Goal: Task Accomplishment & Management: Manage account settings

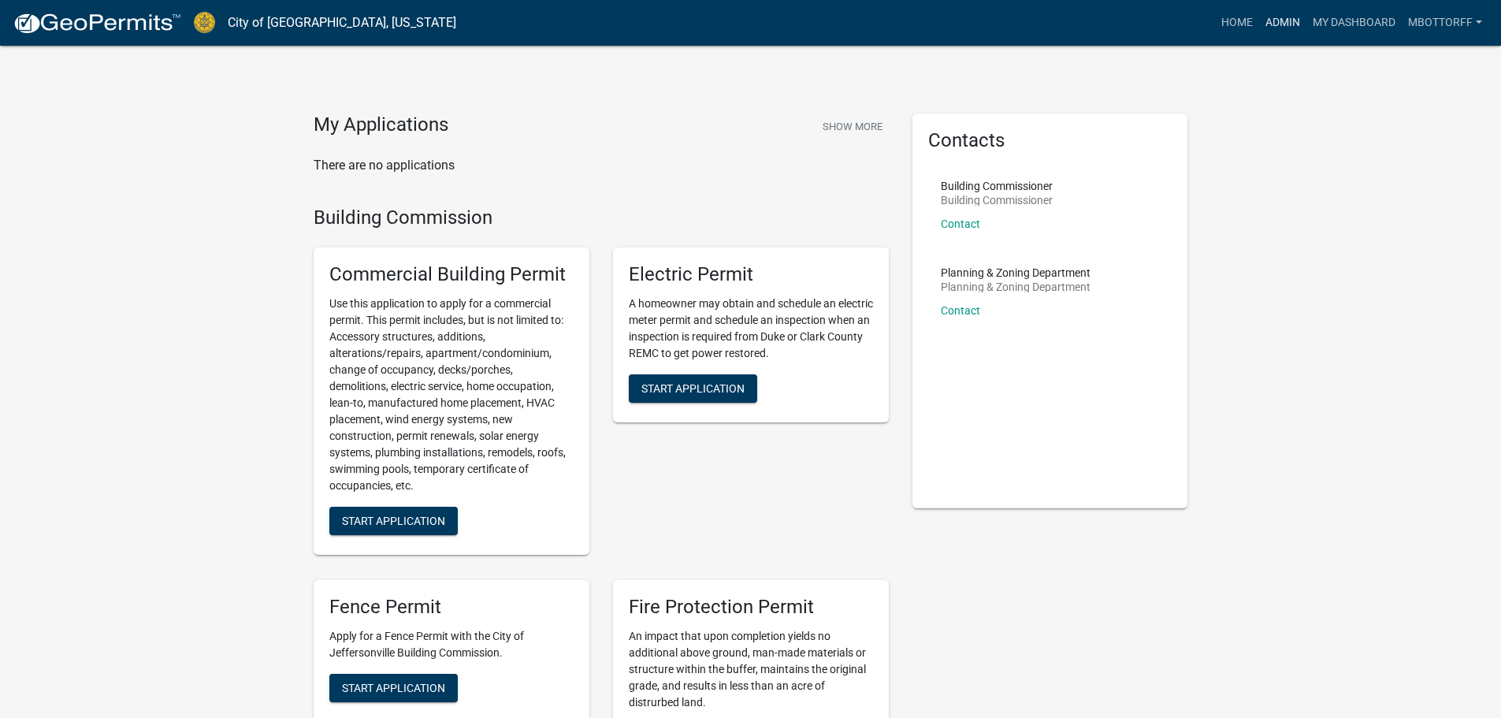
drag, startPoint x: 1276, startPoint y: 24, endPoint x: 1261, endPoint y: 24, distance: 15.0
click at [1276, 24] on link "Admin" at bounding box center [1282, 23] width 47 height 30
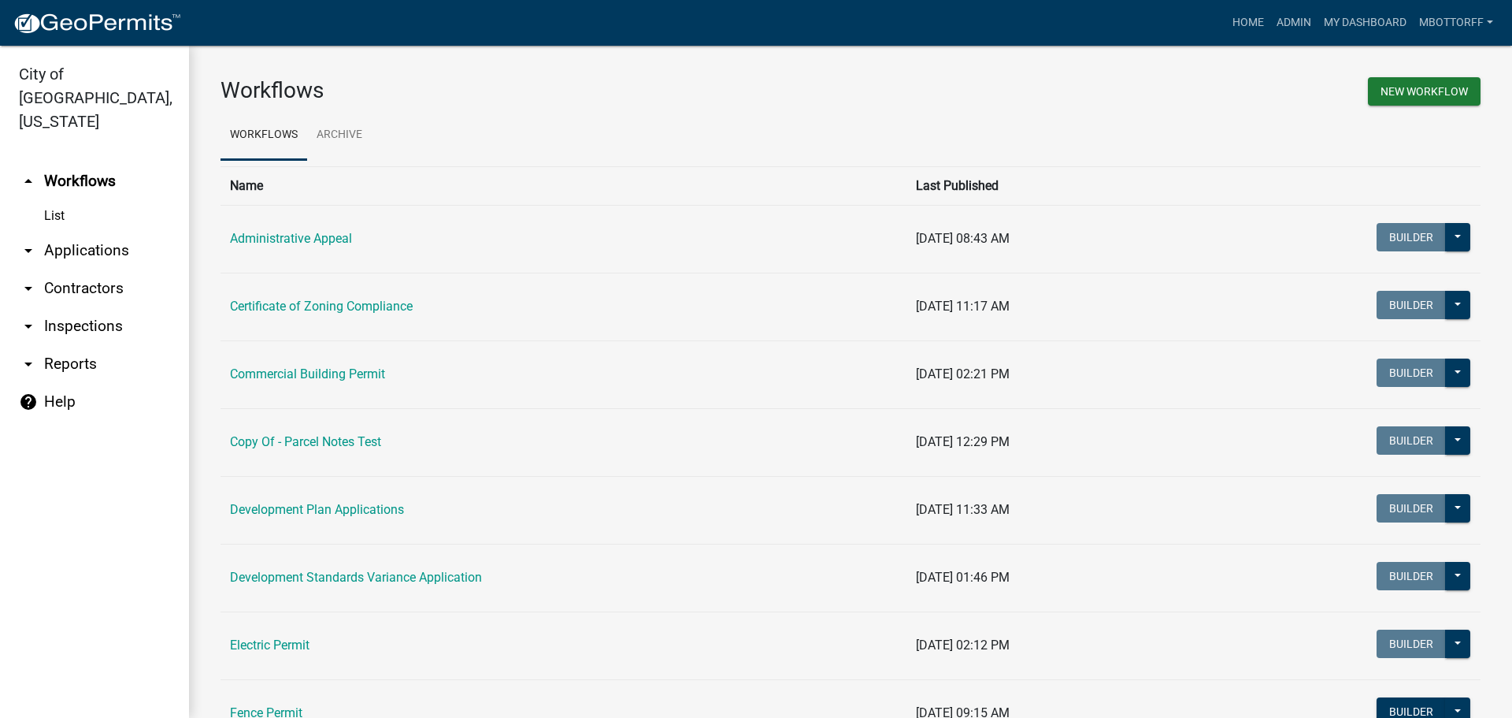
click at [83, 232] on link "arrow_drop_down Applications" at bounding box center [94, 251] width 189 height 38
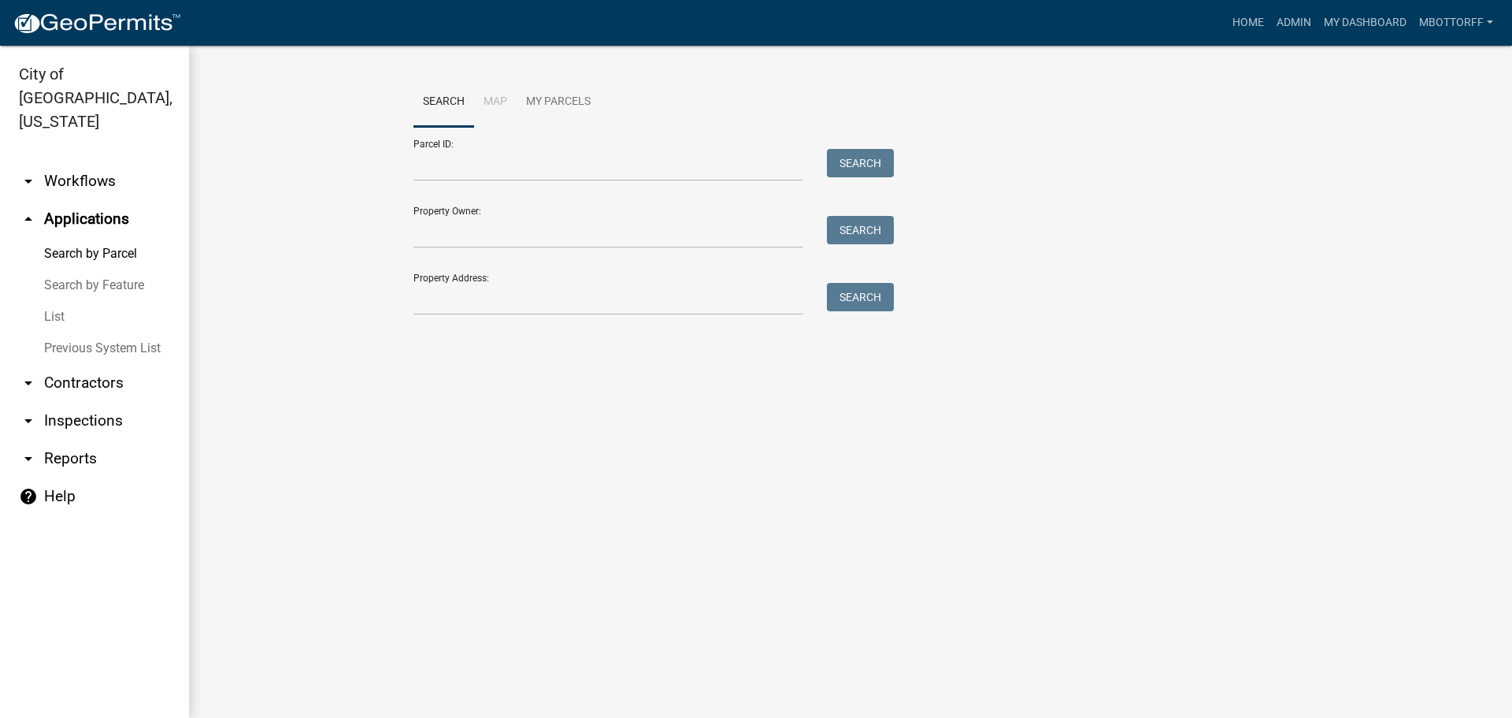
click at [40, 301] on link "List" at bounding box center [94, 317] width 189 height 32
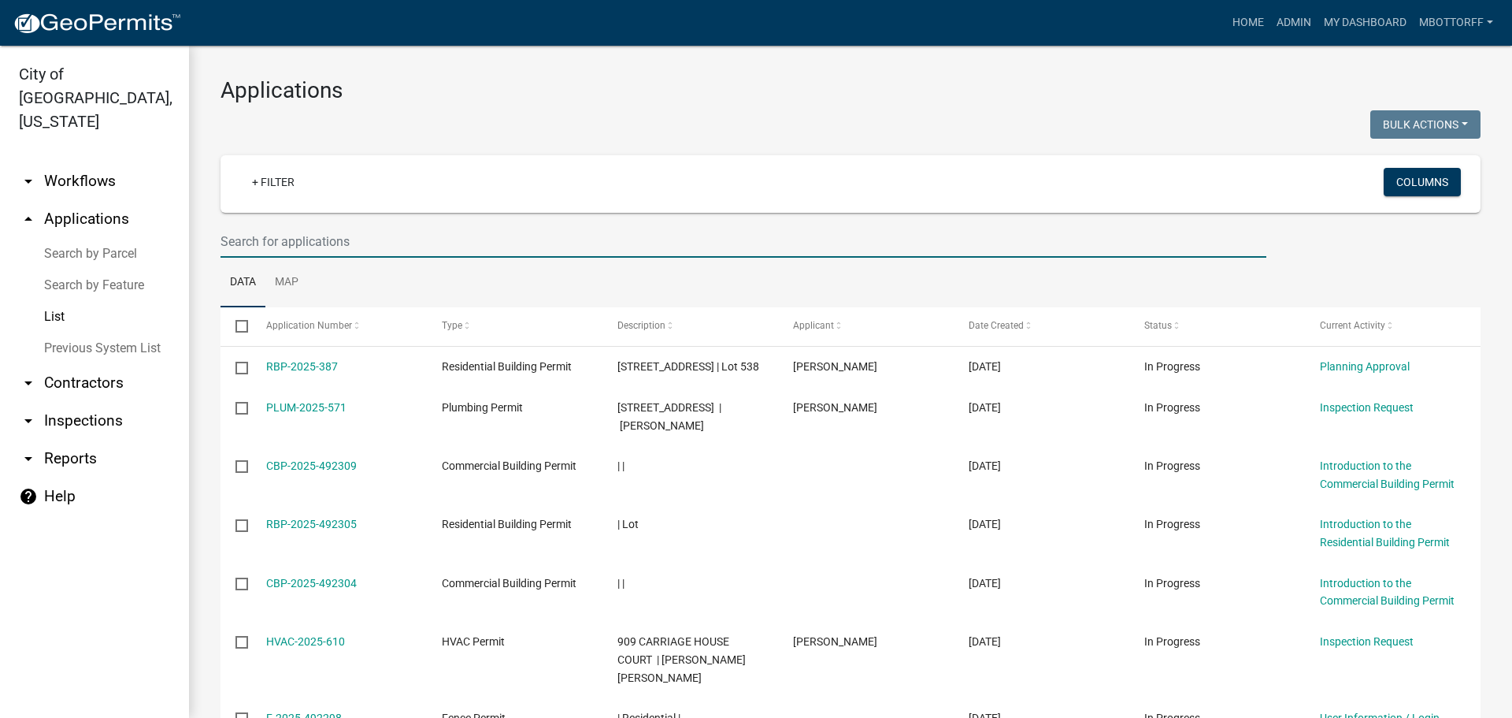
click at [300, 241] on input "text" at bounding box center [744, 241] width 1046 height 32
type input "RBP-33"
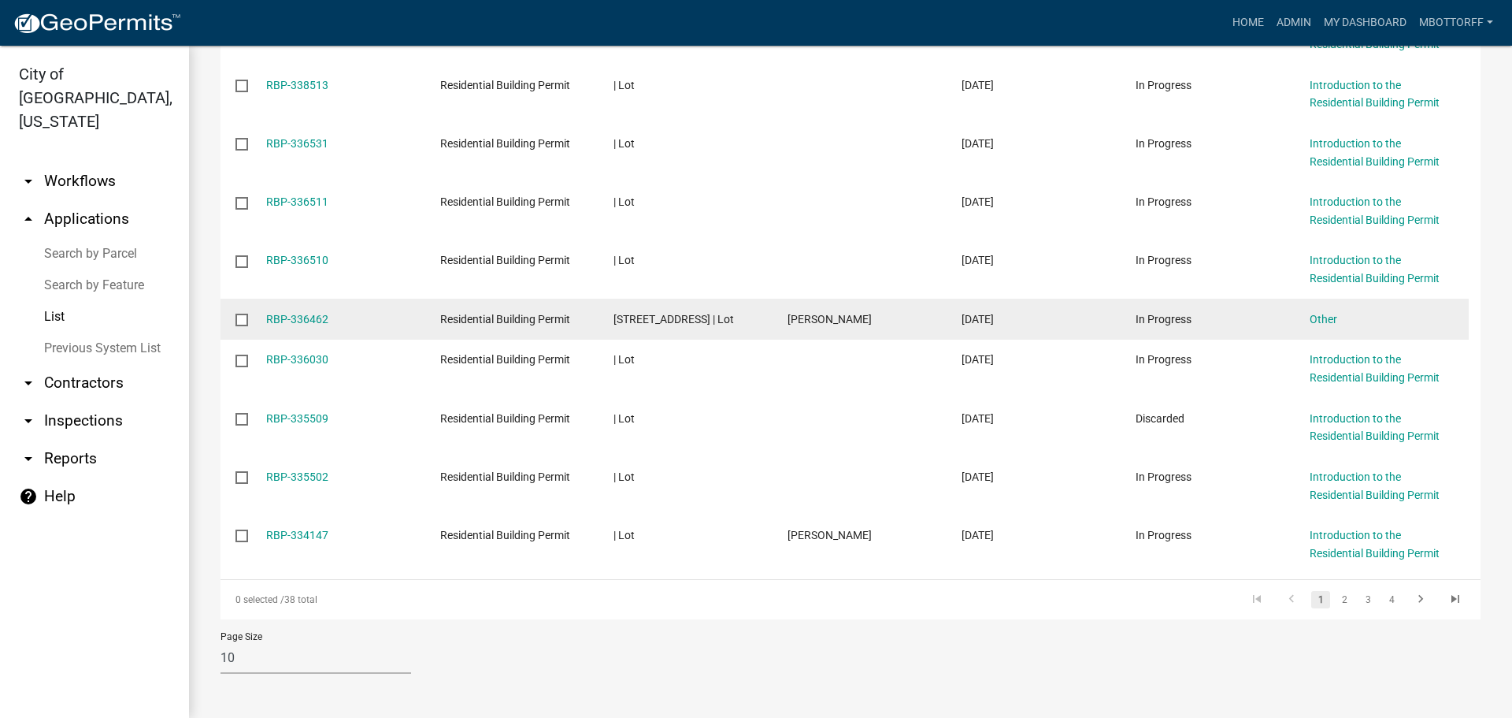
scroll to position [358, 0]
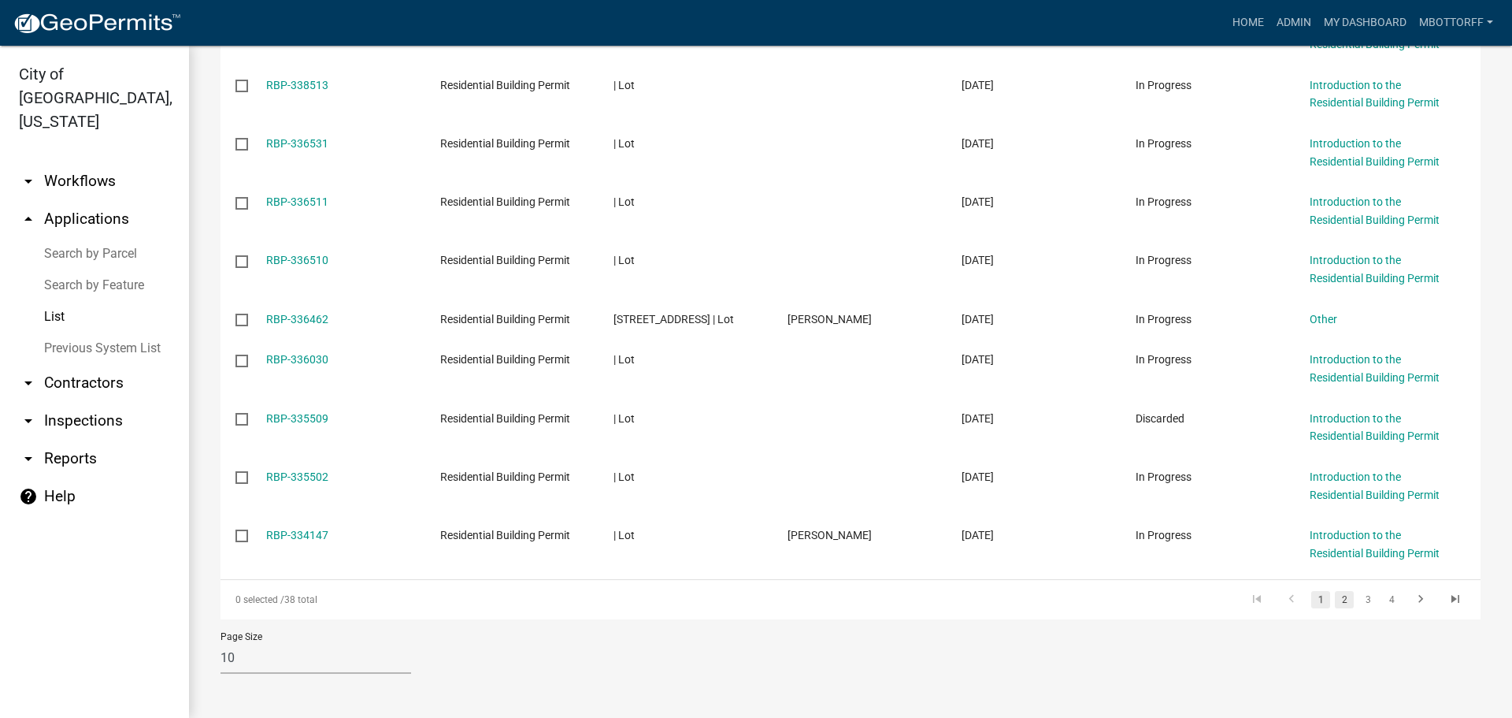
click at [1339, 602] on link "2" at bounding box center [1344, 599] width 19 height 17
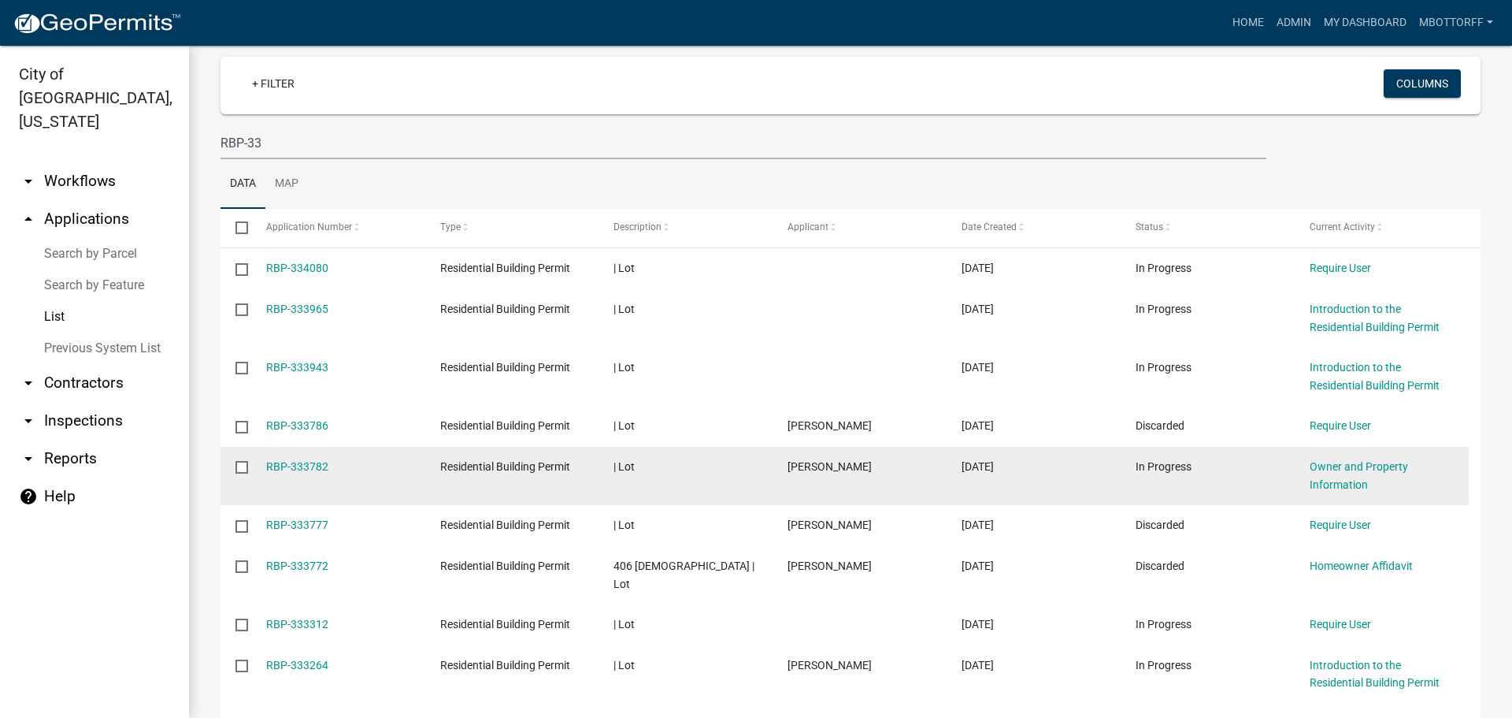
scroll to position [251, 0]
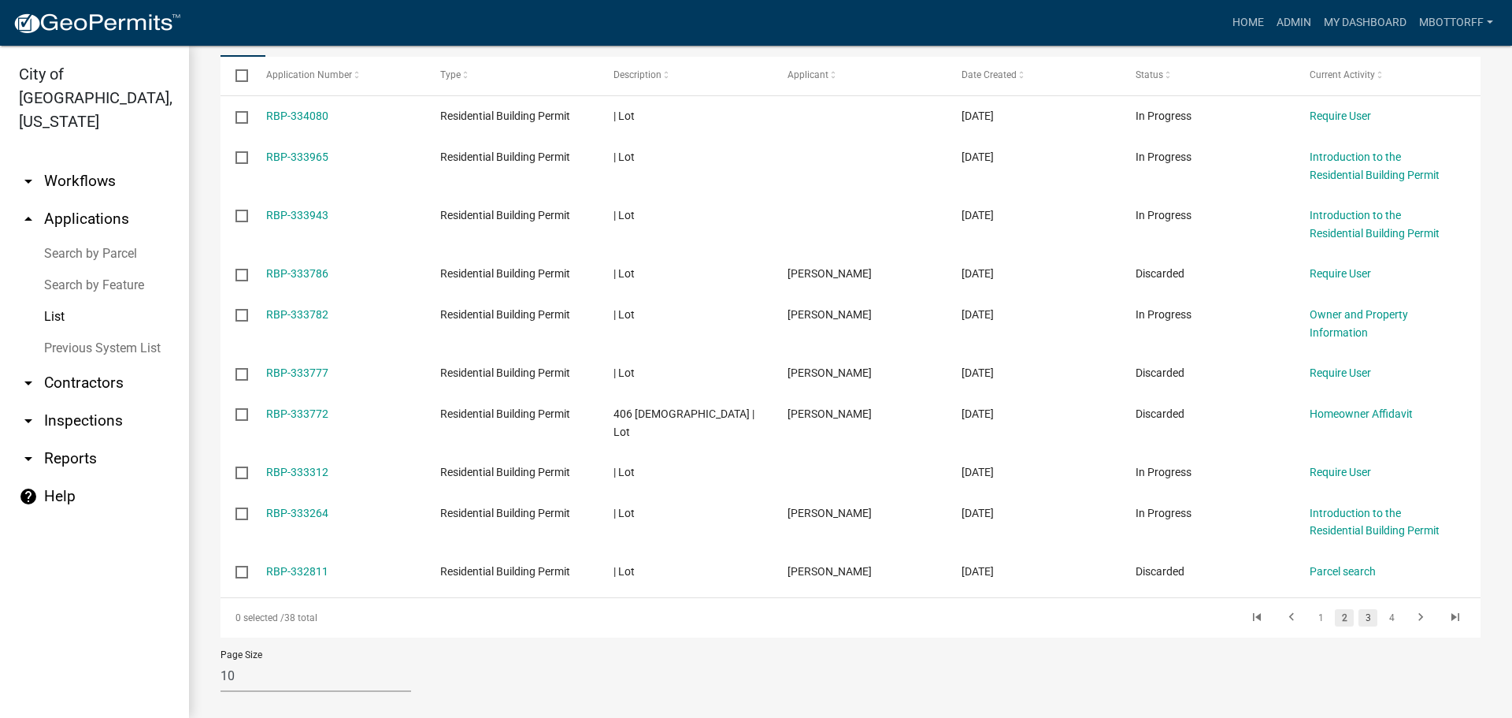
click at [1359, 609] on link "3" at bounding box center [1368, 617] width 19 height 17
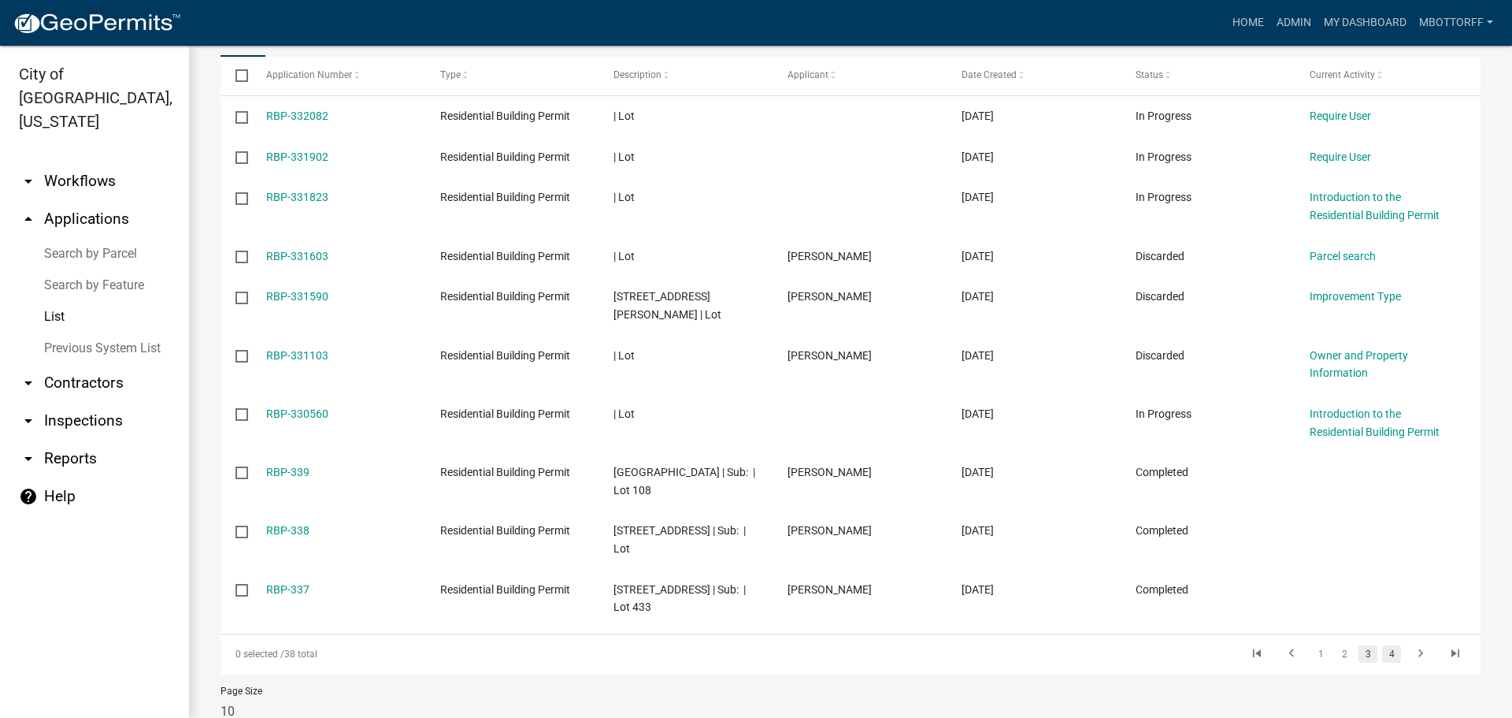
click at [1386, 645] on link "4" at bounding box center [1391, 653] width 19 height 17
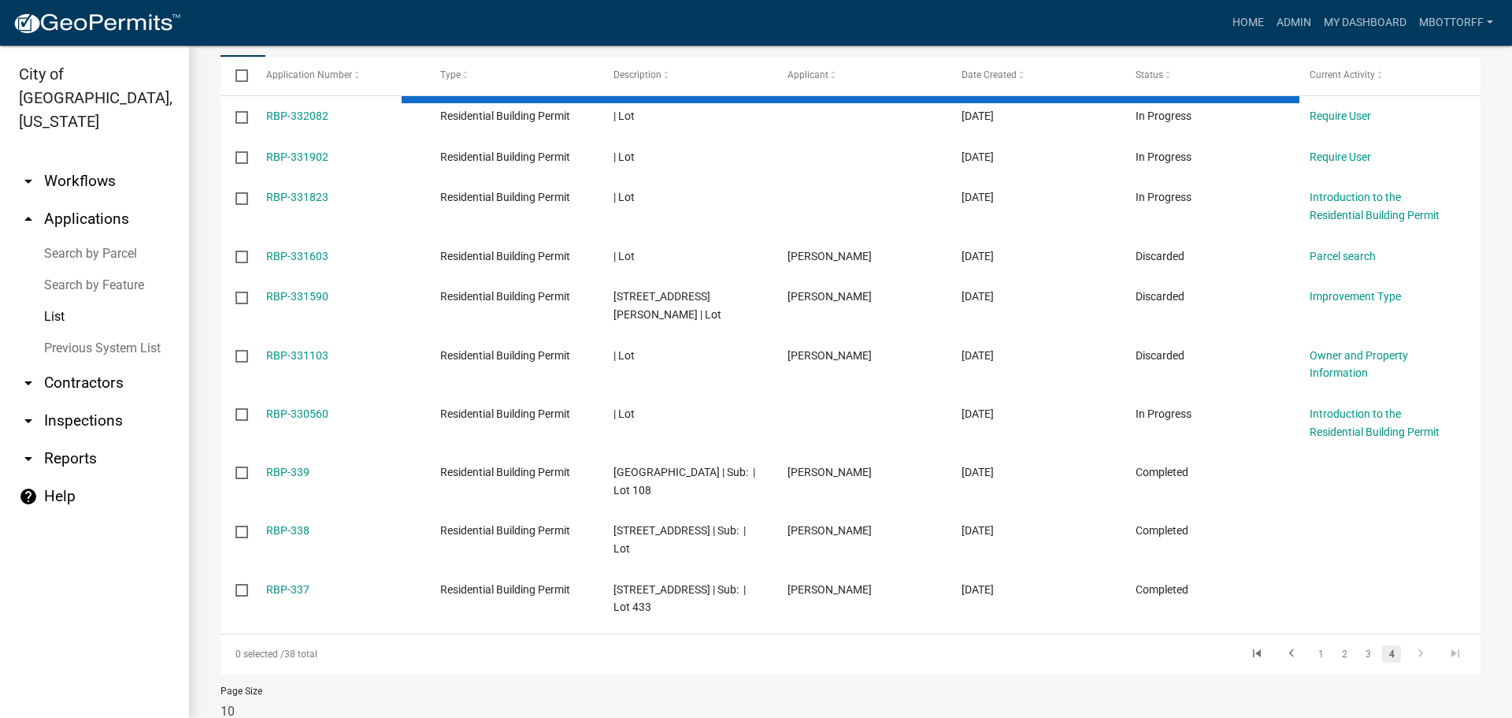
scroll to position [169, 0]
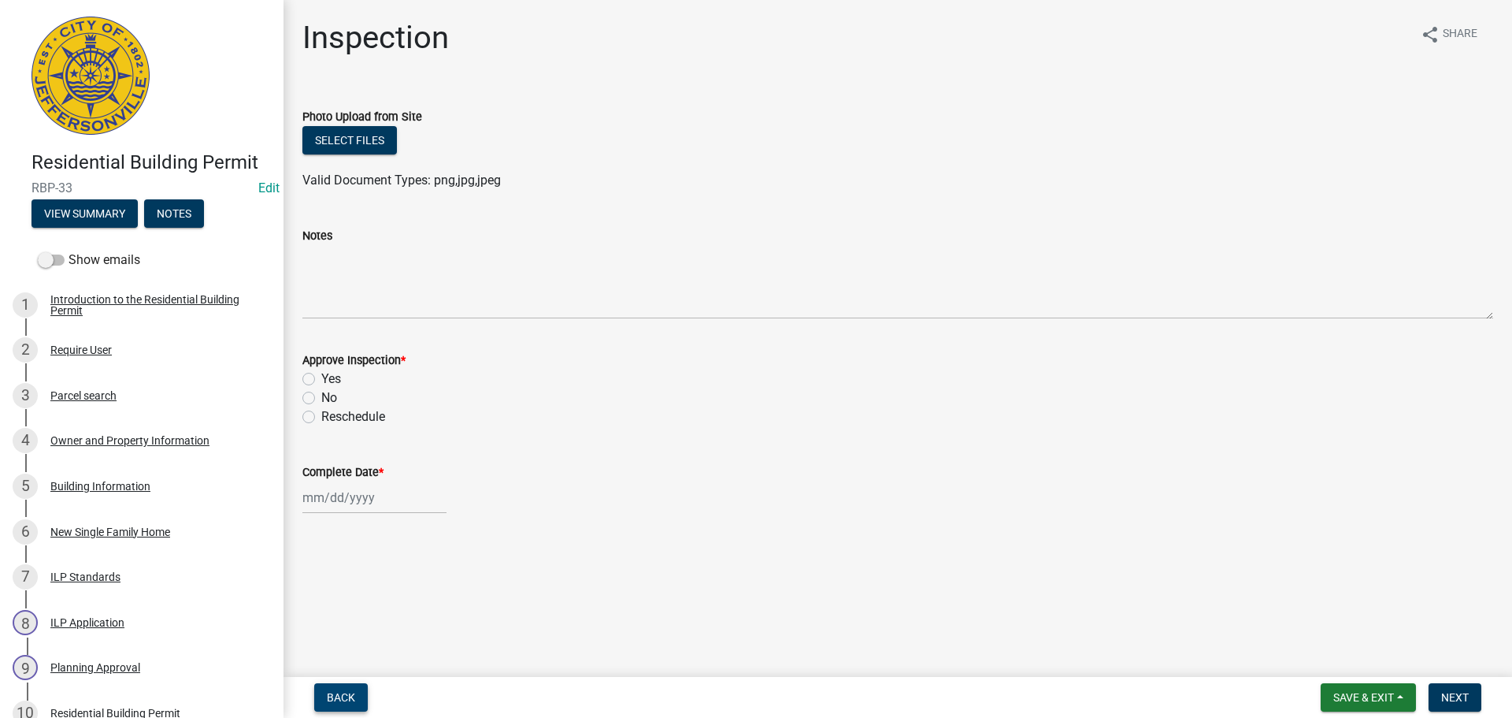
click at [343, 692] on span "Back" at bounding box center [341, 697] width 28 height 13
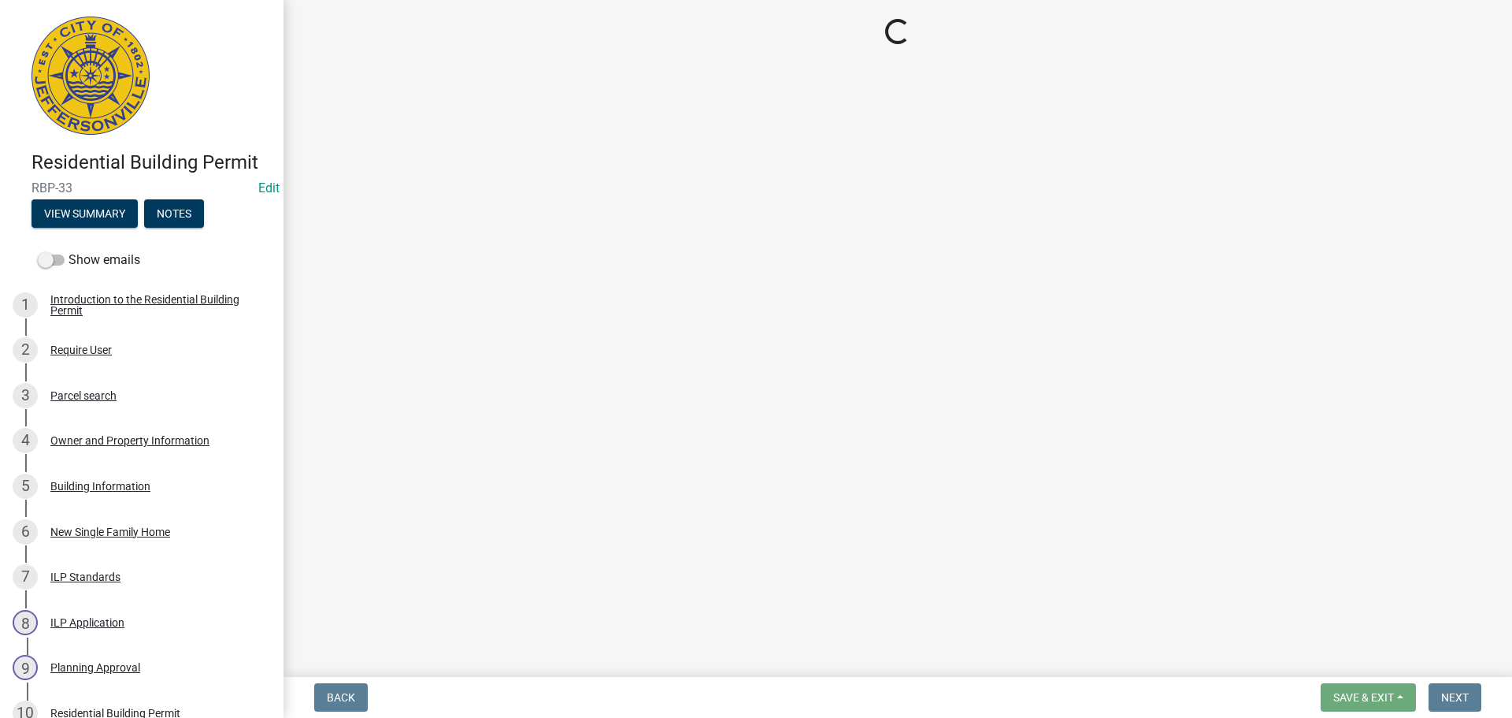
select select "7b0b9f25-f402-4148-9522-9b9b34b3e885"
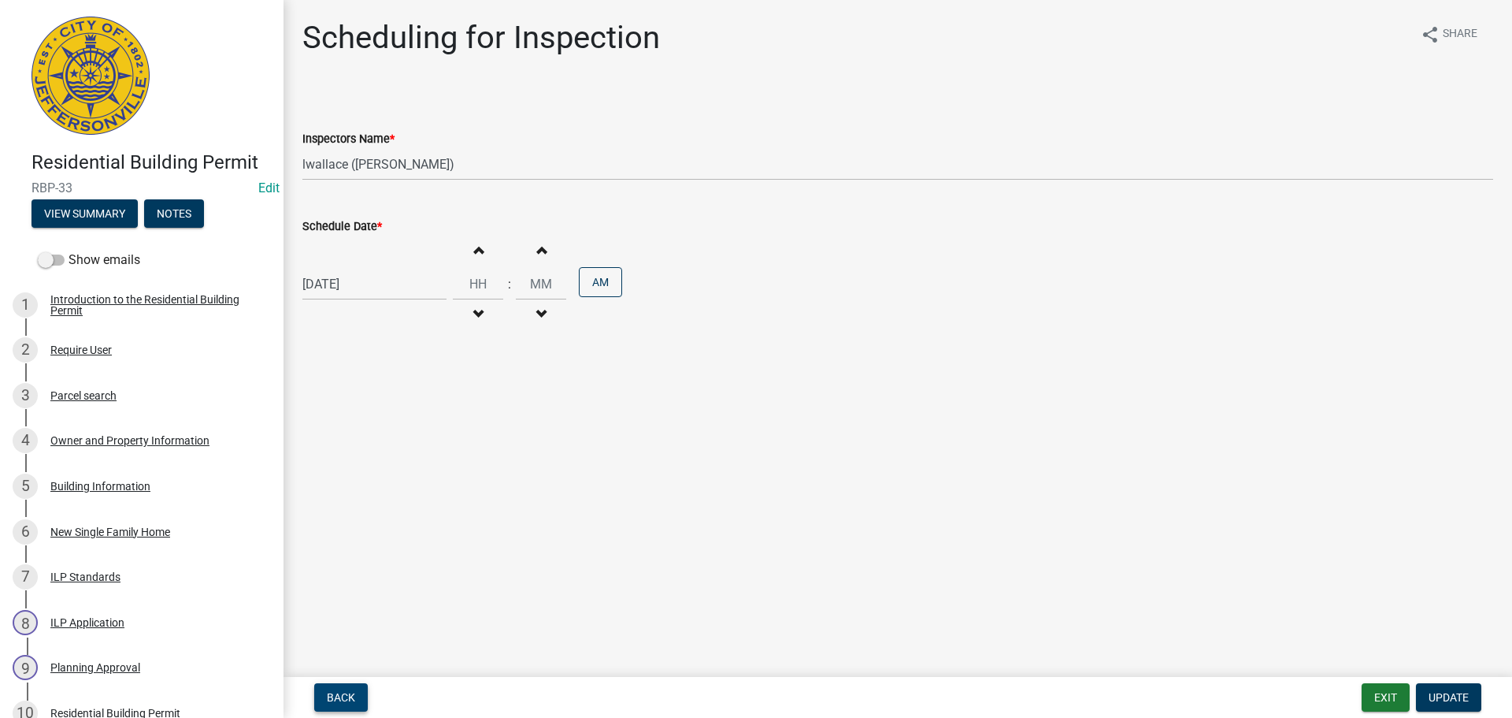
click at [350, 701] on span "Back" at bounding box center [341, 697] width 28 height 13
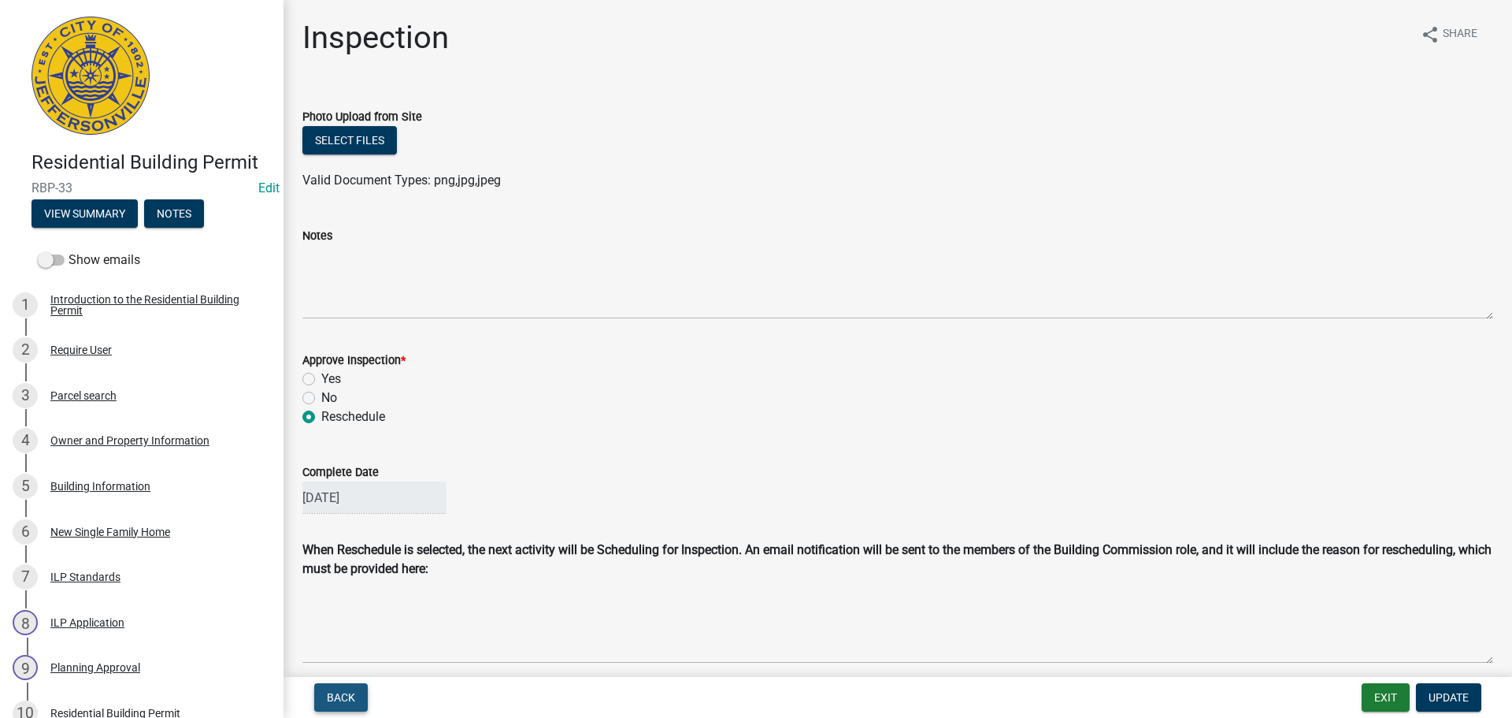
click at [339, 701] on span "Back" at bounding box center [341, 697] width 28 height 13
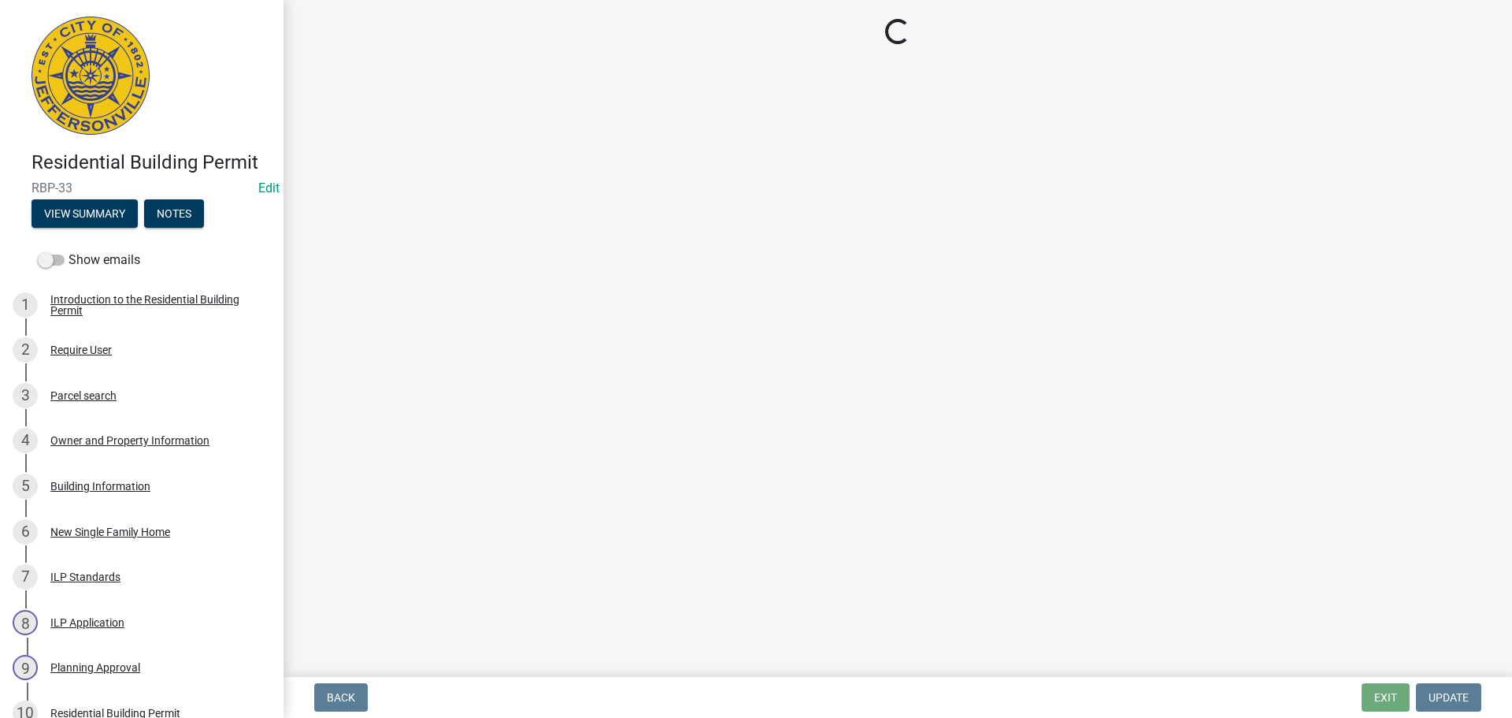
select select "fdb3bcc6-ce93-4663-8a18-5c08884dd177"
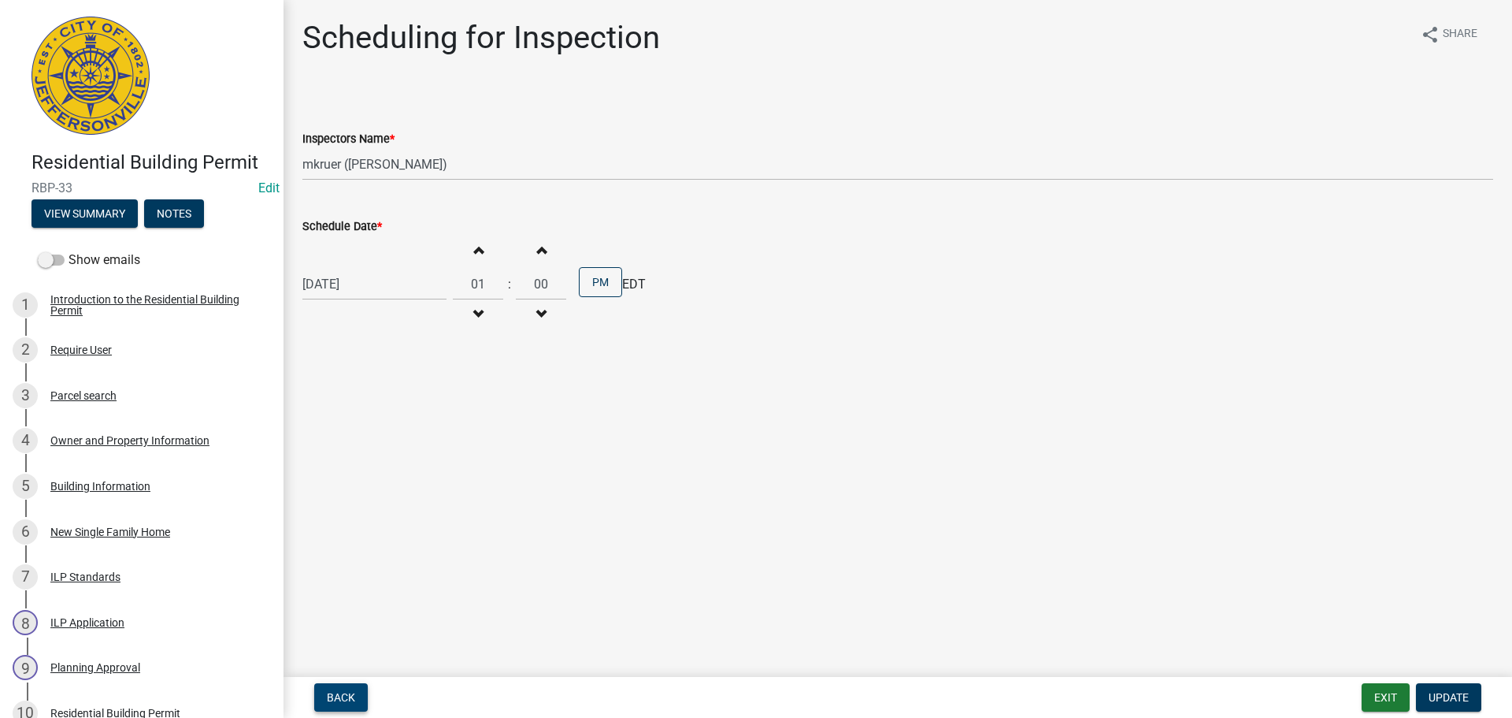
click at [339, 701] on span "Back" at bounding box center [341, 697] width 28 height 13
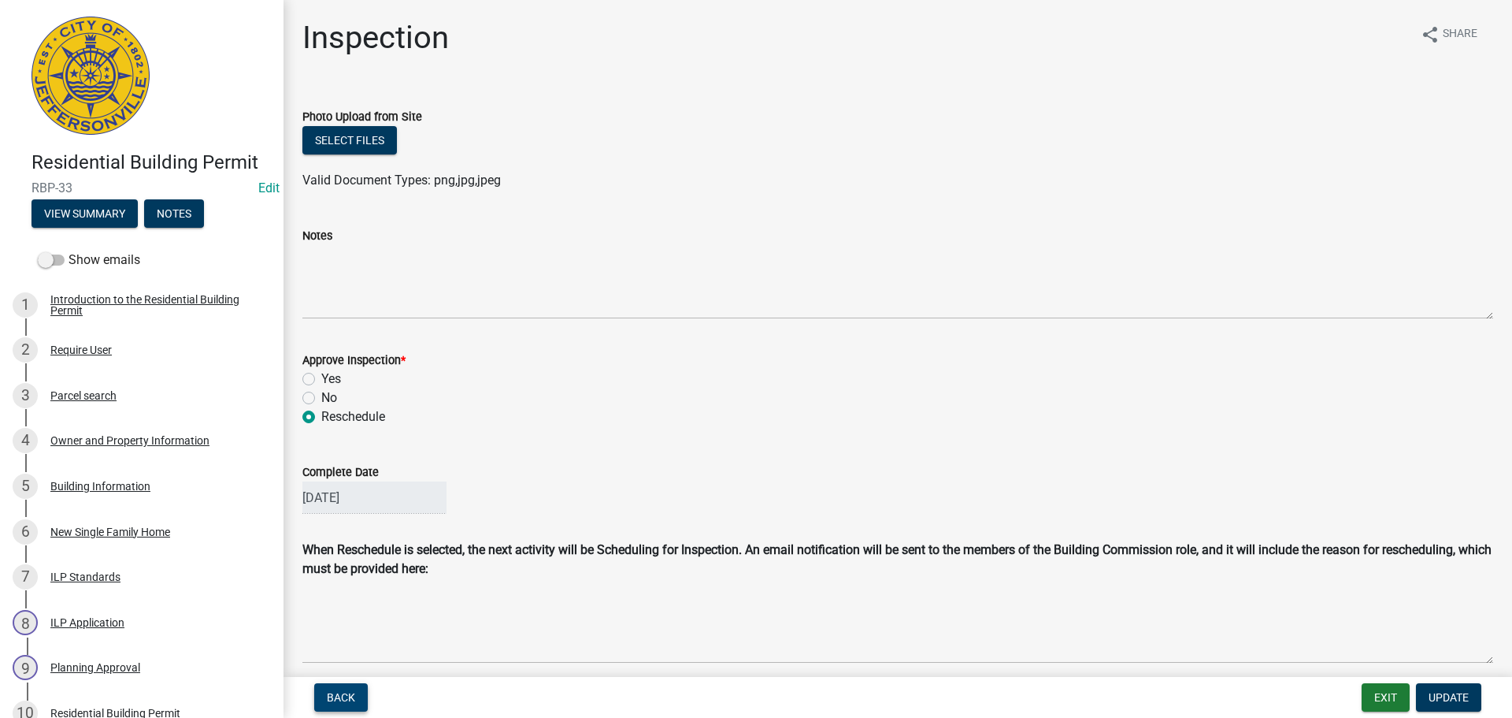
click at [339, 701] on span "Back" at bounding box center [341, 697] width 28 height 13
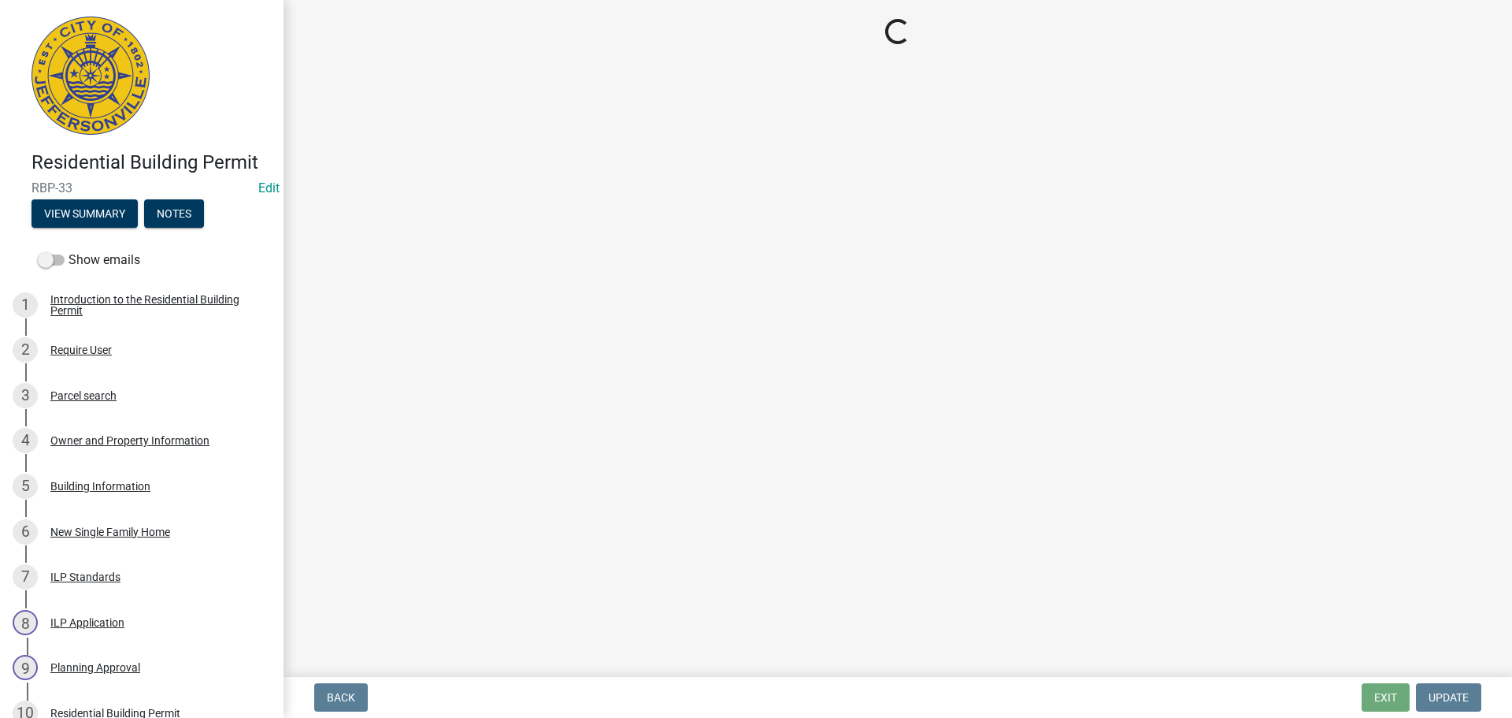
select select "fdb3bcc6-ce93-4663-8a18-5c08884dd177"
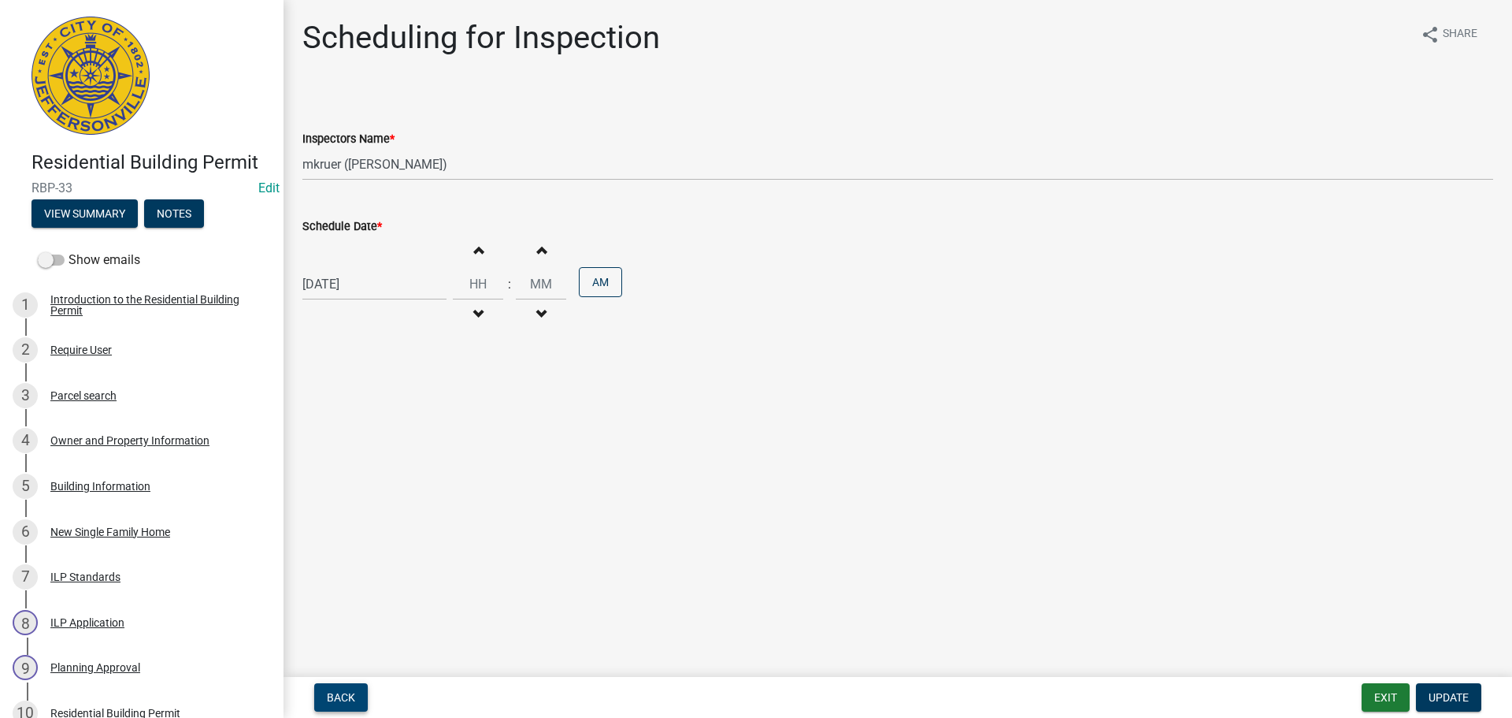
click at [339, 691] on span "Back" at bounding box center [341, 697] width 28 height 13
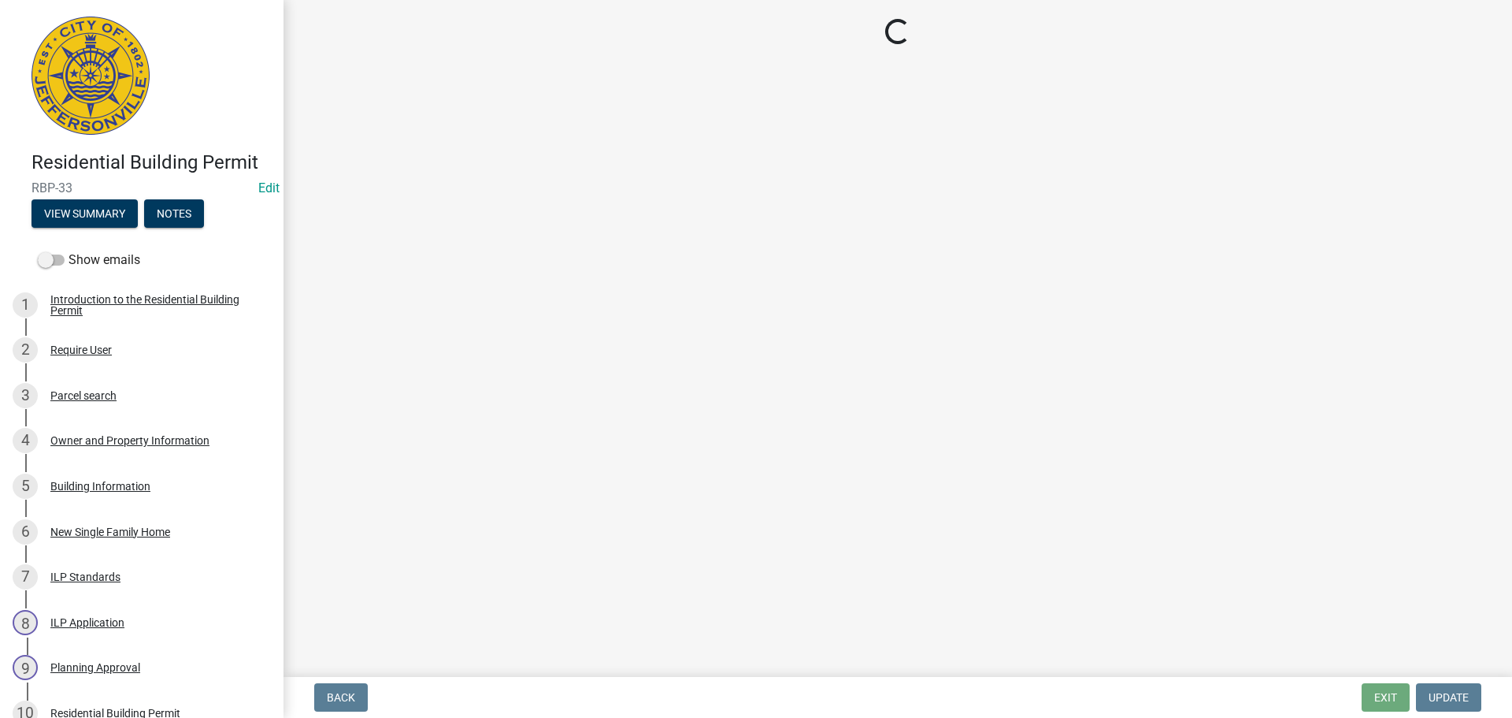
select select "cf00f61e-4b77-4892-83dd-df63e4708b2f"
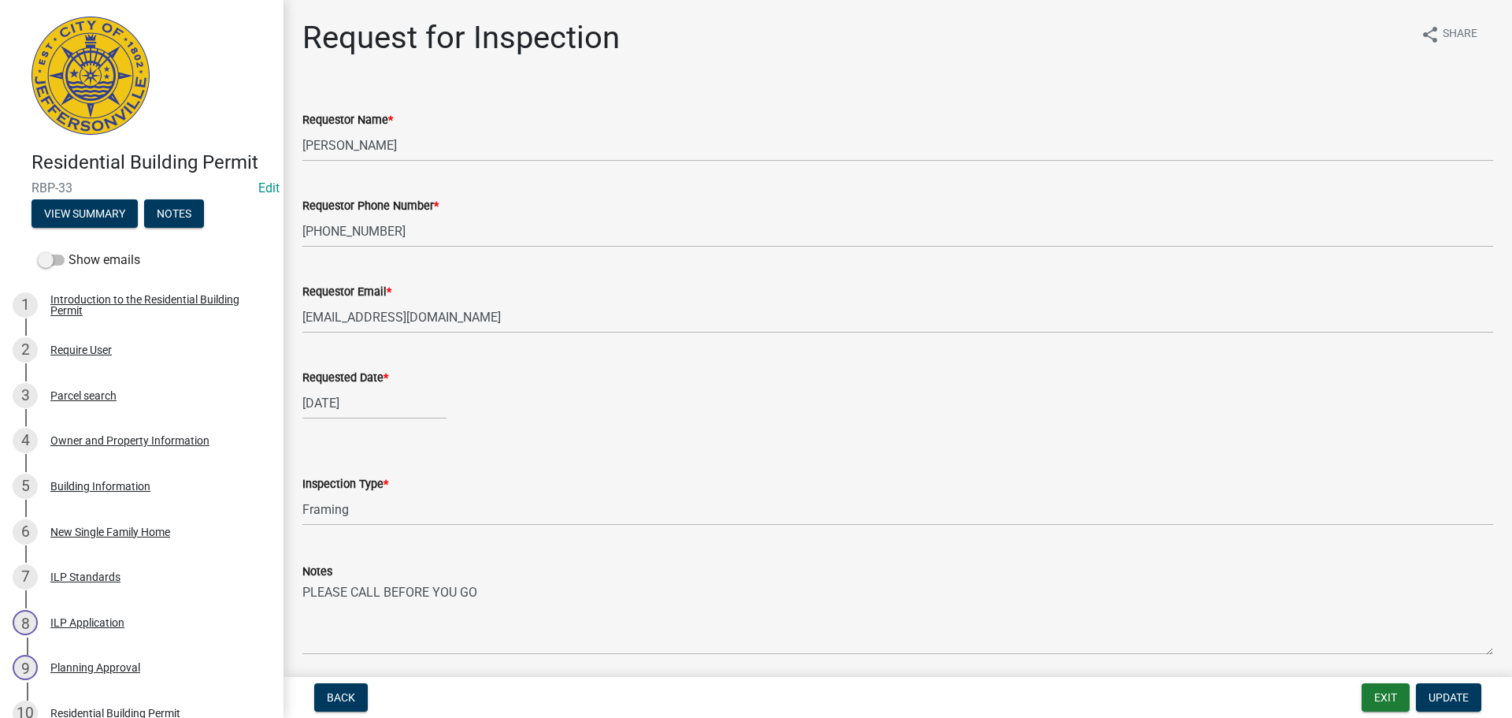
scroll to position [58, 0]
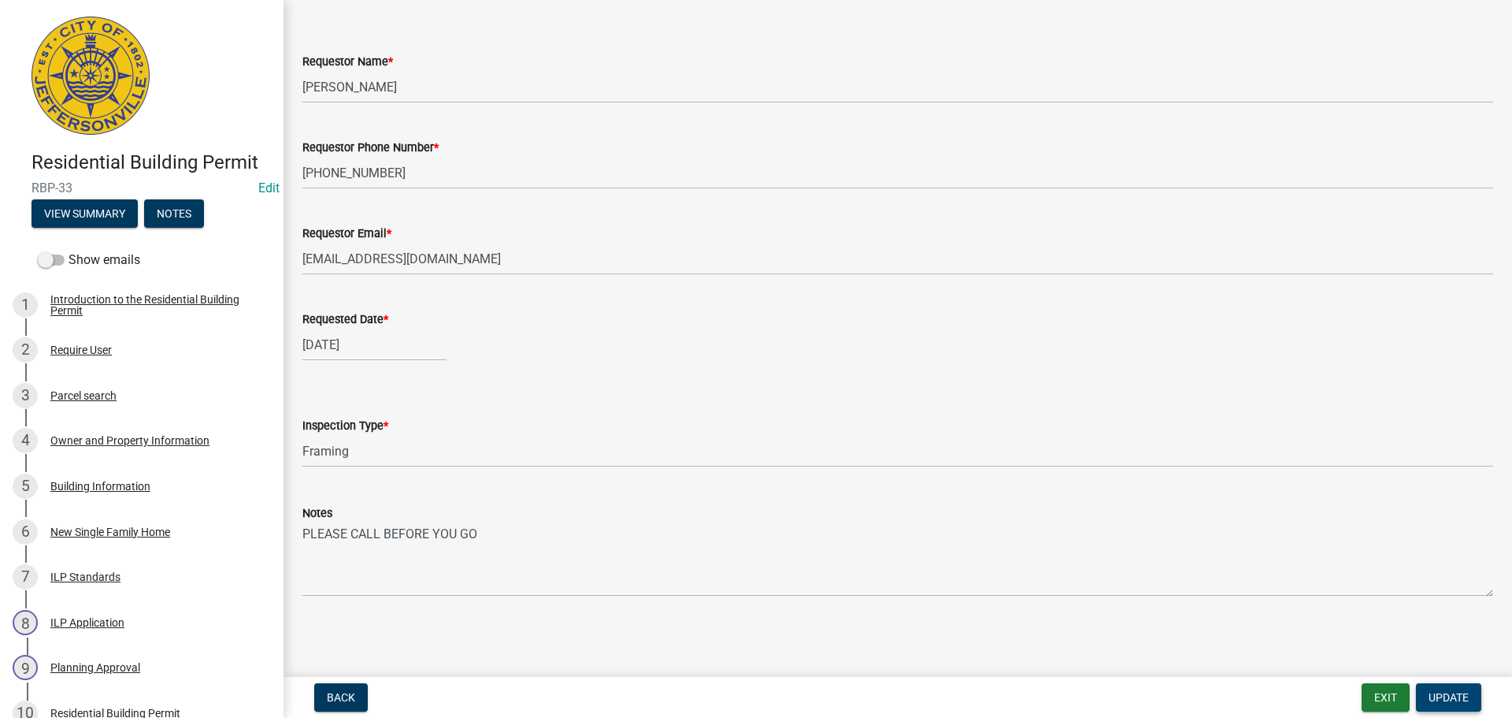
click at [1442, 692] on span "Update" at bounding box center [1449, 697] width 40 height 13
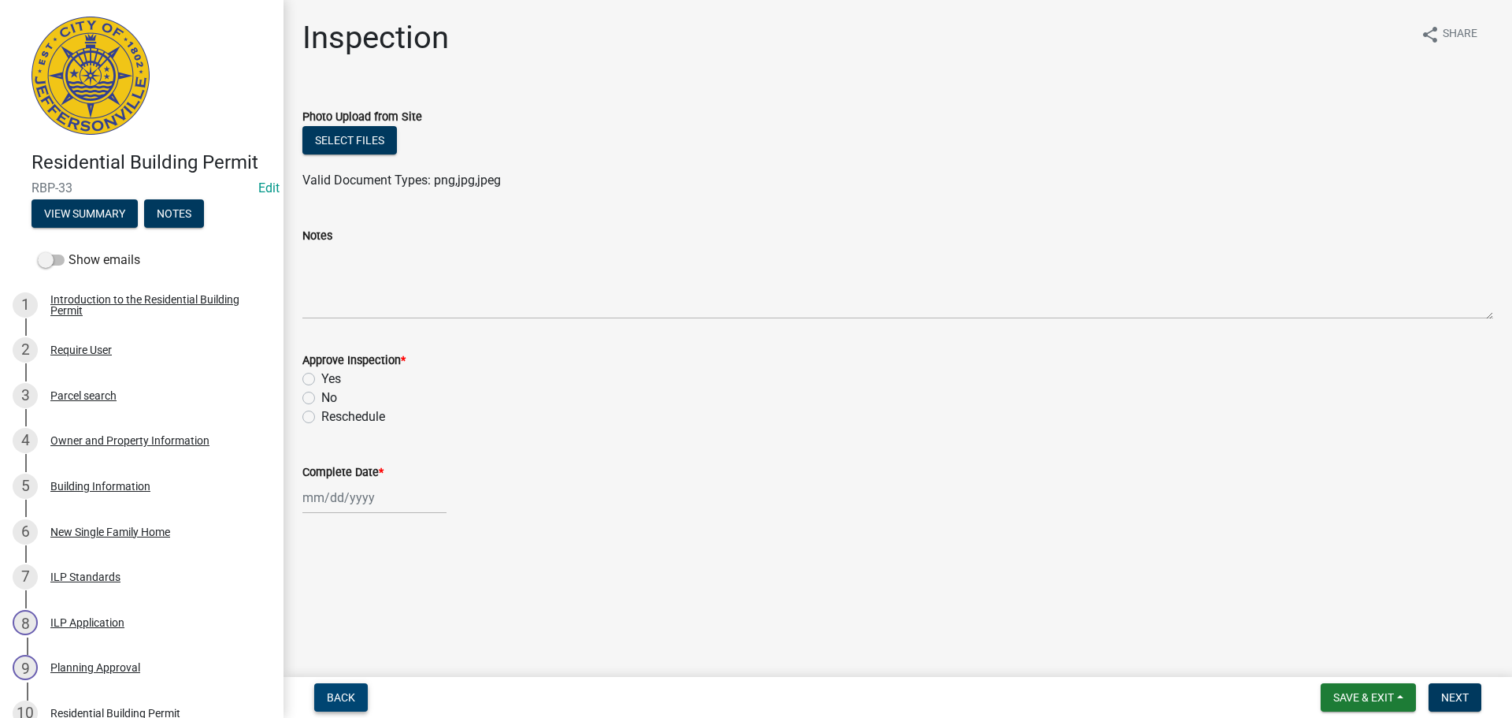
click at [328, 705] on button "Back" at bounding box center [341, 697] width 54 height 28
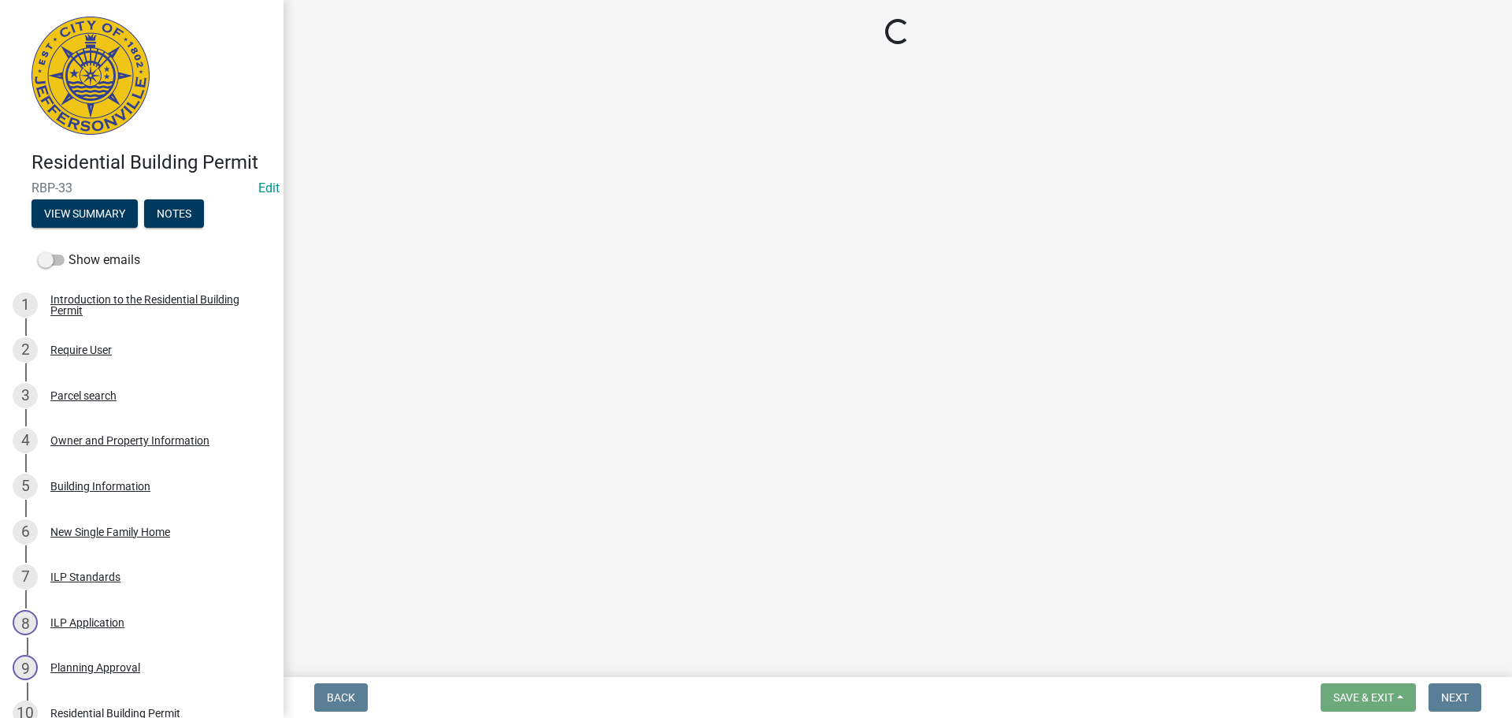
select select "7b0b9f25-f402-4148-9522-9b9b34b3e885"
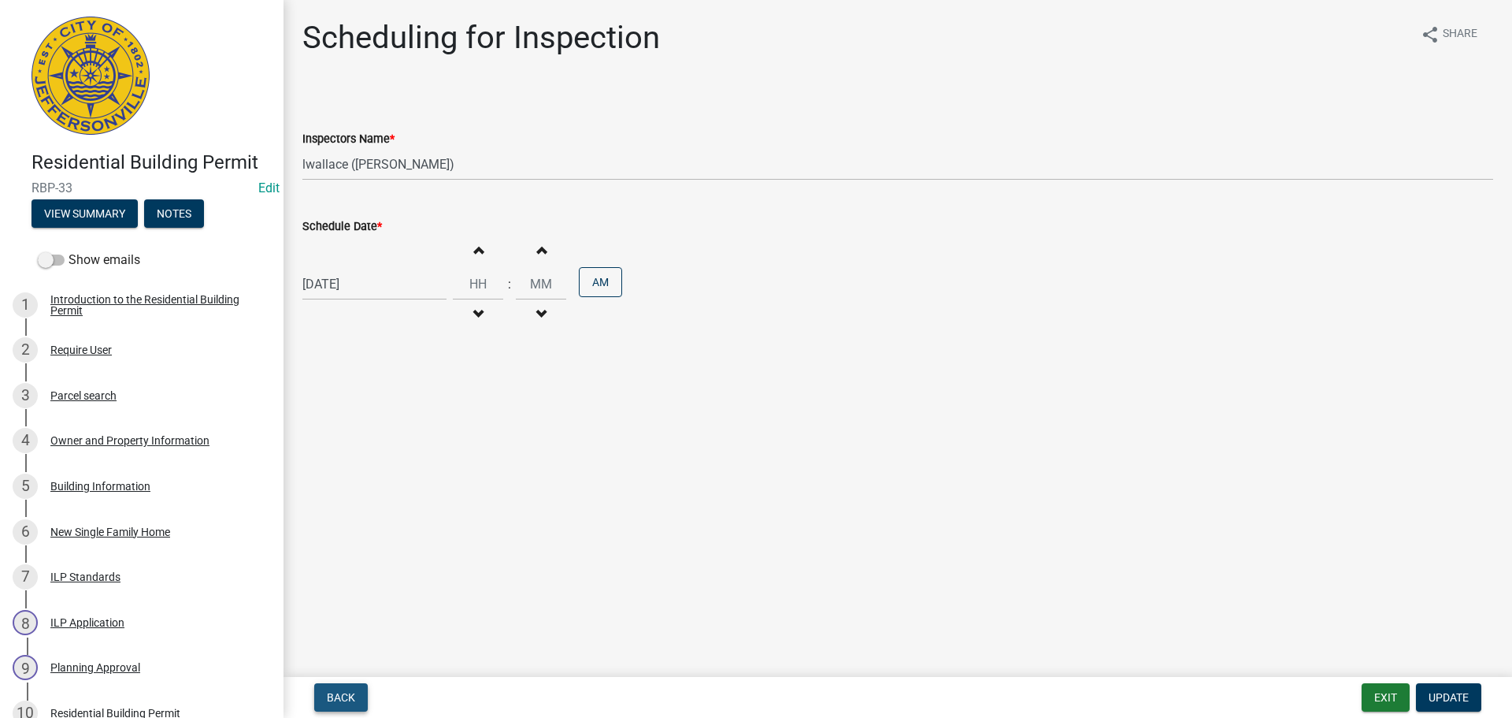
click at [343, 696] on span "Back" at bounding box center [341, 697] width 28 height 13
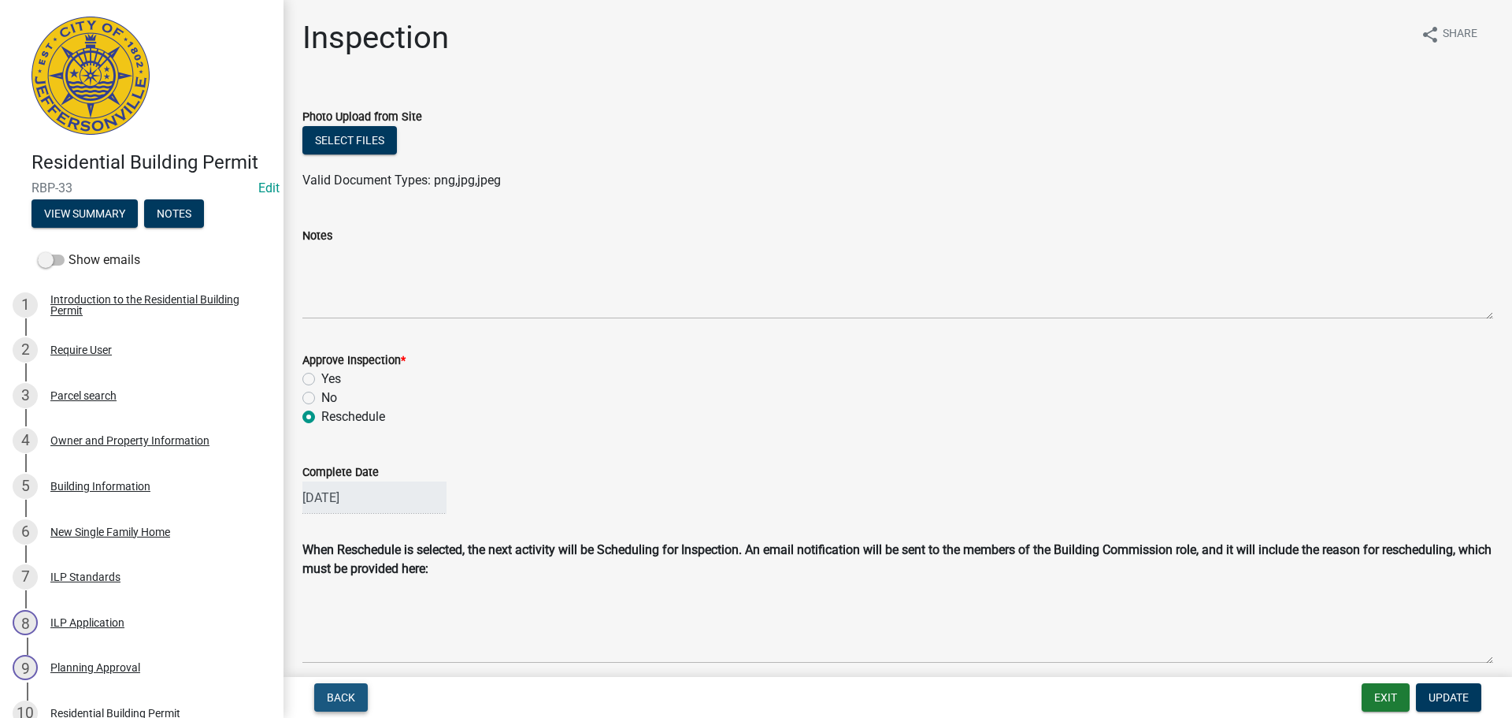
click at [343, 692] on span "Back" at bounding box center [341, 697] width 28 height 13
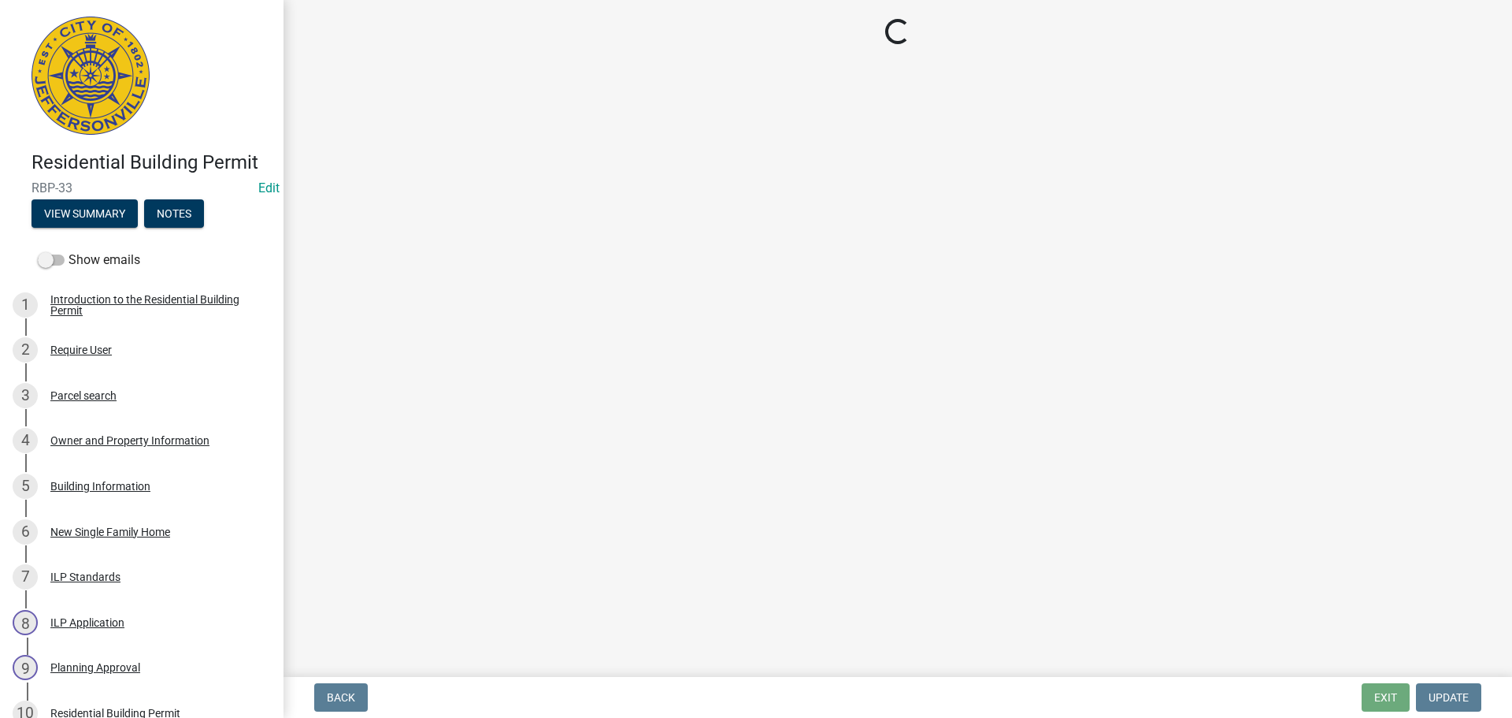
select select "fdb3bcc6-ce93-4663-8a18-5c08884dd177"
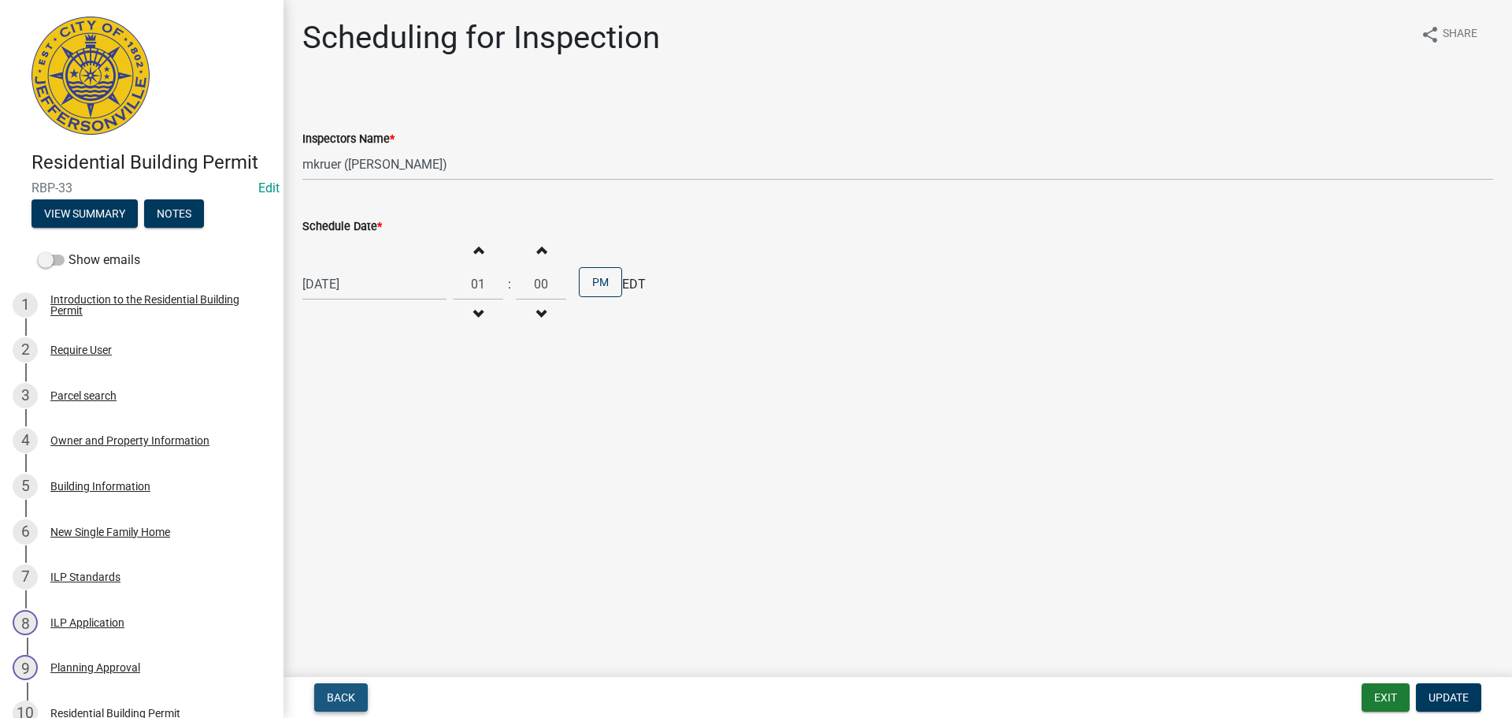
click at [347, 691] on span "Back" at bounding box center [341, 697] width 28 height 13
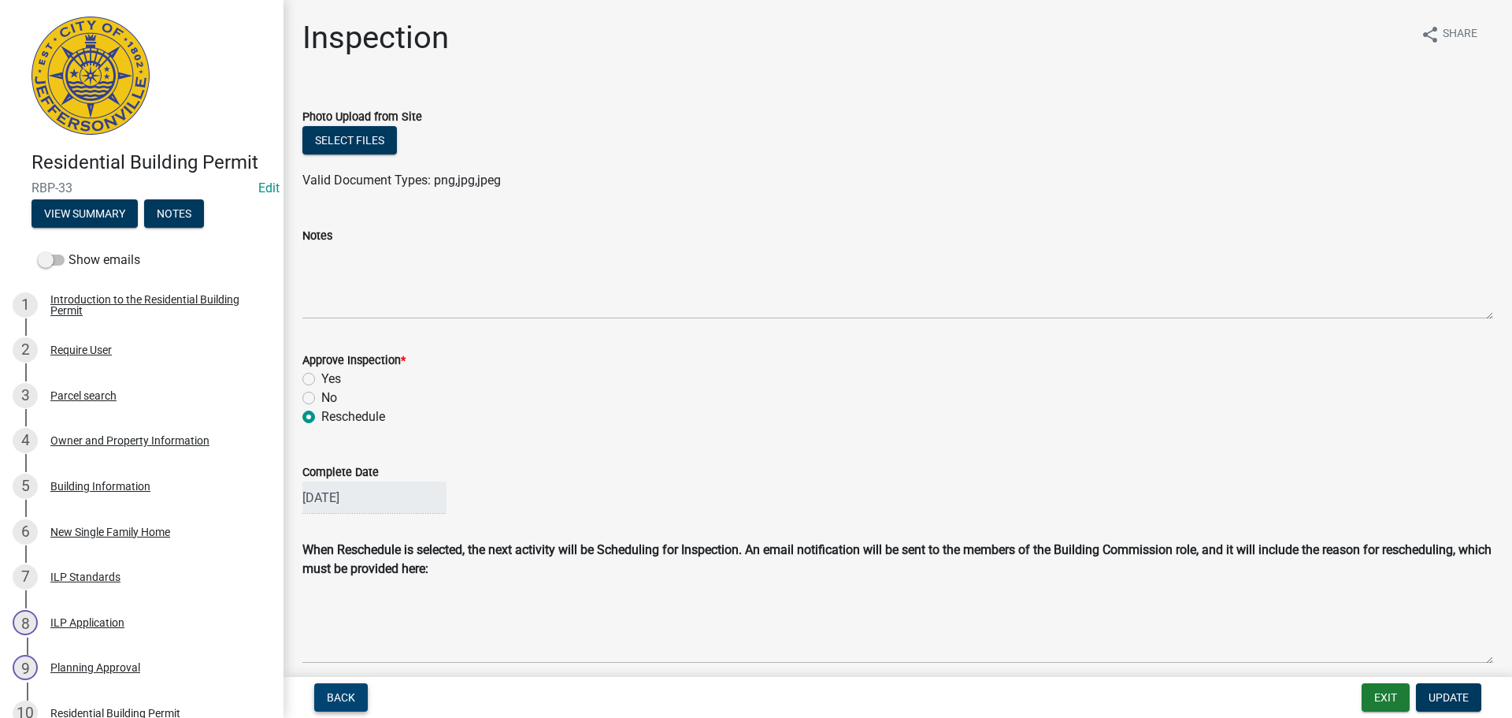
click at [342, 689] on button "Back" at bounding box center [341, 697] width 54 height 28
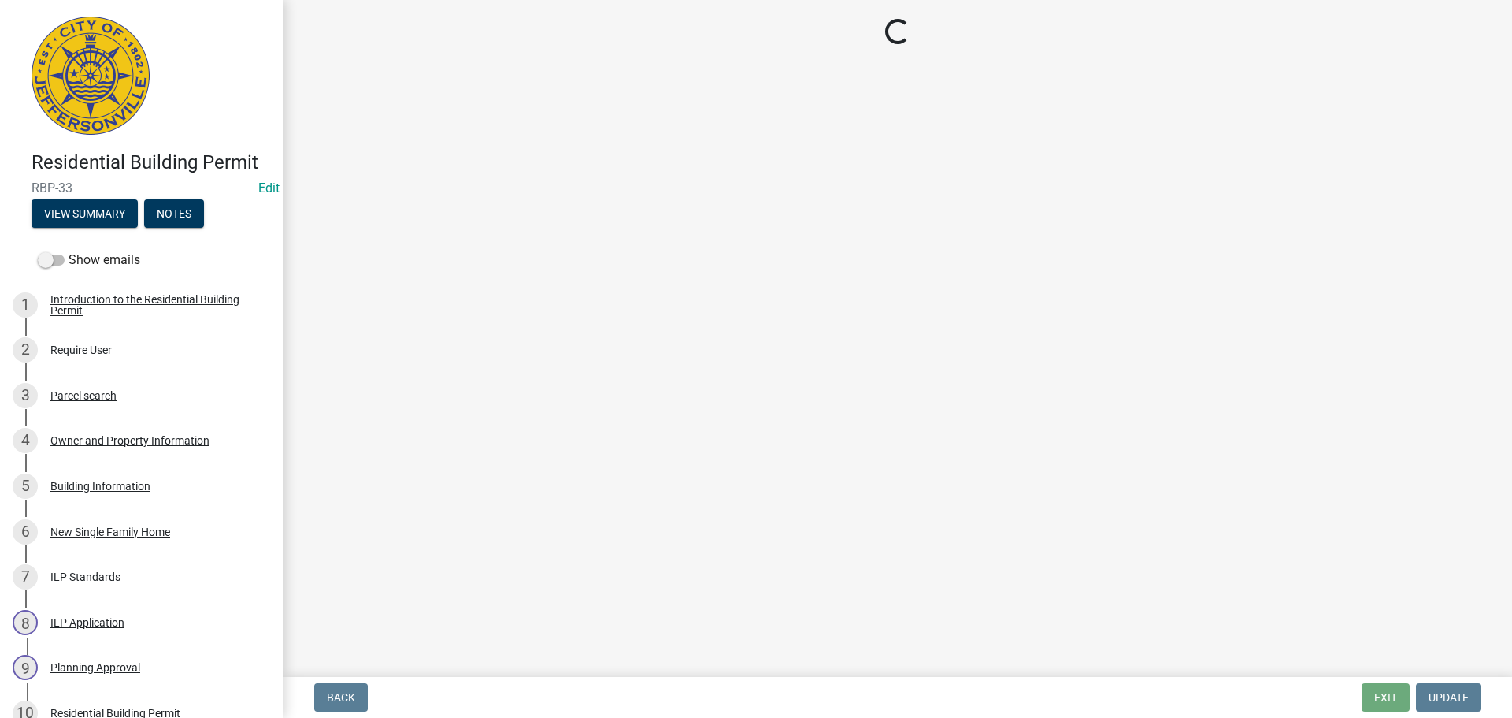
select select "fdb3bcc6-ce93-4663-8a18-5c08884dd177"
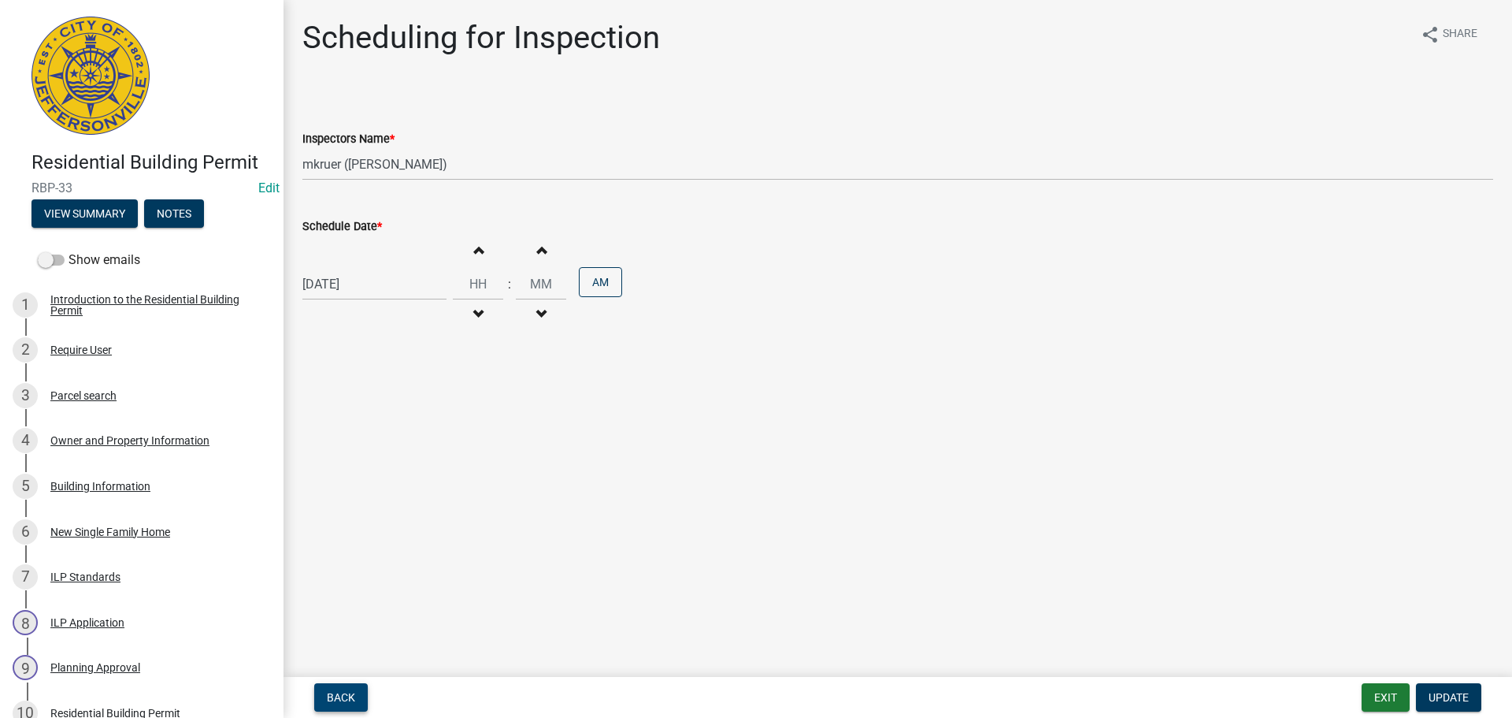
click at [340, 687] on button "Back" at bounding box center [341, 697] width 54 height 28
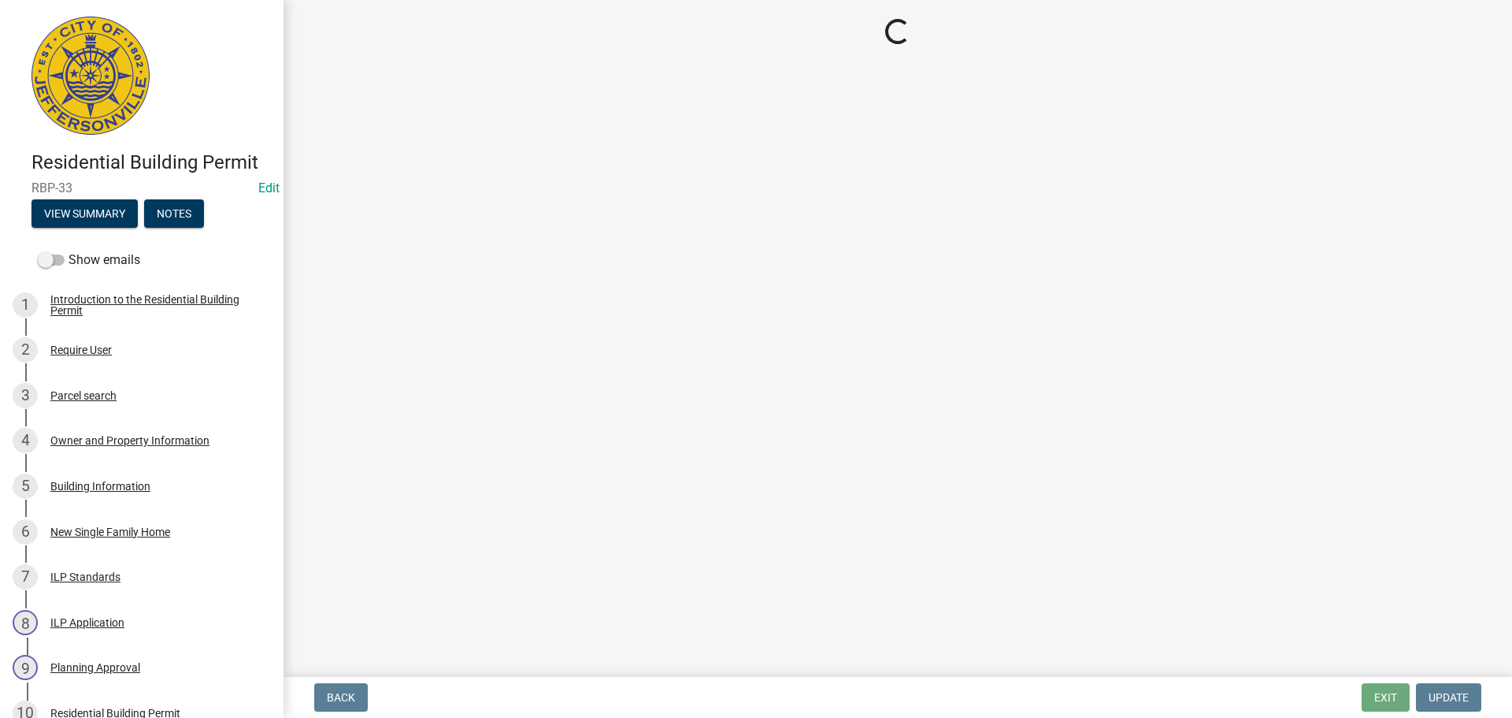
select select "cf00f61e-4b77-4892-83dd-df63e4708b2f"
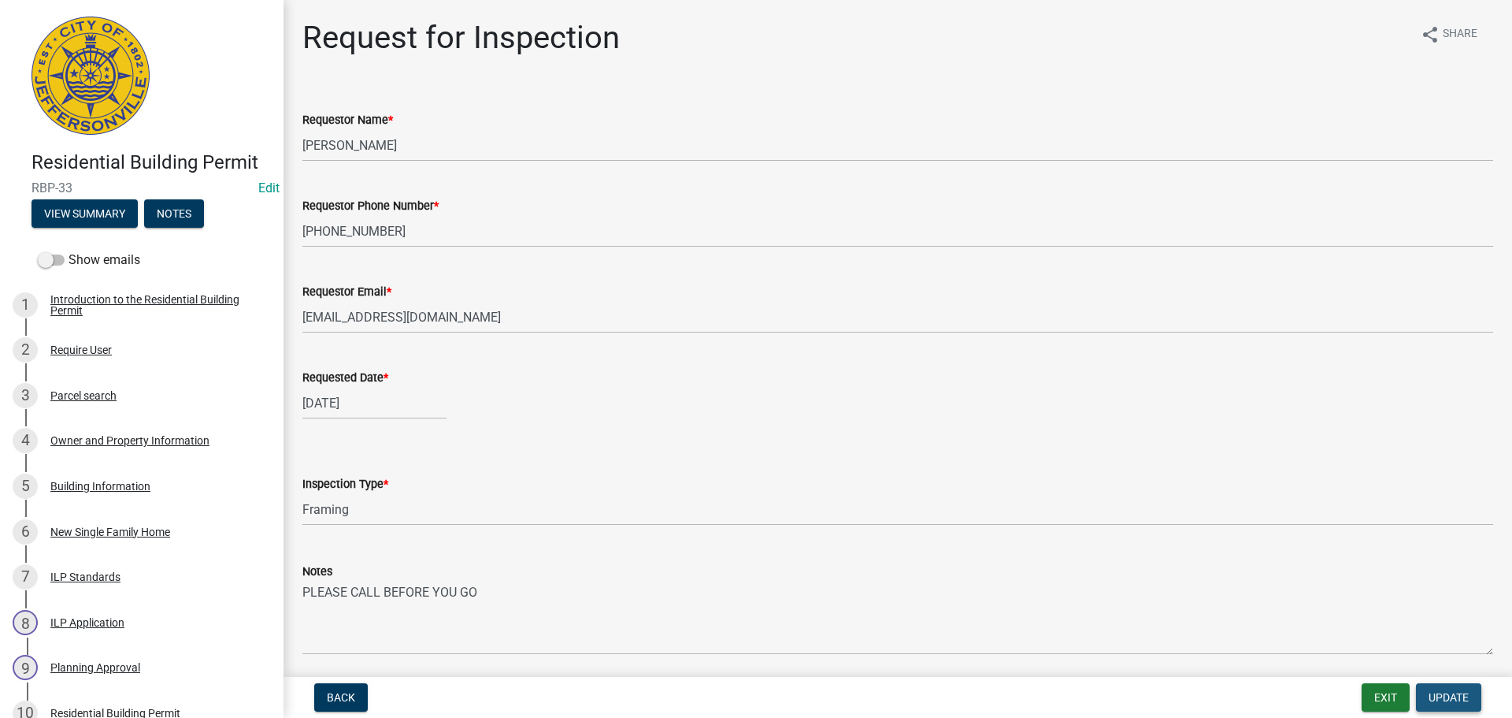
click at [1450, 698] on span "Update" at bounding box center [1449, 697] width 40 height 13
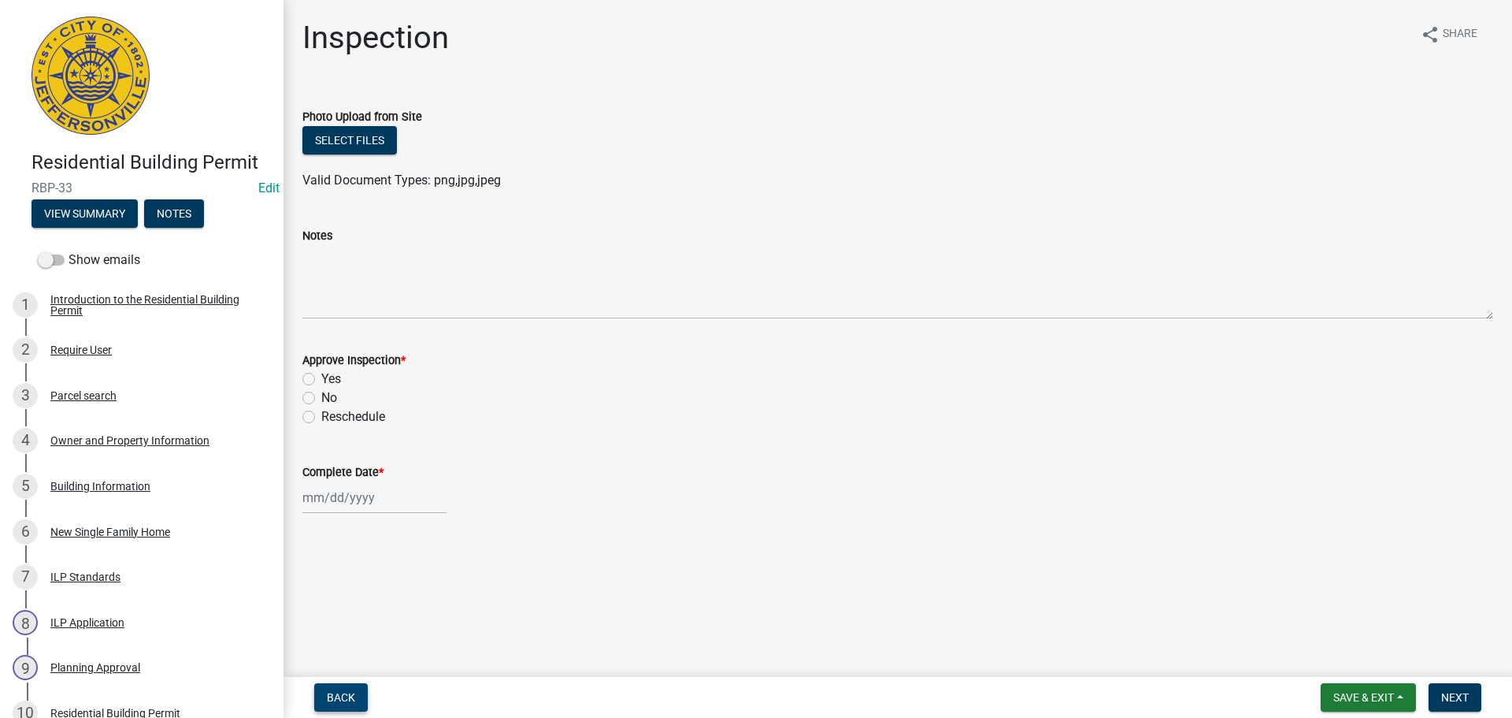
click at [333, 700] on span "Back" at bounding box center [341, 697] width 28 height 13
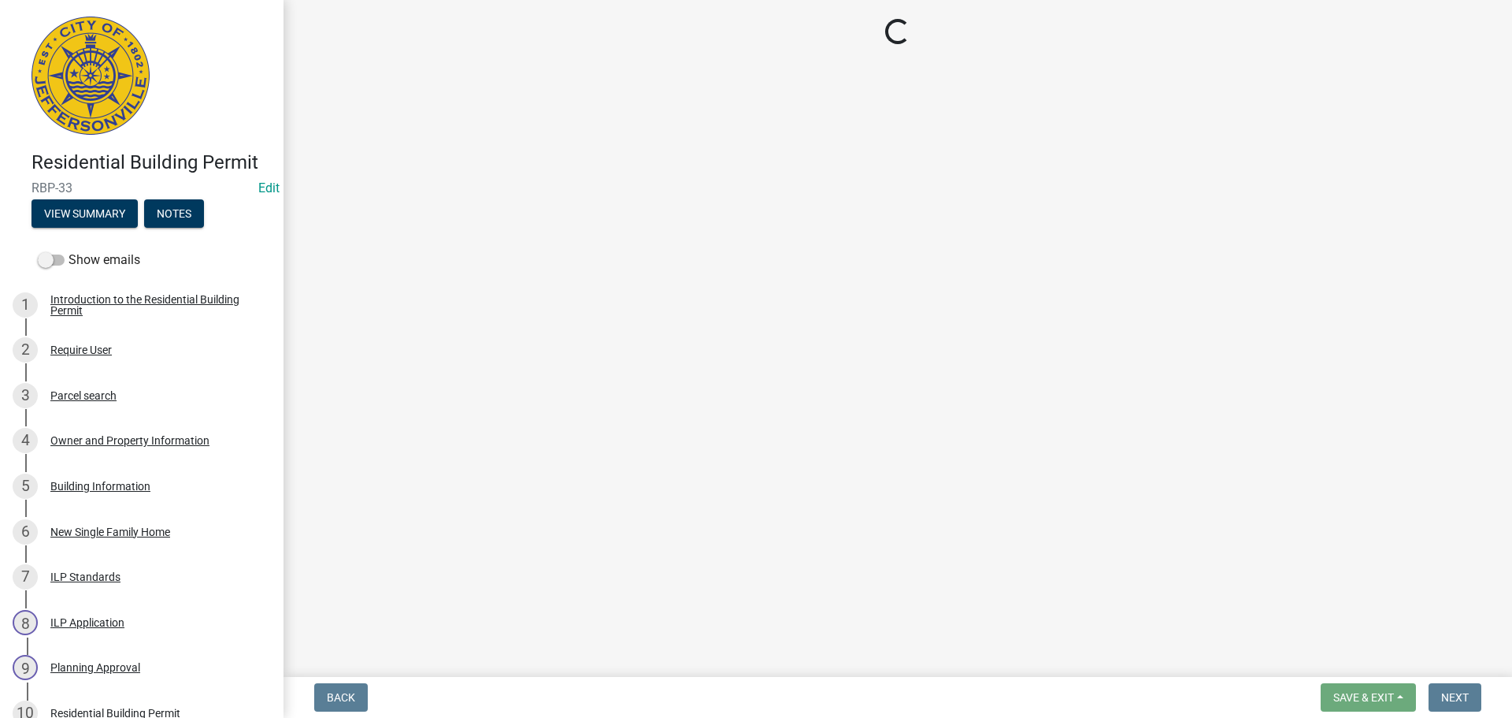
select select "7b0b9f25-f402-4148-9522-9b9b34b3e885"
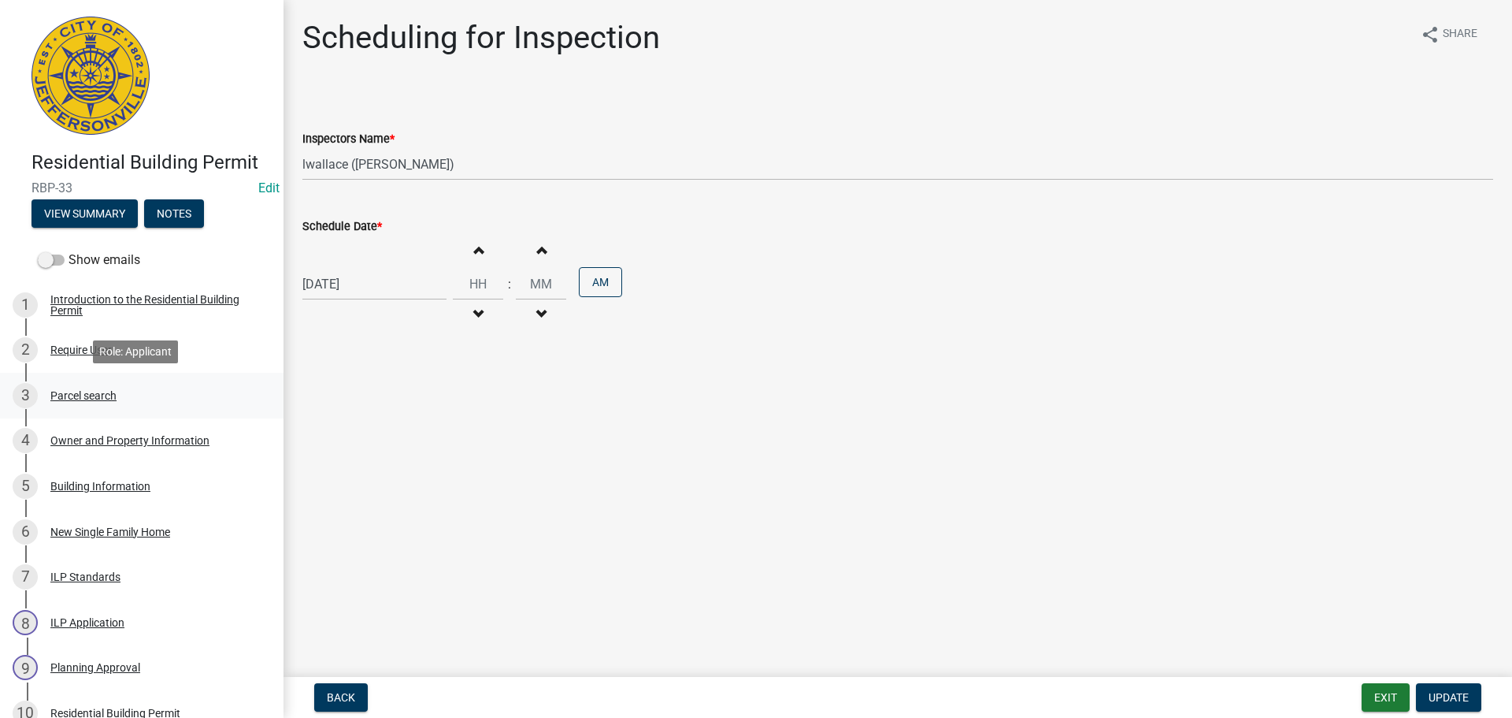
click at [88, 396] on div "Parcel search" at bounding box center [83, 395] width 66 height 11
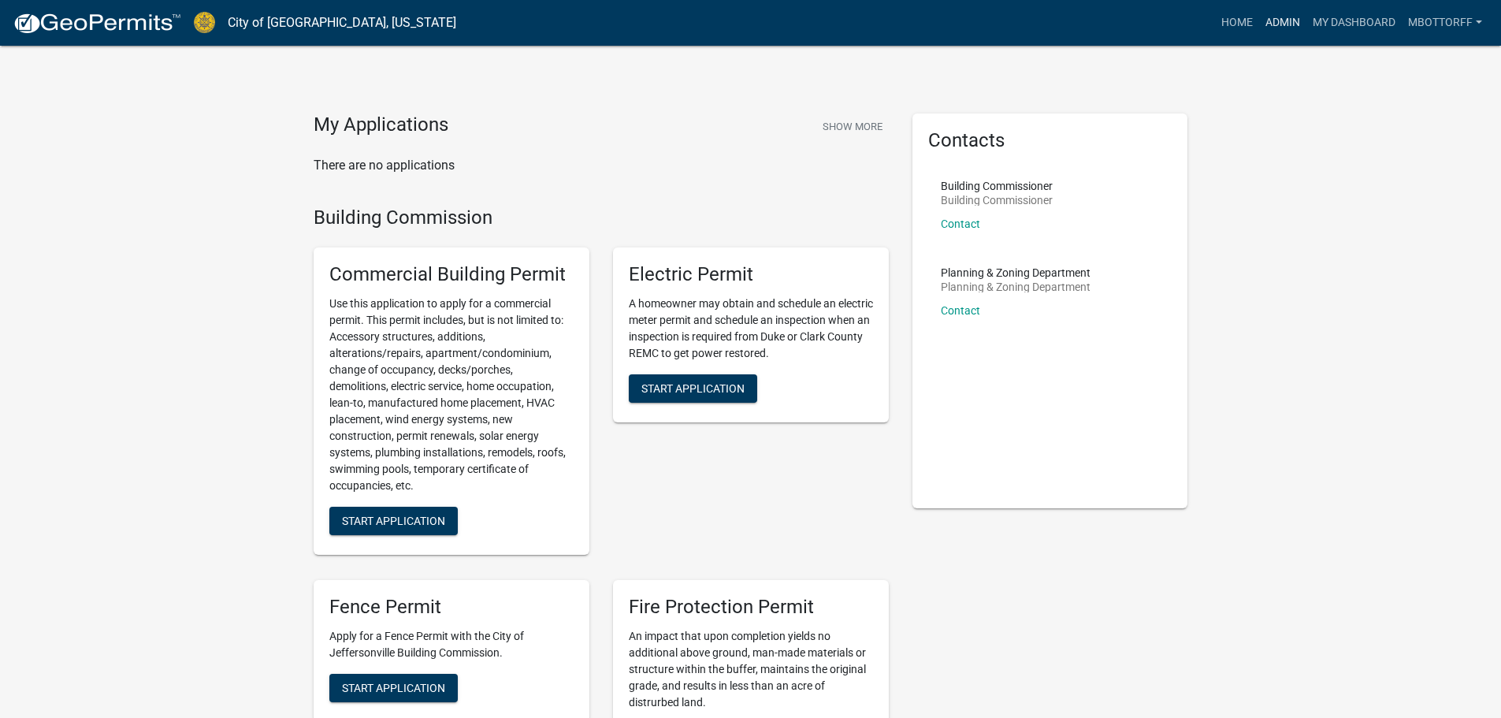
drag, startPoint x: 1279, startPoint y: 22, endPoint x: 1175, endPoint y: 32, distance: 104.4
click at [1279, 22] on link "Admin" at bounding box center [1282, 23] width 47 height 30
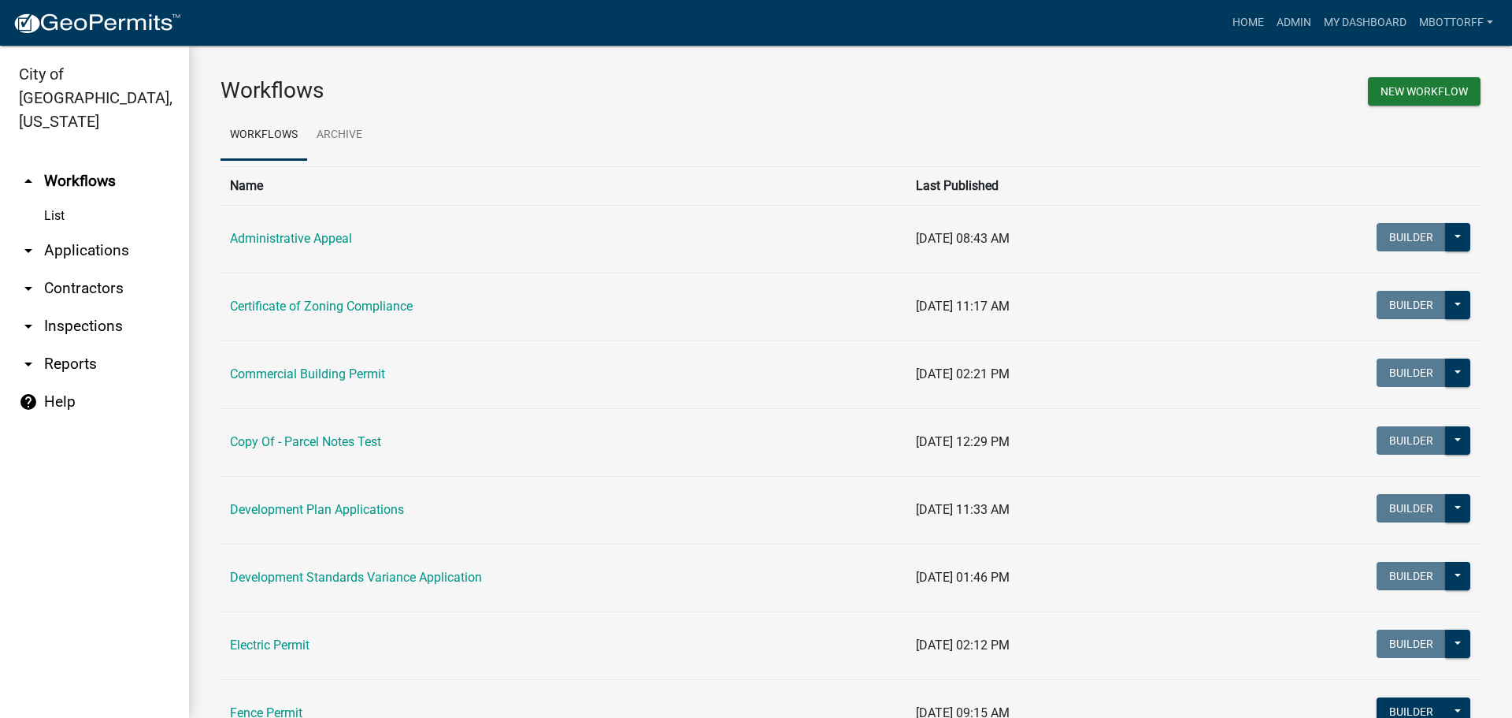
click at [79, 307] on link "arrow_drop_down Inspections" at bounding box center [94, 326] width 189 height 38
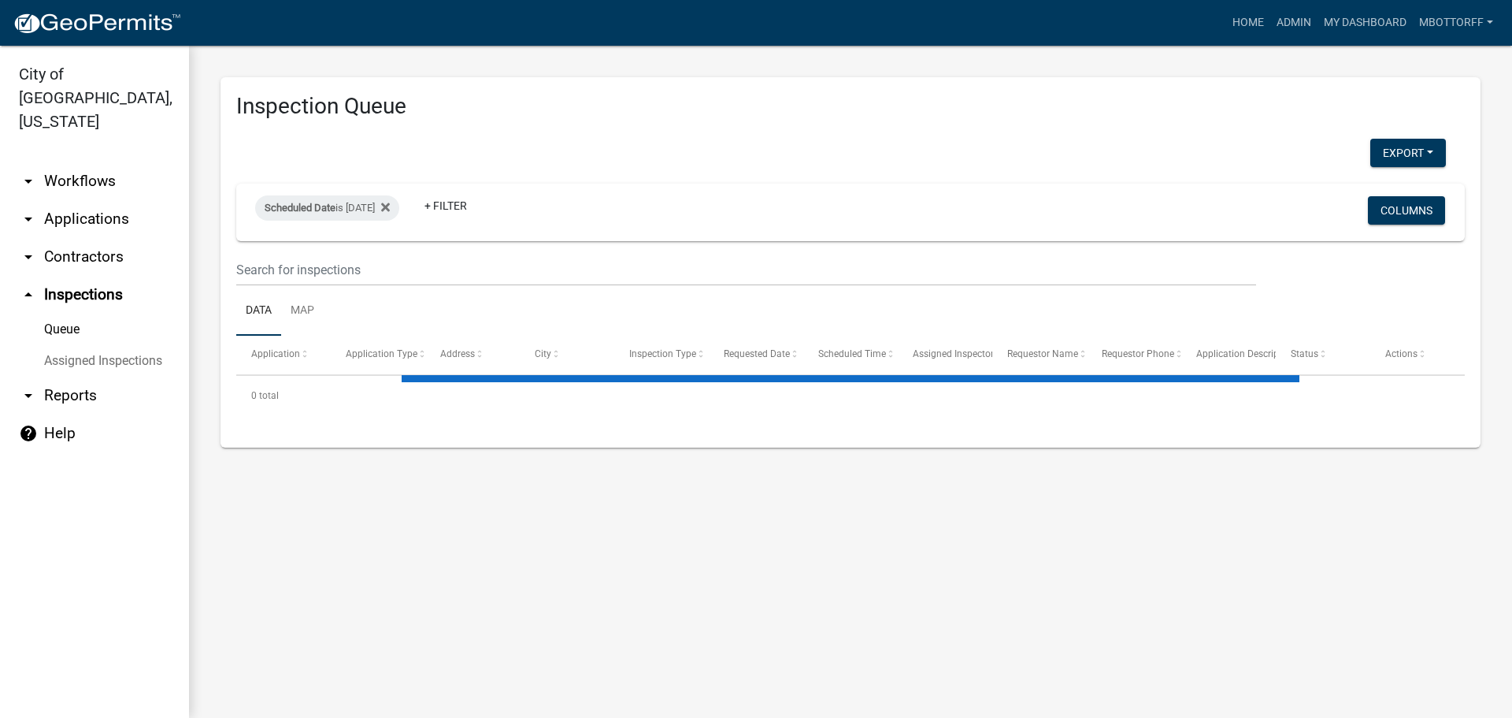
select select "3: 100"
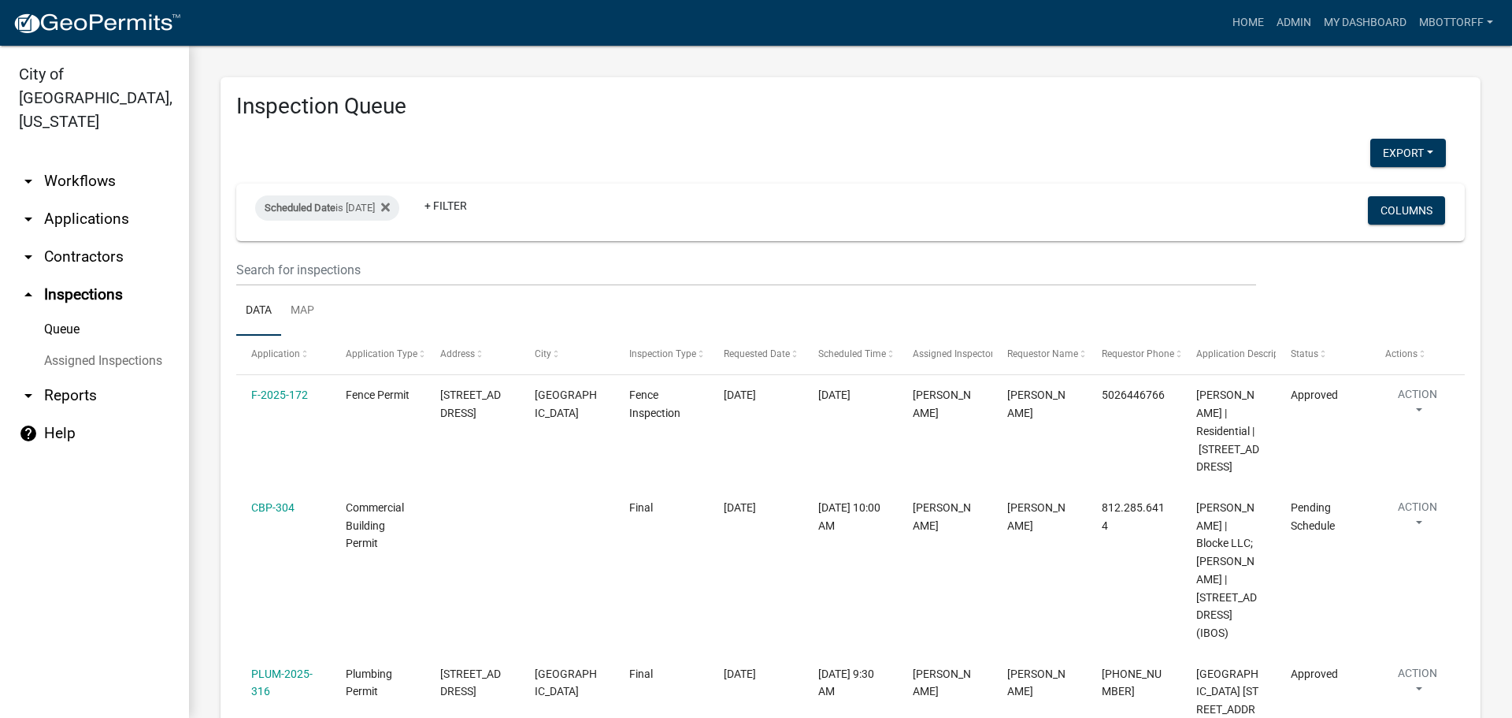
click at [69, 345] on link "Assigned Inspections" at bounding box center [94, 361] width 189 height 32
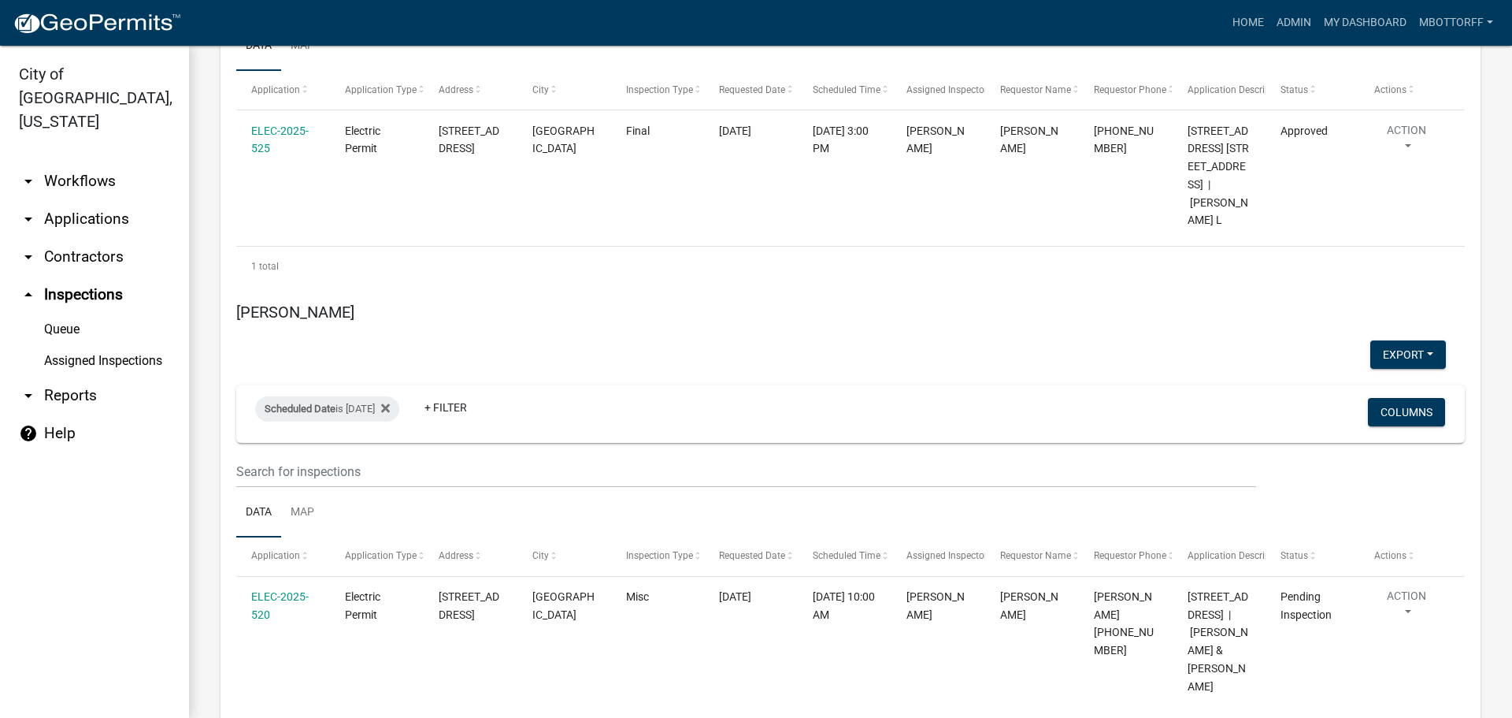
scroll to position [3490, 0]
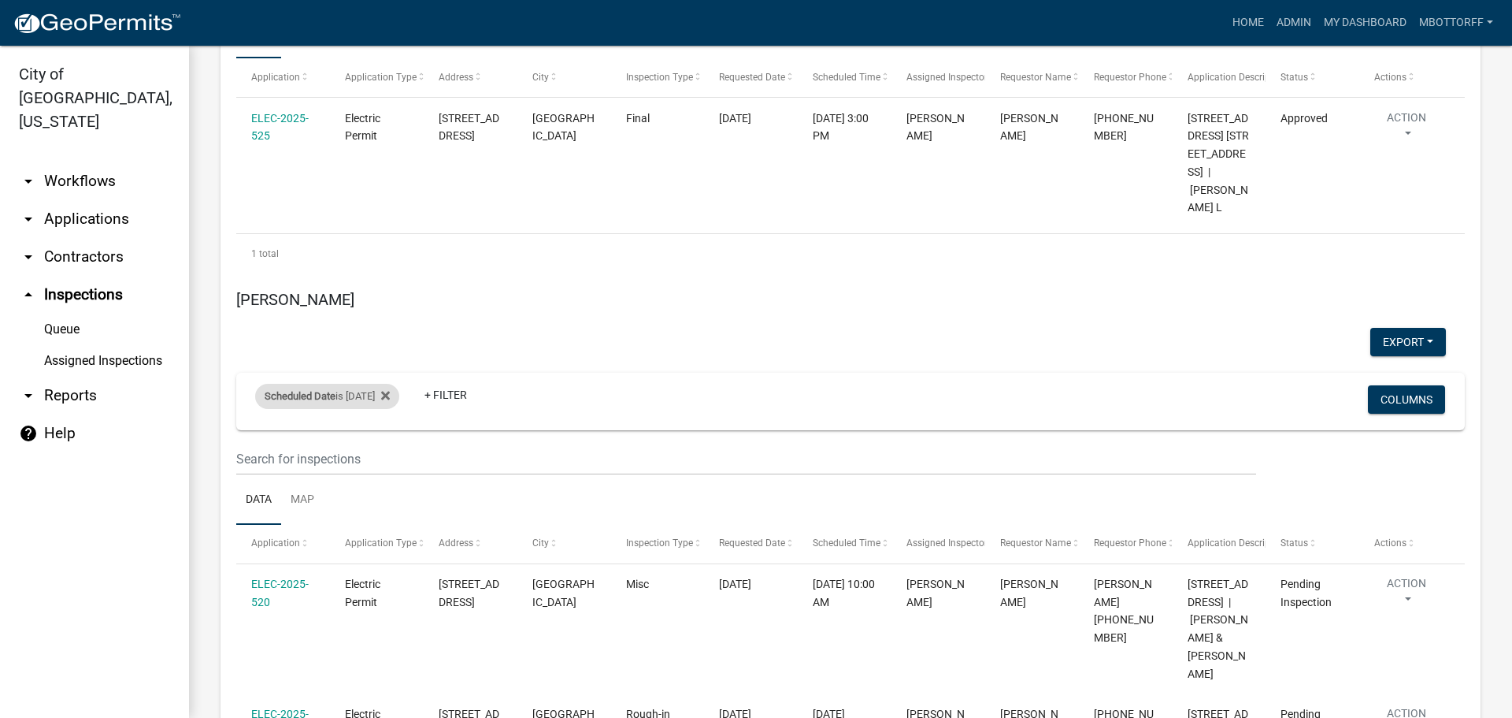
click at [367, 384] on div "Scheduled Date is 10/15/2025" at bounding box center [327, 396] width 144 height 25
click at [391, 346] on input "2025-10-15" at bounding box center [341, 348] width 110 height 32
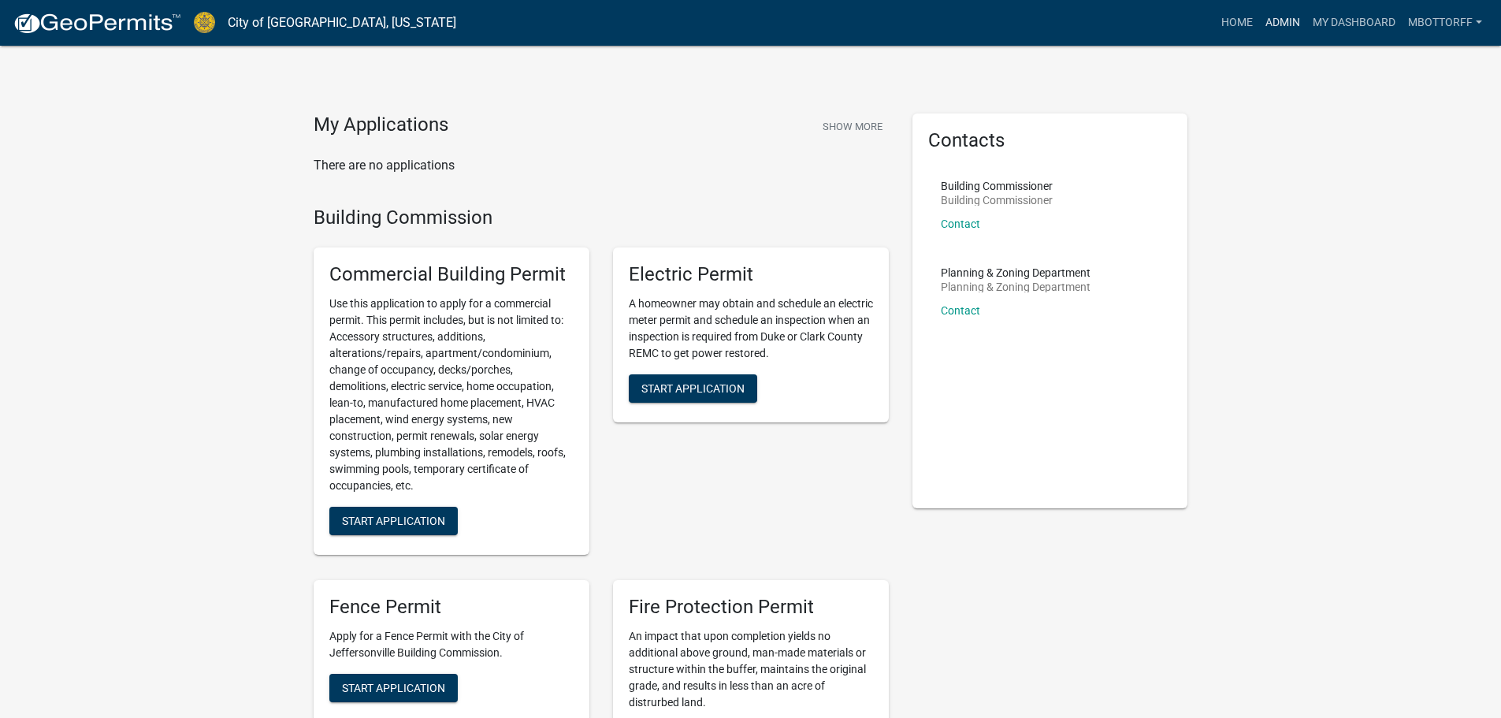
click at [1277, 23] on link "Admin" at bounding box center [1282, 23] width 47 height 30
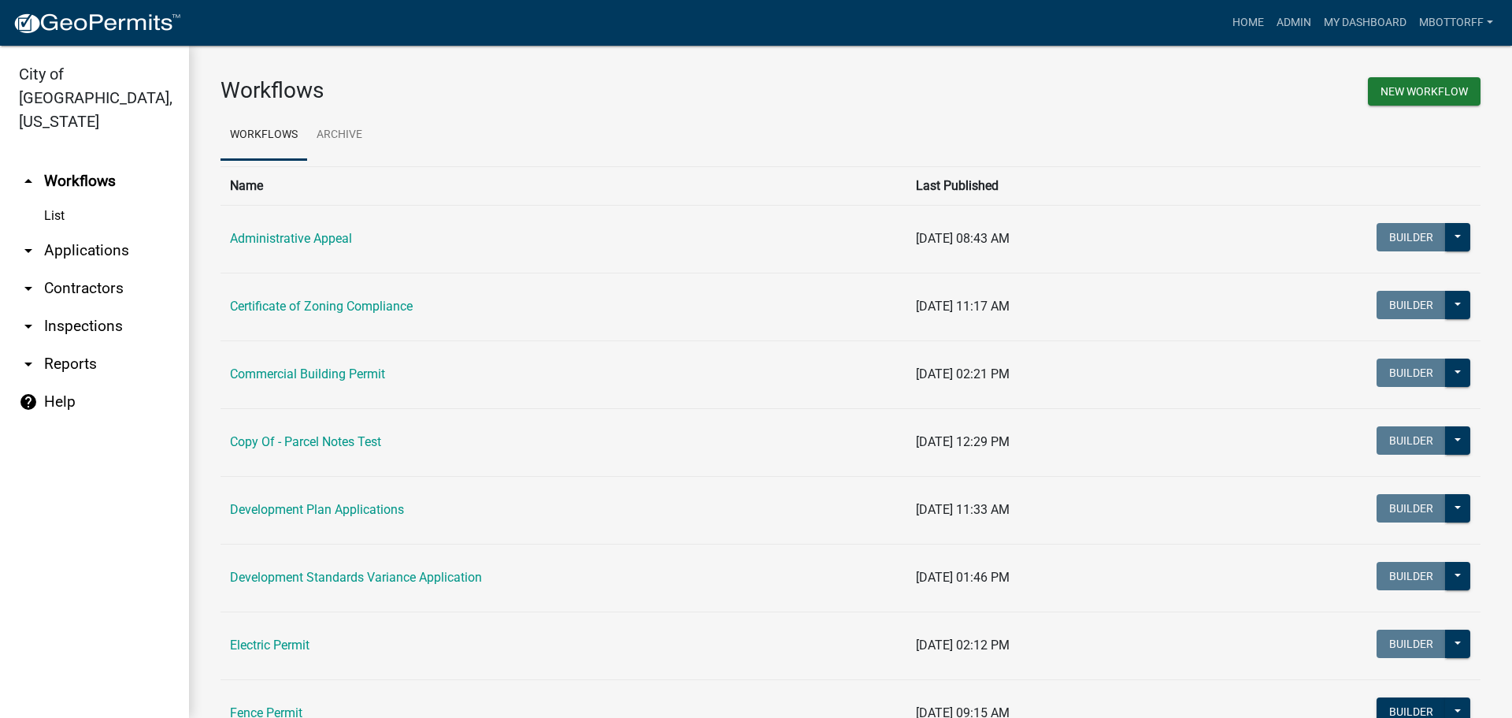
click at [99, 232] on link "arrow_drop_down Applications" at bounding box center [94, 251] width 189 height 38
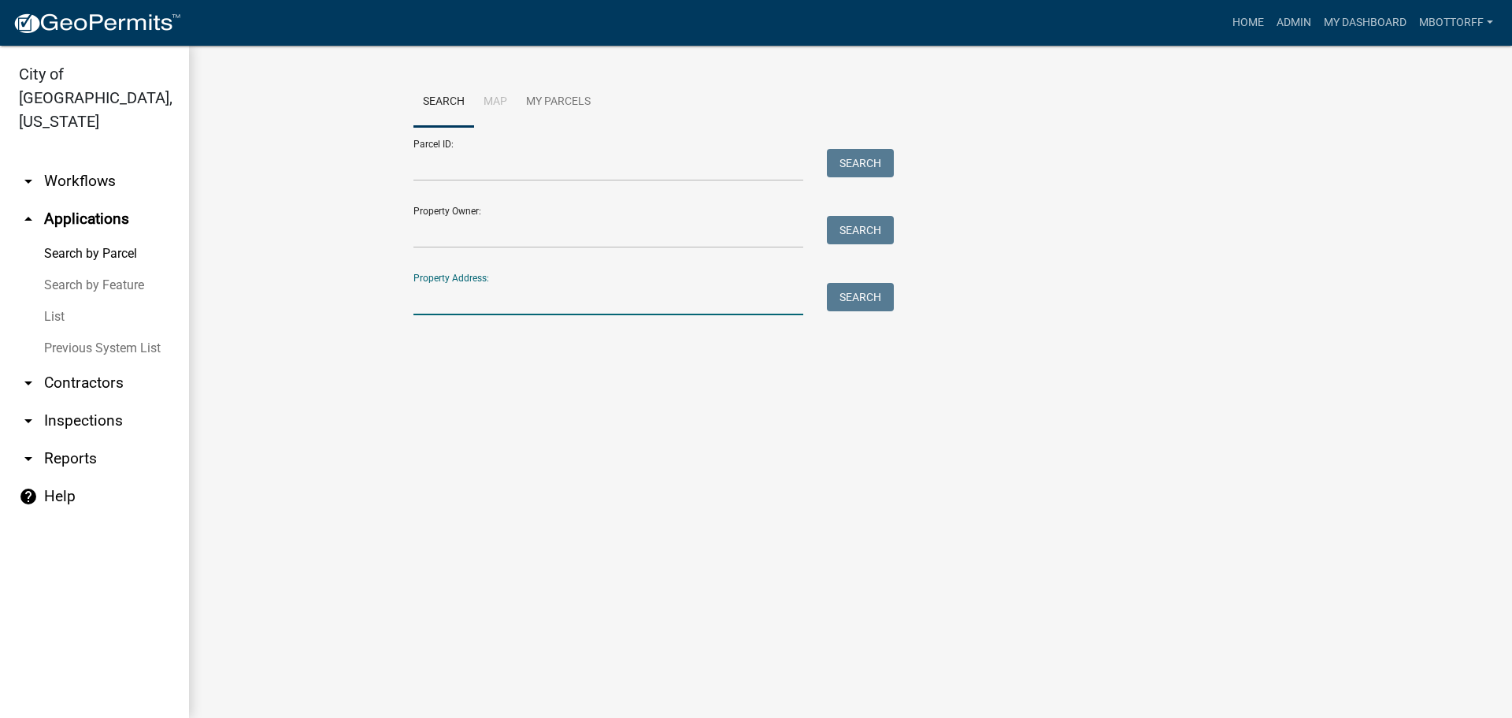
click at [471, 305] on input "Property Address:" at bounding box center [609, 299] width 390 height 32
type input "322 MARY"
click at [866, 300] on button "Search" at bounding box center [860, 297] width 67 height 28
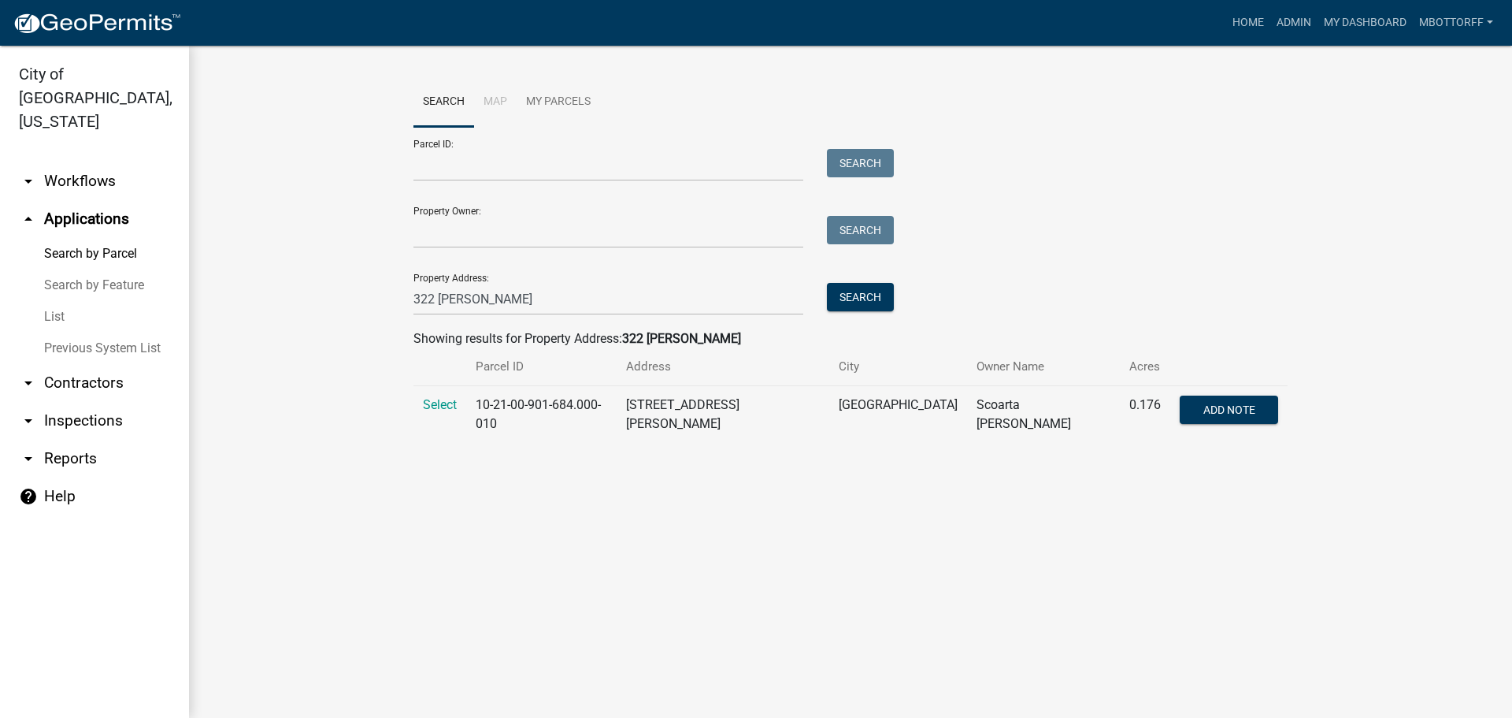
drag, startPoint x: 443, startPoint y: 403, endPoint x: 502, endPoint y: 405, distance: 59.1
click at [444, 403] on span "Select" at bounding box center [440, 404] width 34 height 15
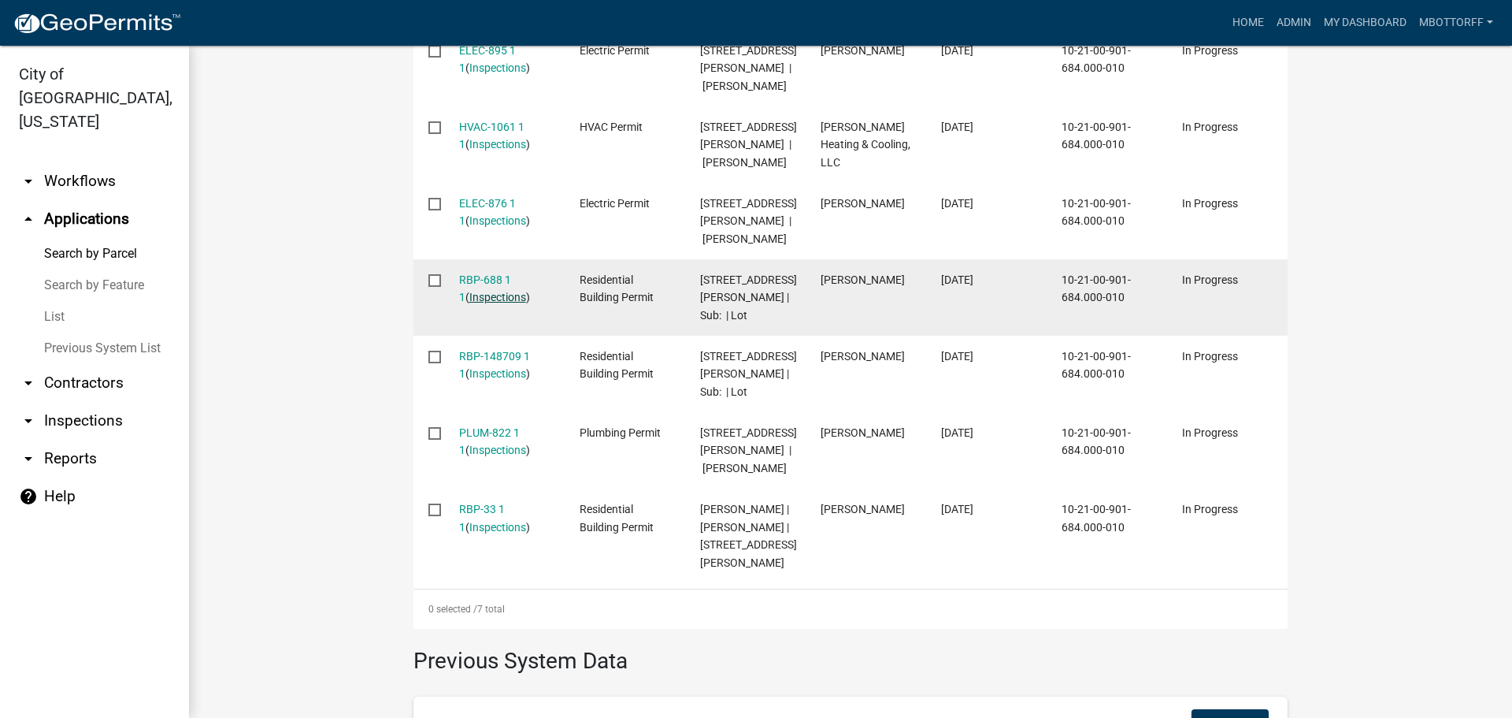
scroll to position [630, 0]
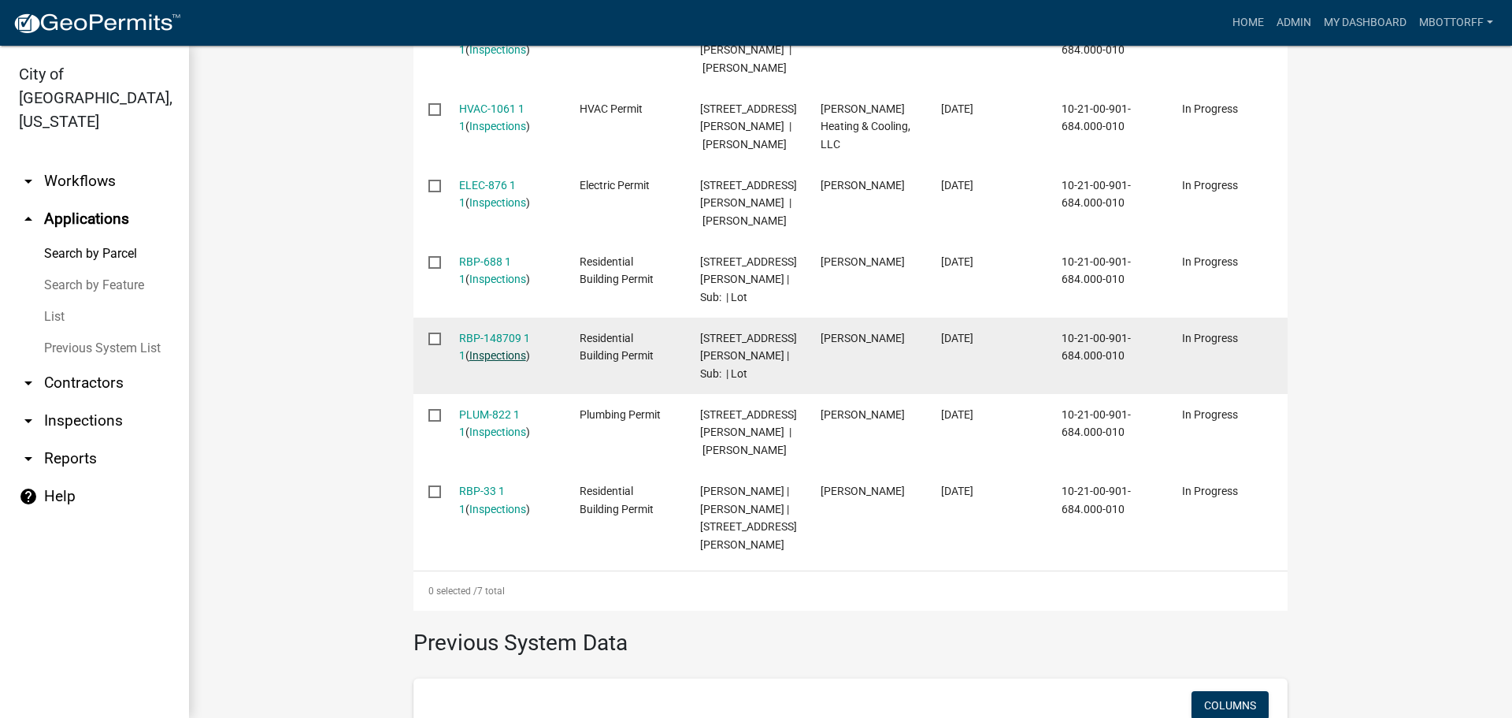
click at [469, 349] on link "Inspections" at bounding box center [497, 355] width 57 height 13
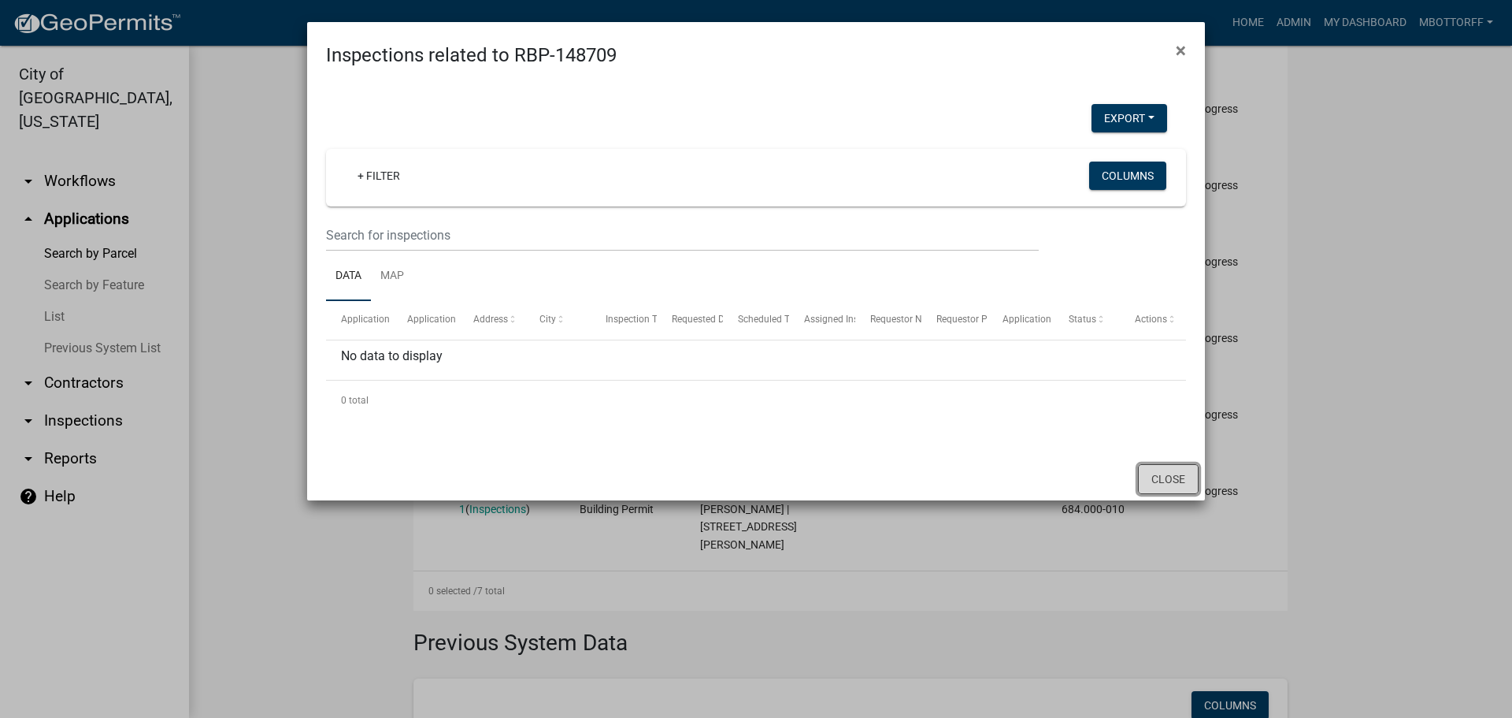
click at [1164, 483] on button "Close" at bounding box center [1168, 479] width 61 height 30
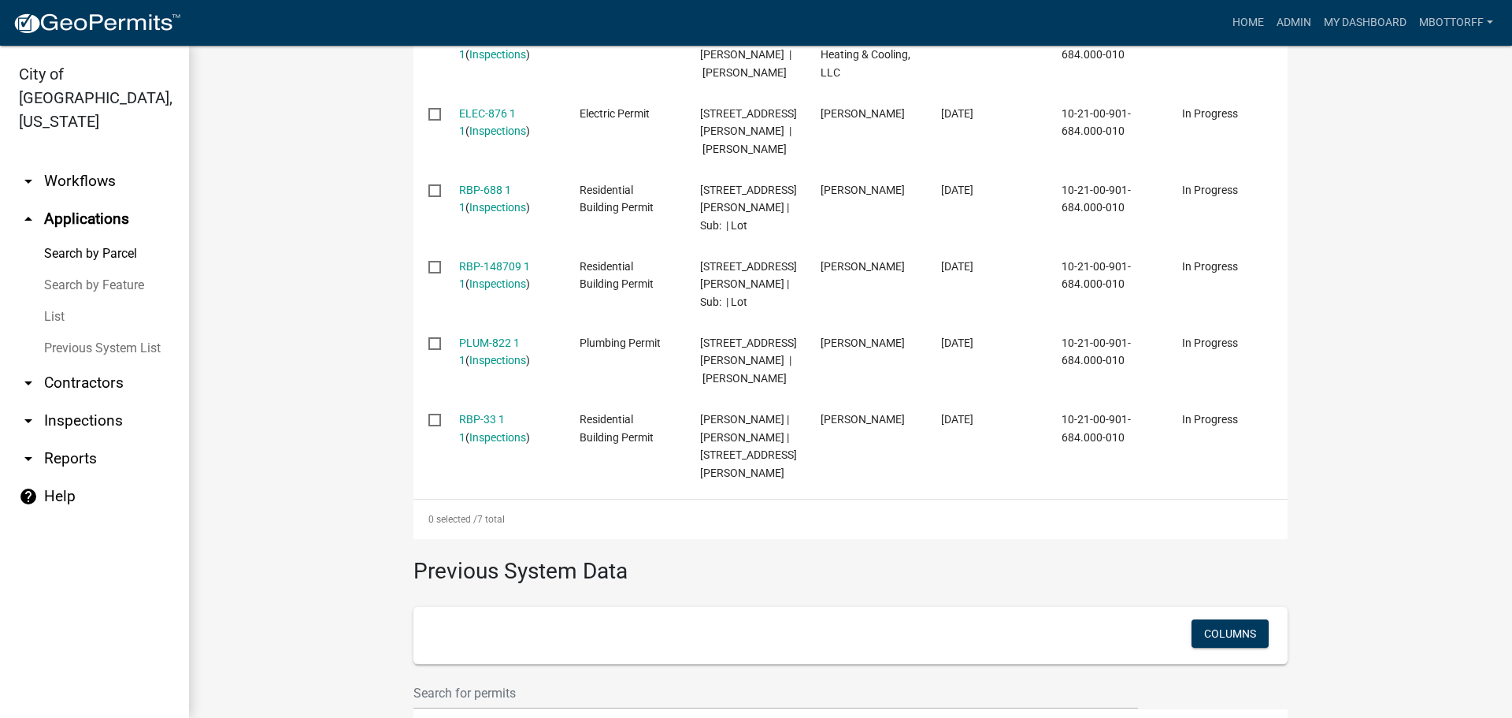
scroll to position [709, 0]
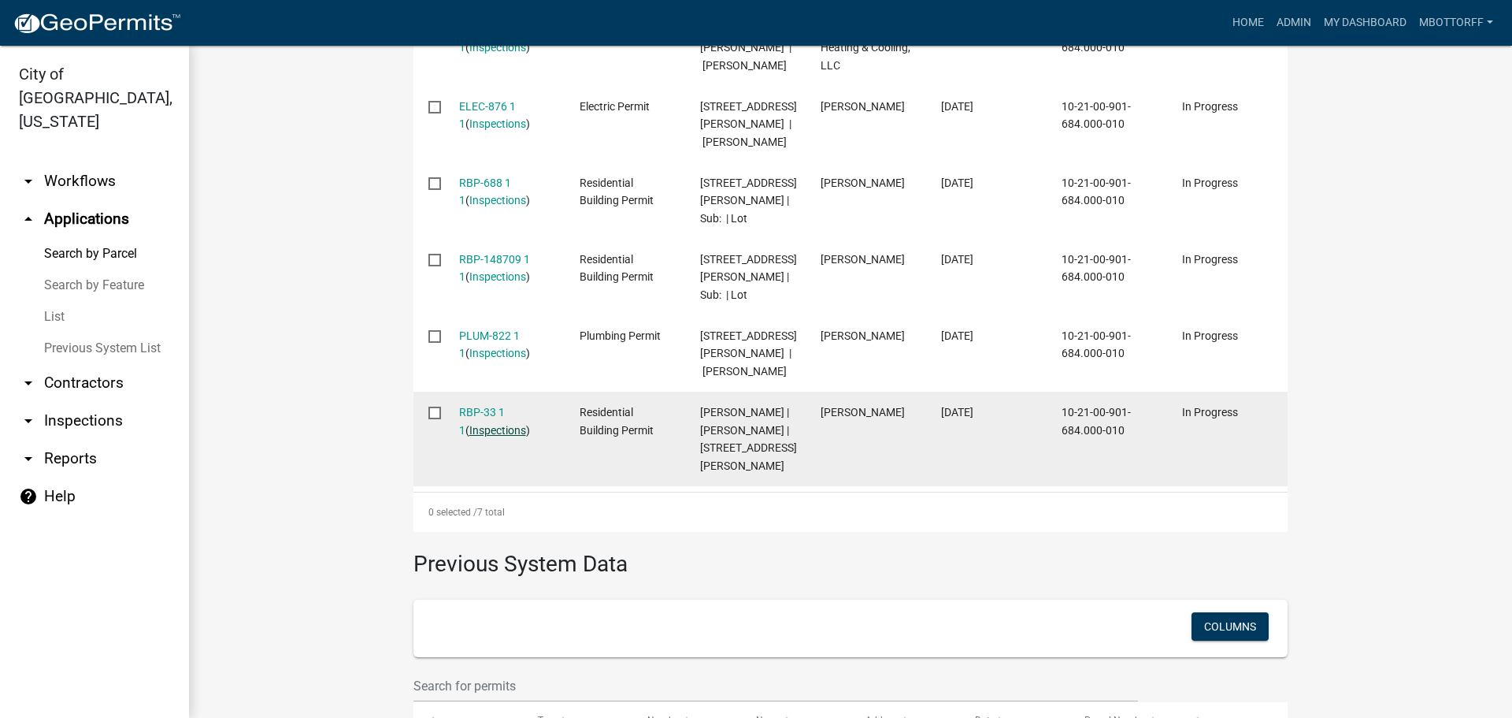
click at [478, 424] on link "Inspections" at bounding box center [497, 430] width 57 height 13
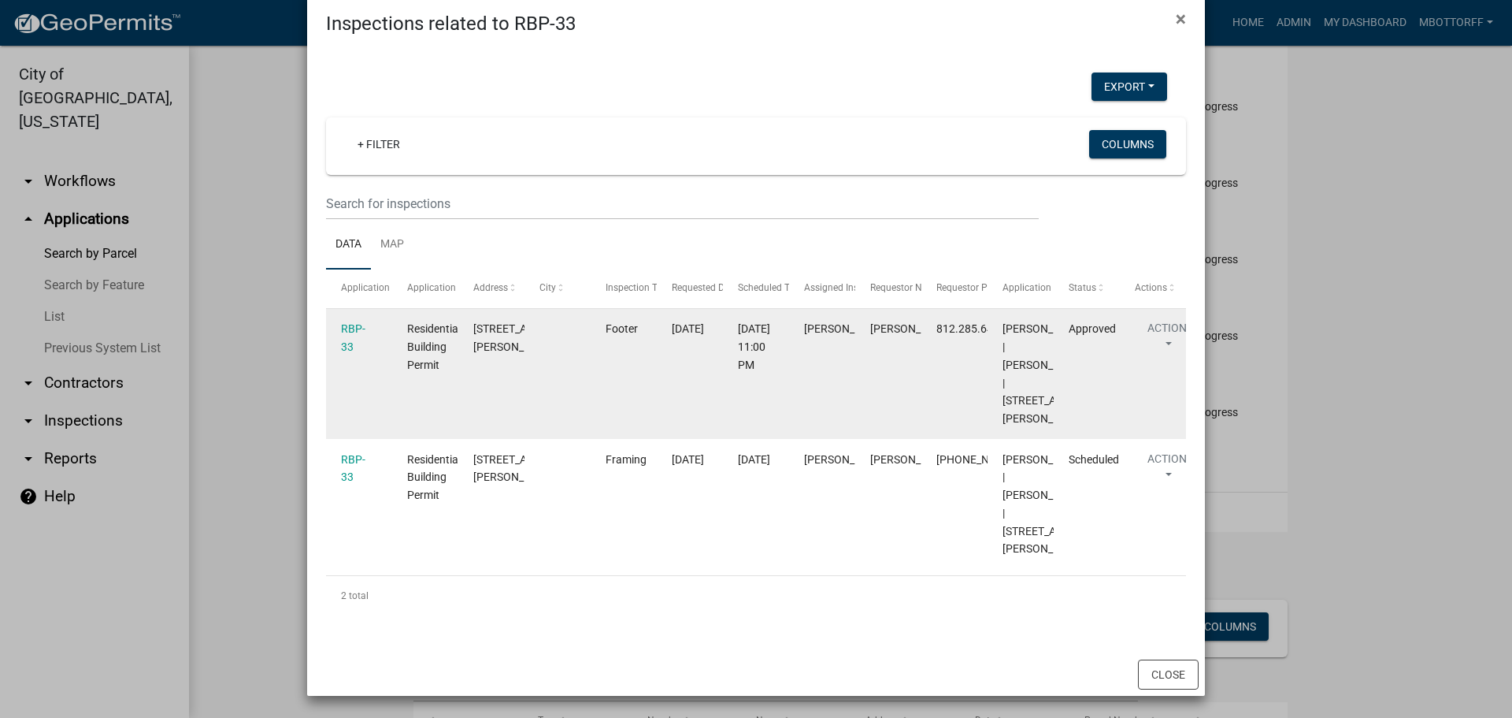
scroll to position [103, 0]
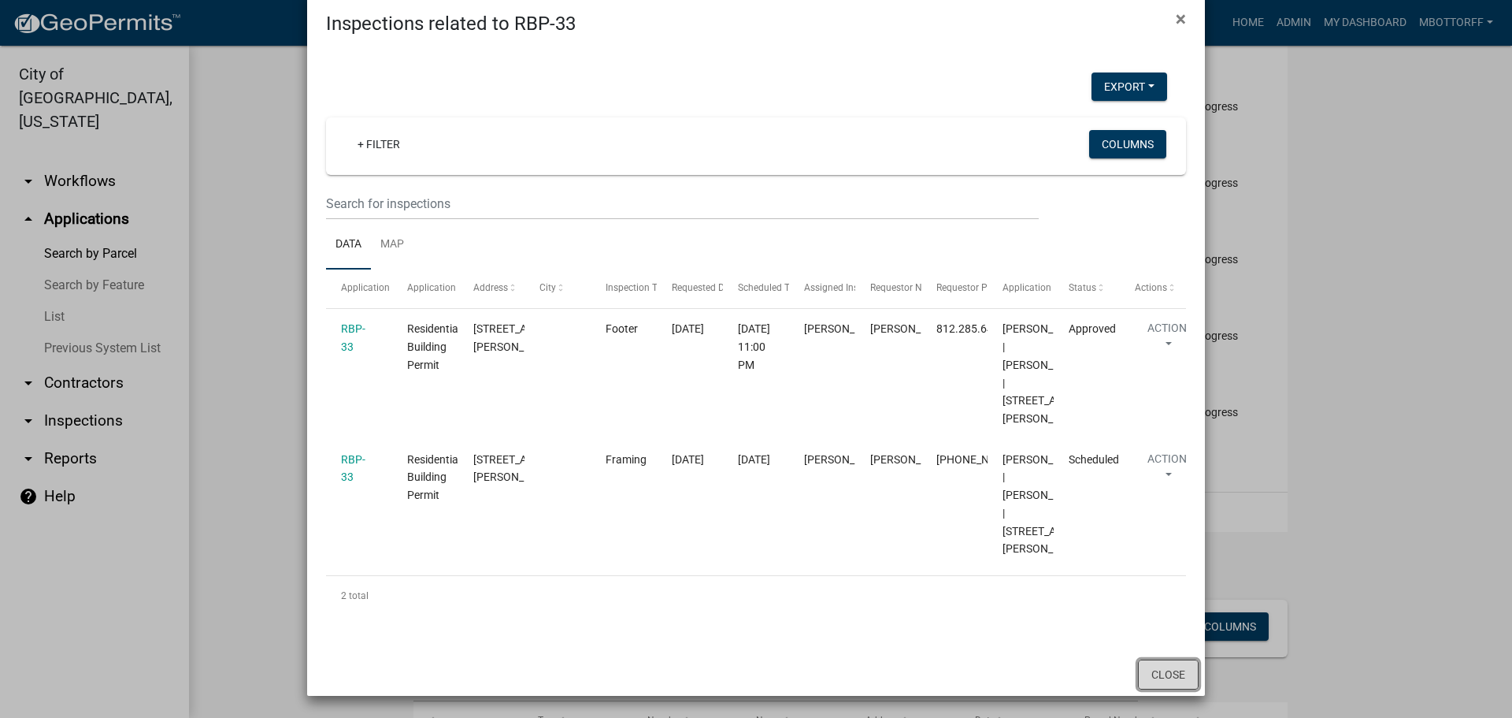
click at [1164, 672] on button "Close" at bounding box center [1168, 674] width 61 height 30
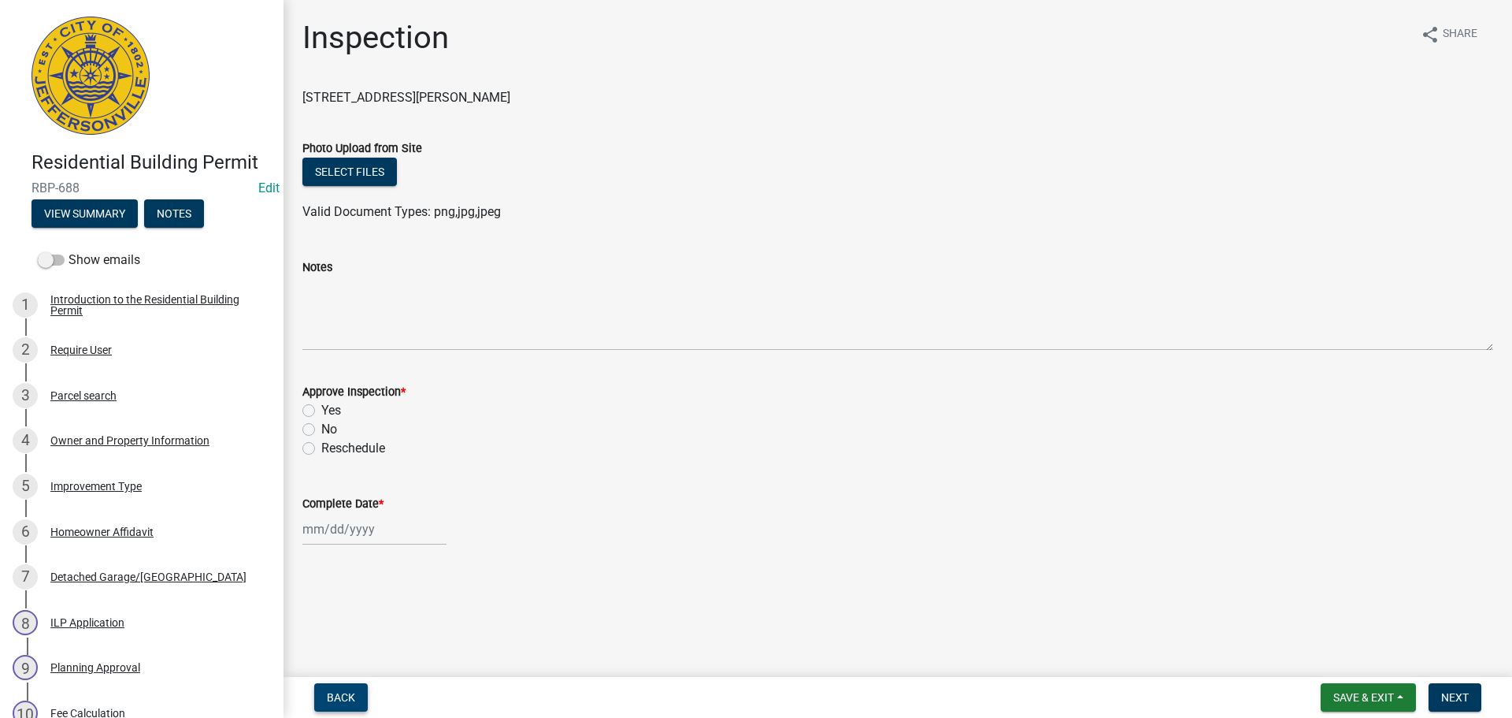
click at [351, 703] on span "Back" at bounding box center [341, 697] width 28 height 13
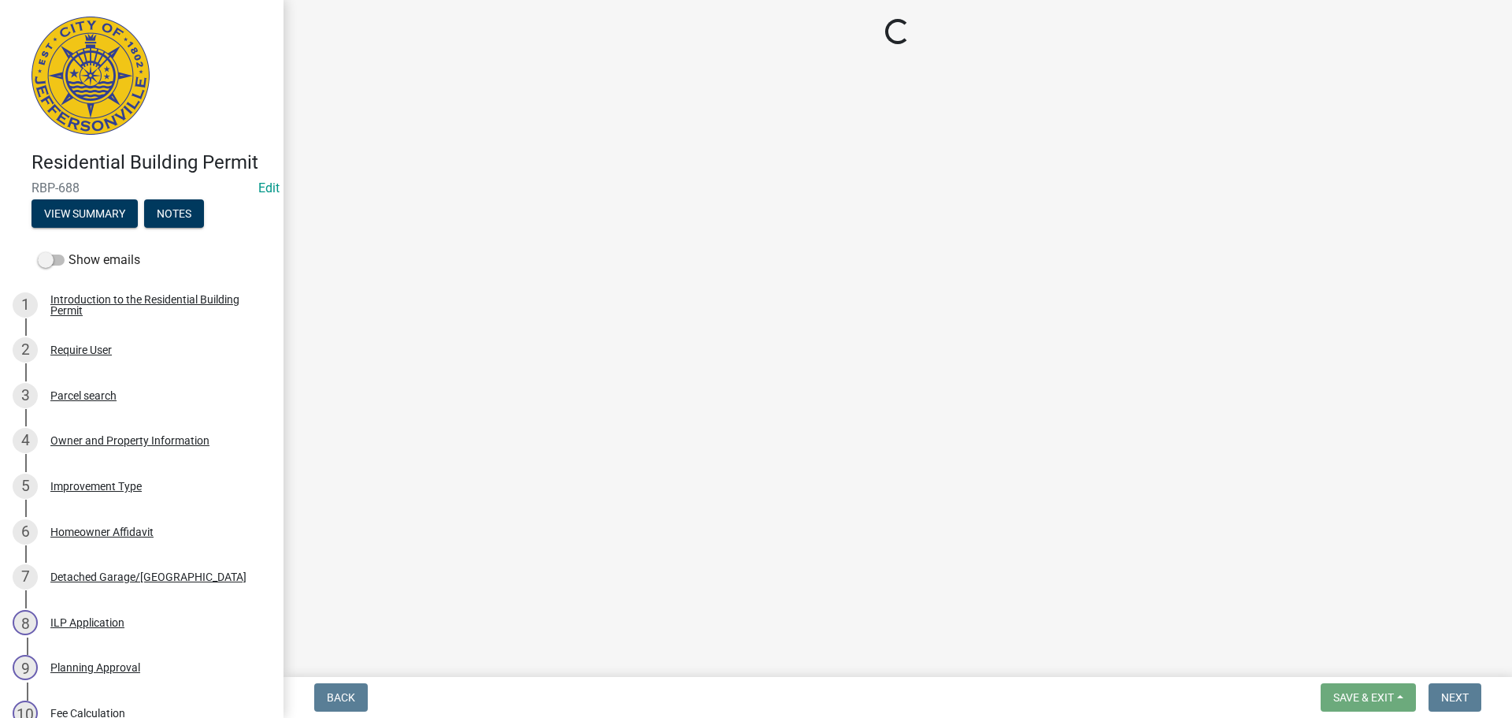
select select "fdb3bcc6-ce93-4663-8a18-5c08884dd177"
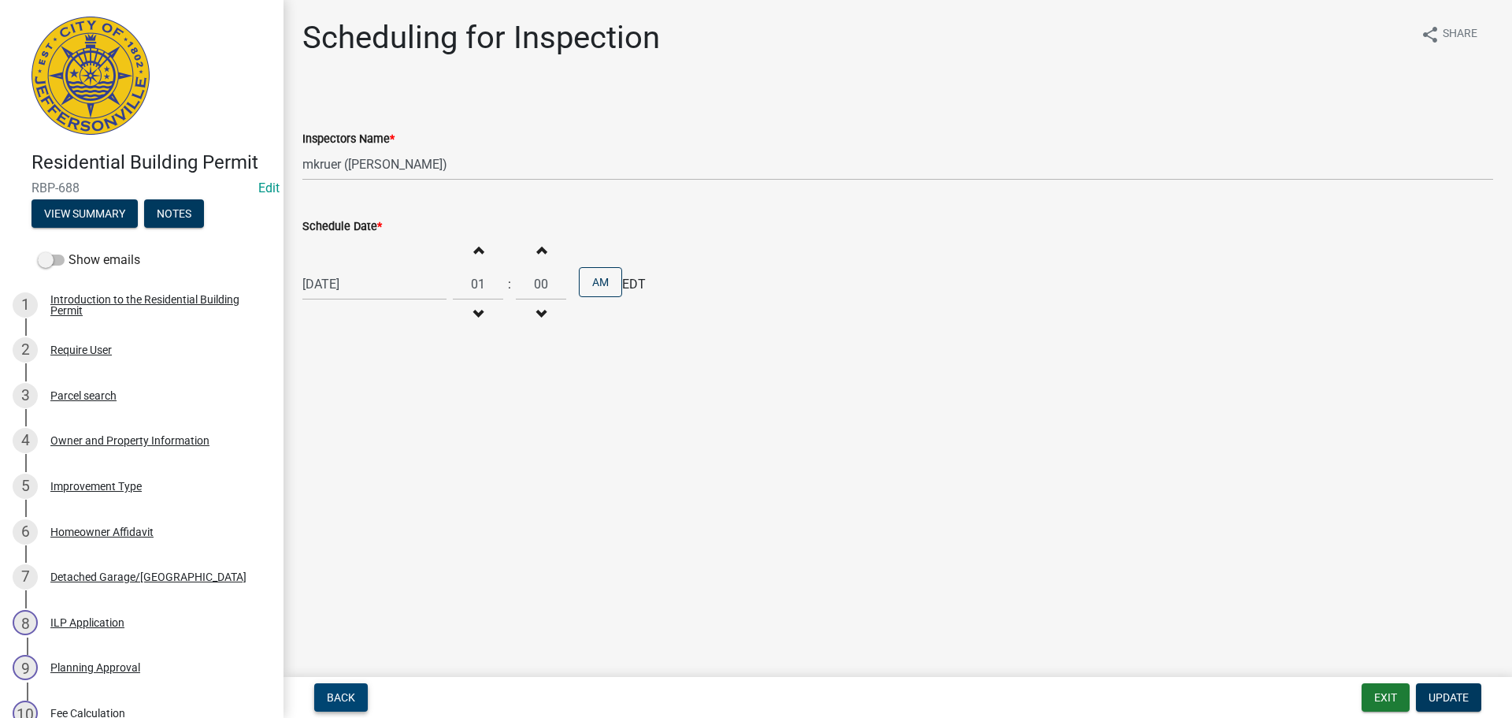
click at [333, 703] on span "Back" at bounding box center [341, 697] width 28 height 13
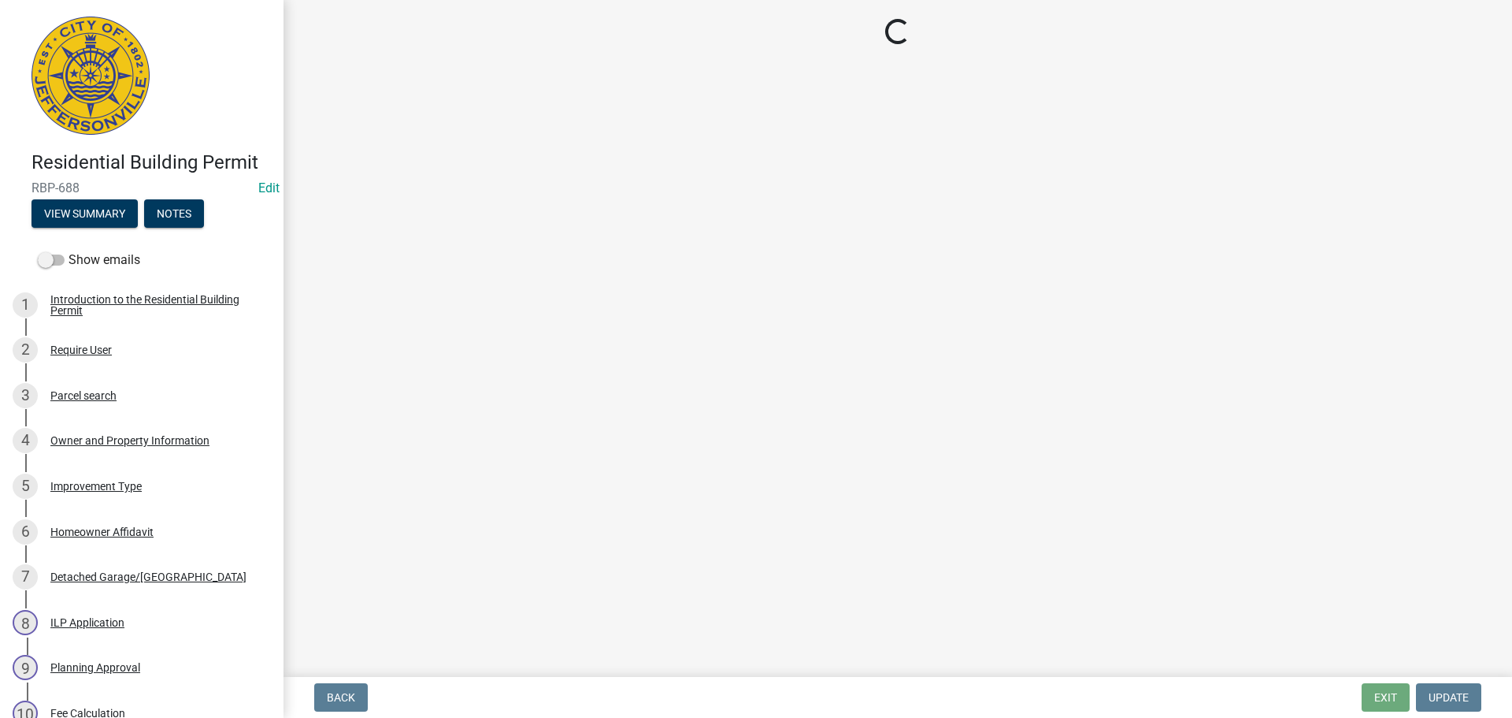
select select "5905b6c6-73a3-4561-9a25-e231032c58c8"
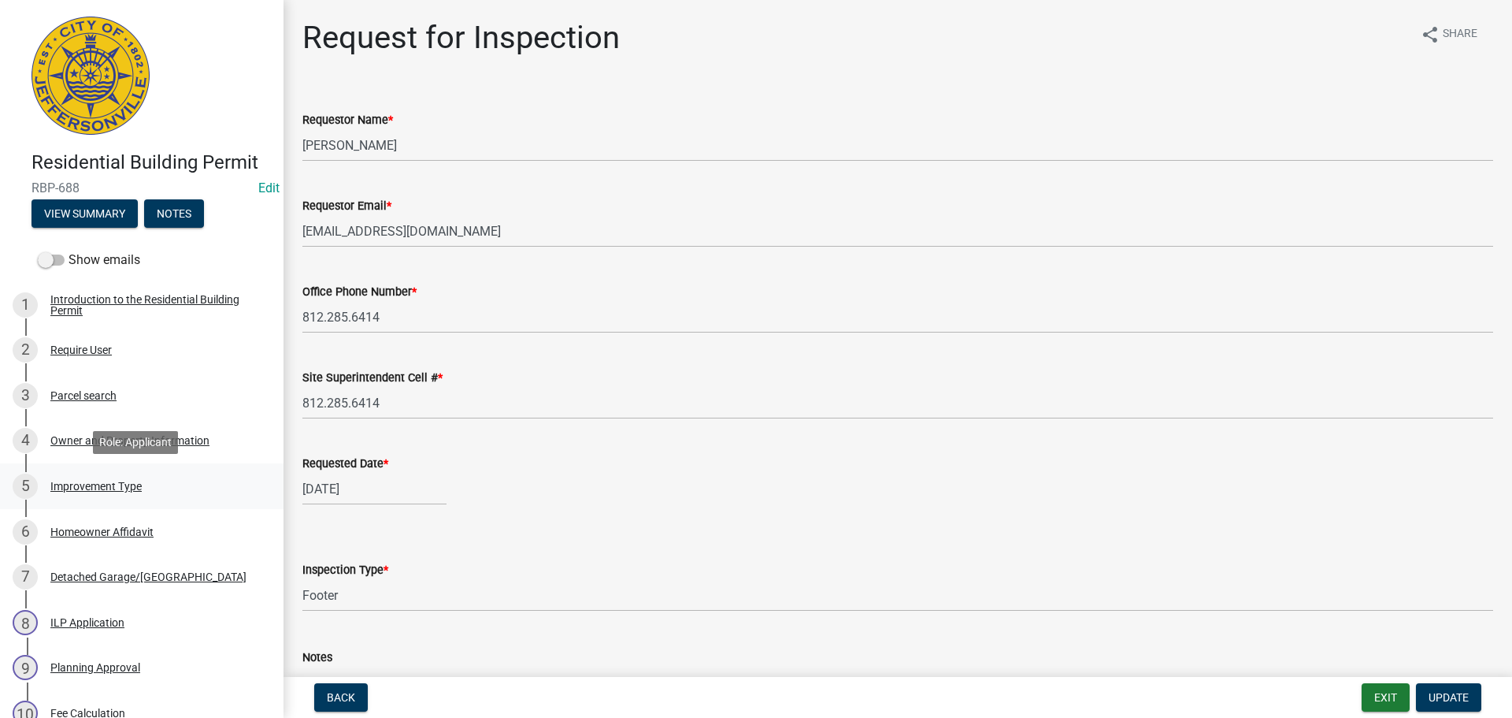
click at [103, 481] on div "Improvement Type" at bounding box center [95, 486] width 91 height 11
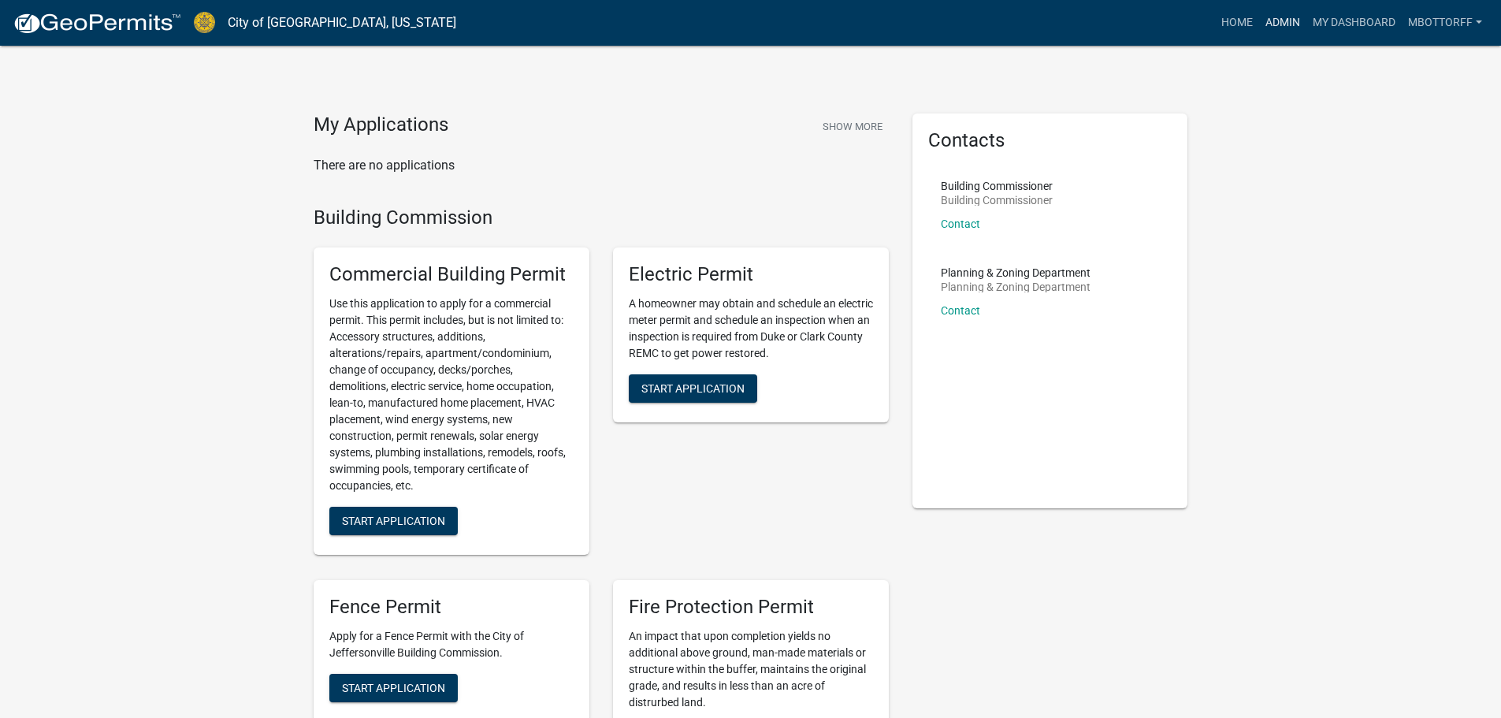
click at [1275, 28] on link "Admin" at bounding box center [1282, 23] width 47 height 30
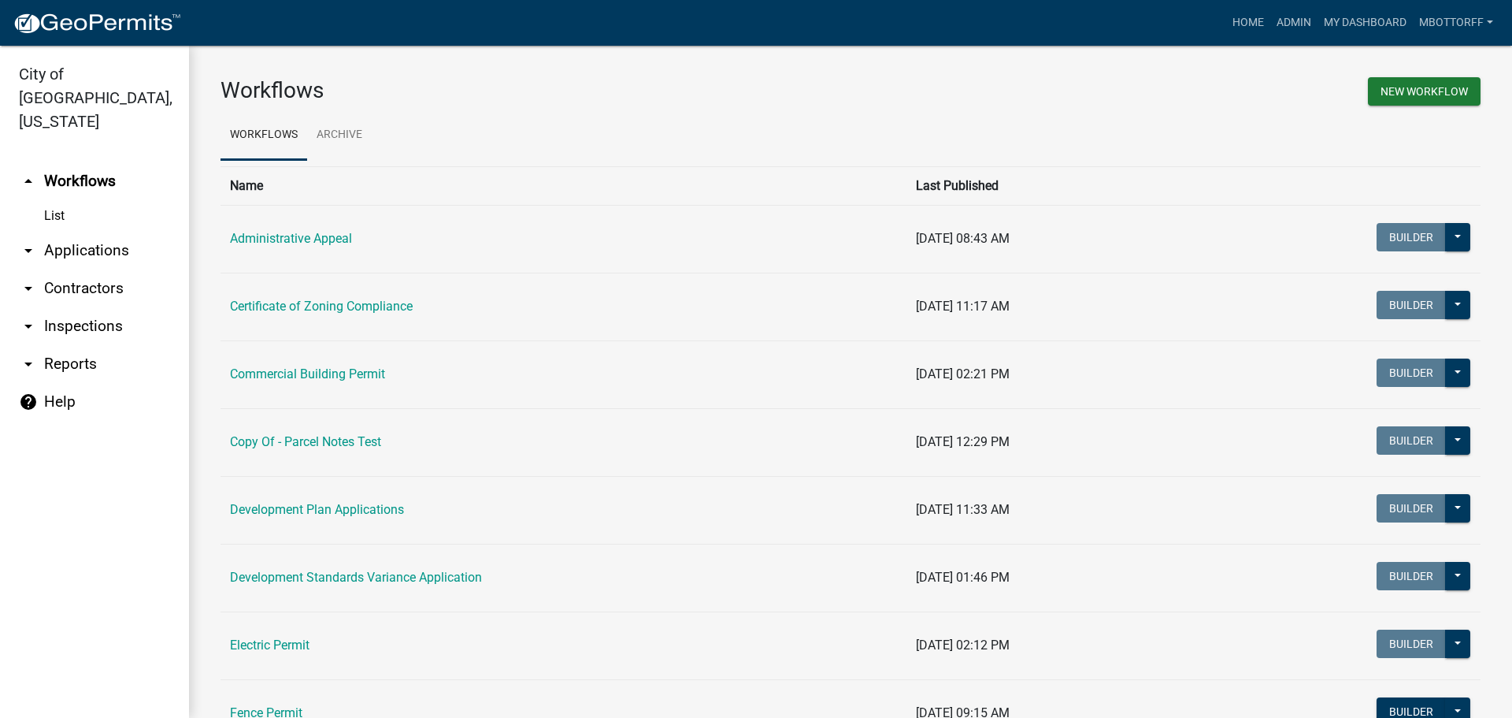
click at [90, 232] on link "arrow_drop_down Applications" at bounding box center [94, 251] width 189 height 38
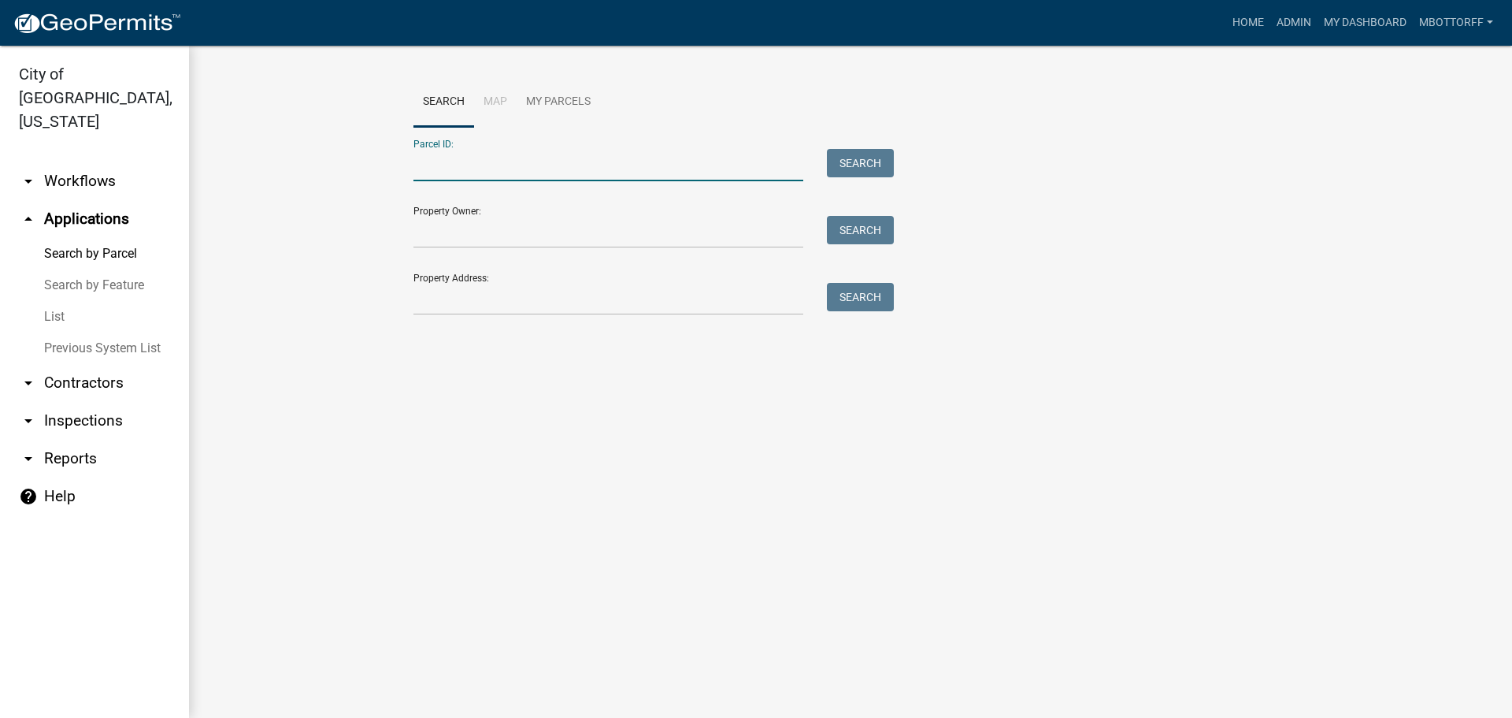
paste input "10-20-00-800-136.000-010"
click at [411, 165] on div "10-20-00-800-136.000-010" at bounding box center [609, 165] width 414 height 32
click at [415, 166] on input "10-20-00-800-136.000-010" at bounding box center [609, 165] width 390 height 32
type input "10-20-00-800-136.000-010"
click at [864, 166] on button "Search" at bounding box center [860, 163] width 67 height 28
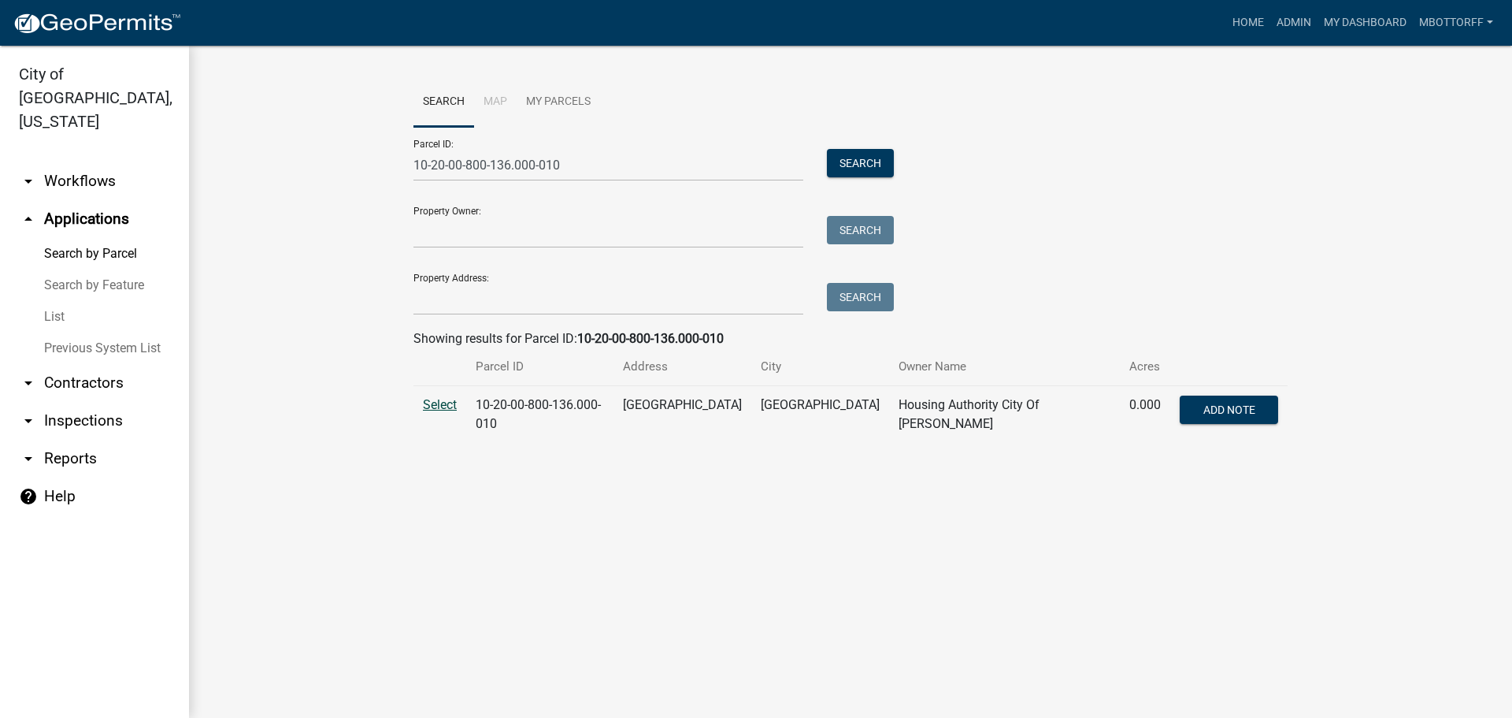
click at [442, 403] on span "Select" at bounding box center [440, 404] width 34 height 15
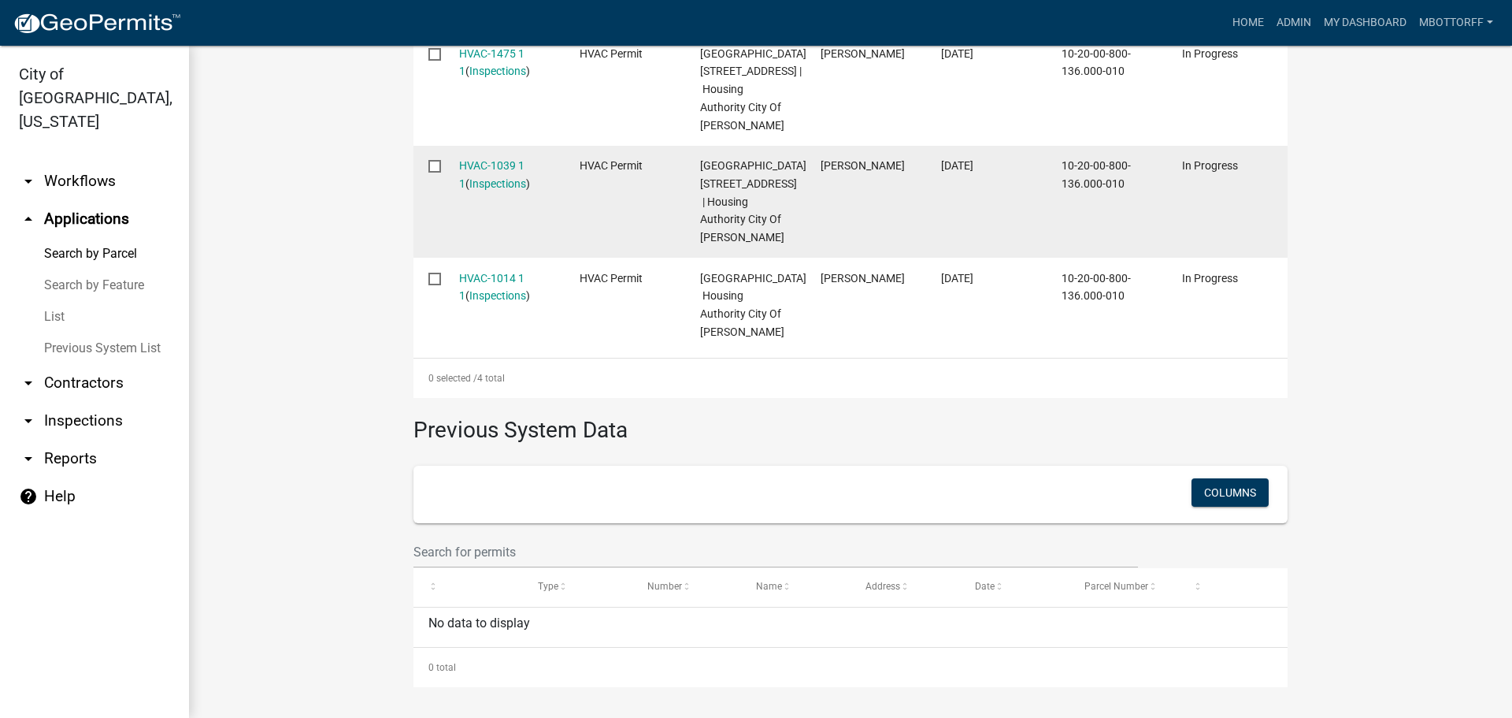
scroll to position [752, 0]
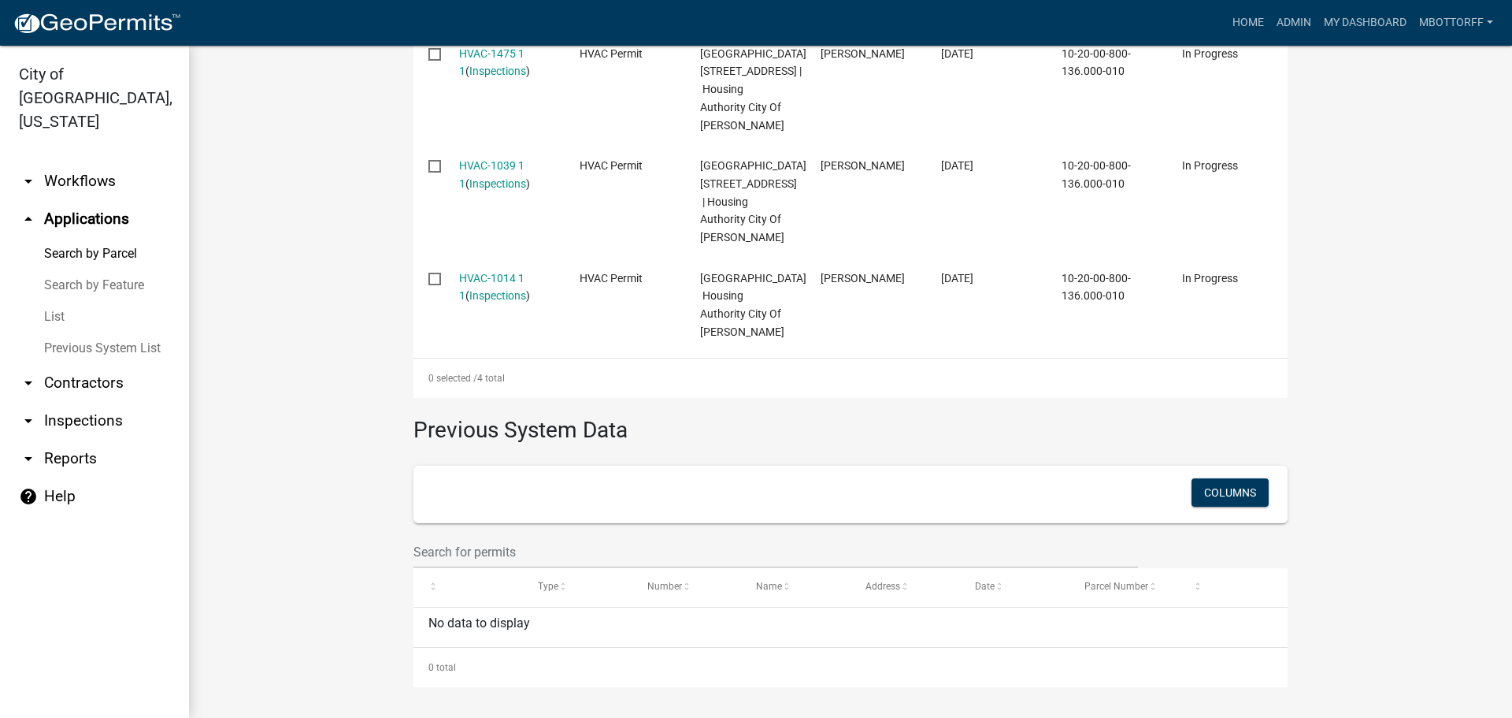
click at [81, 364] on link "arrow_drop_down Contractors" at bounding box center [94, 383] width 189 height 38
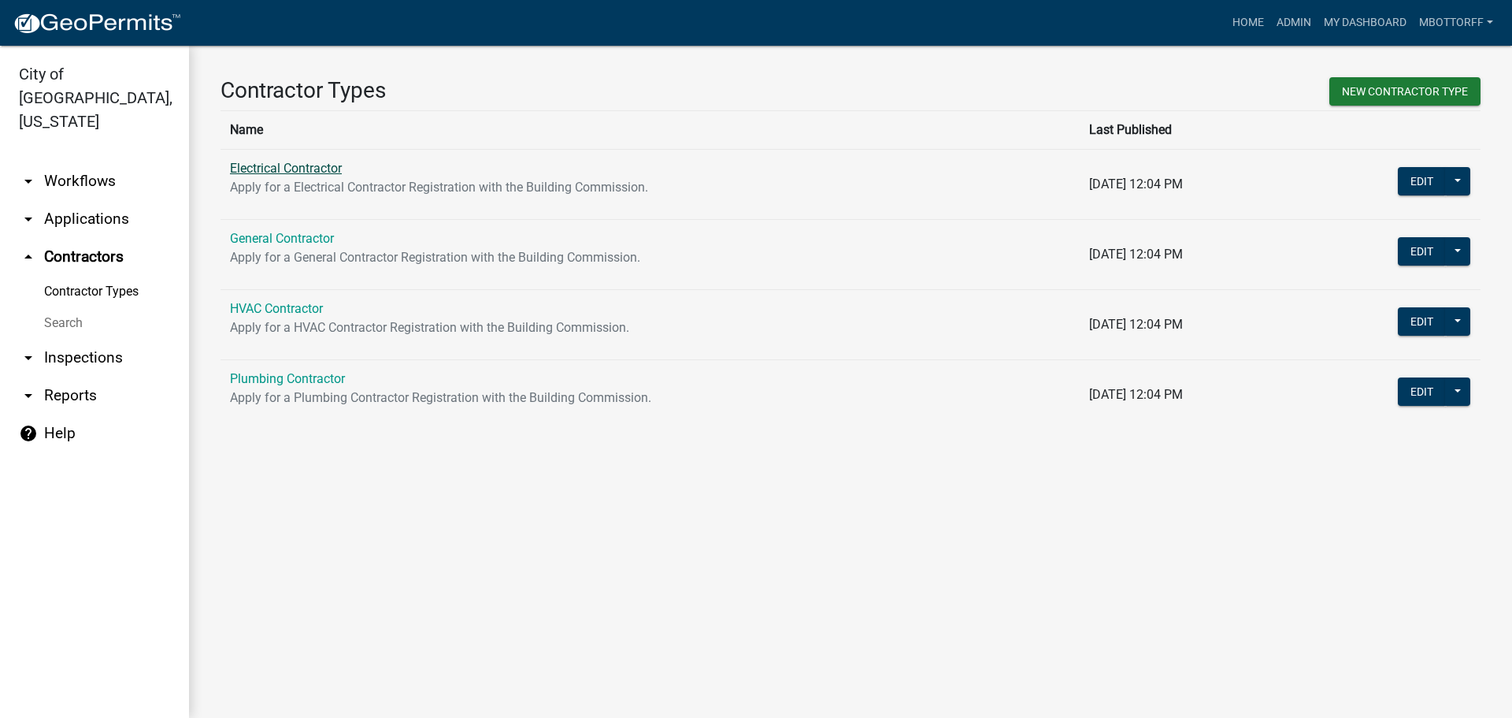
click at [302, 168] on link "Electrical Contractor" at bounding box center [286, 168] width 112 height 15
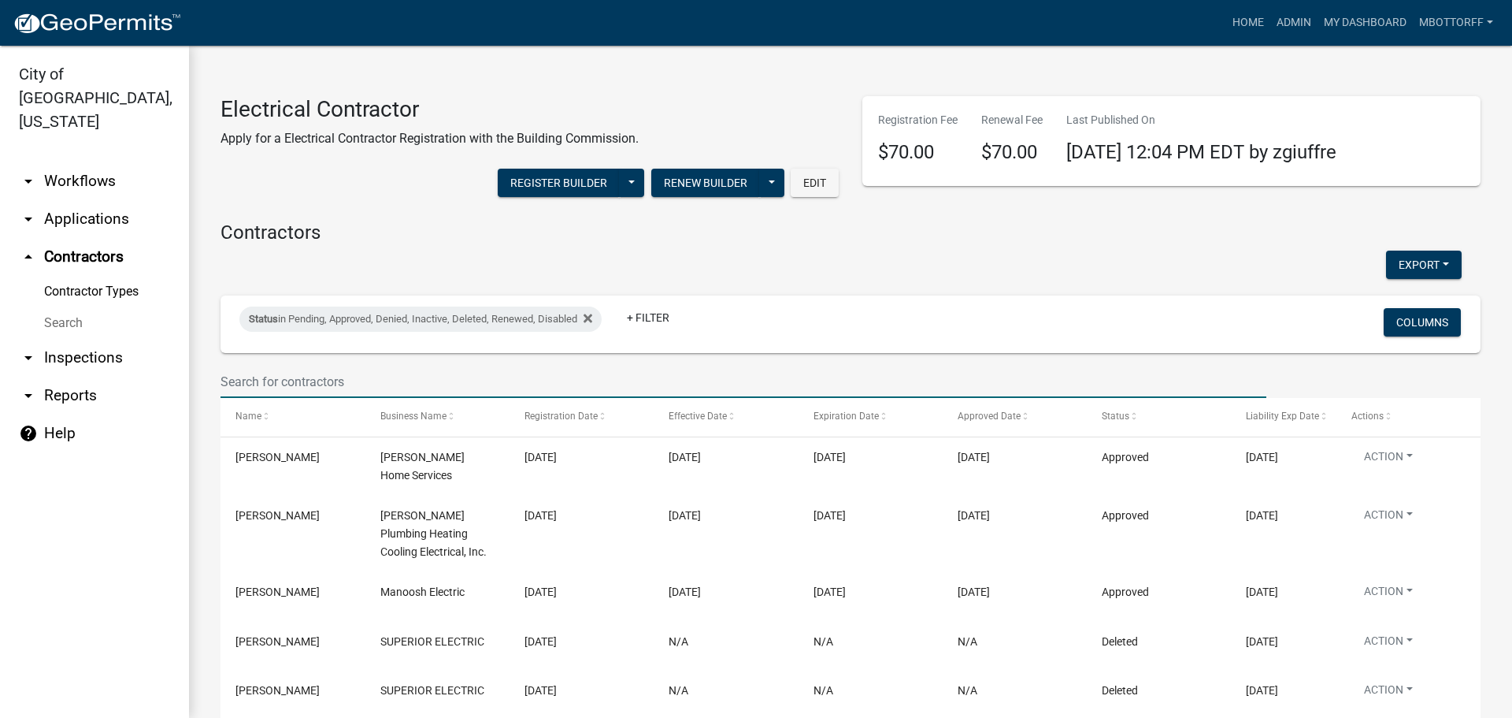
click at [305, 381] on input "text" at bounding box center [744, 382] width 1046 height 32
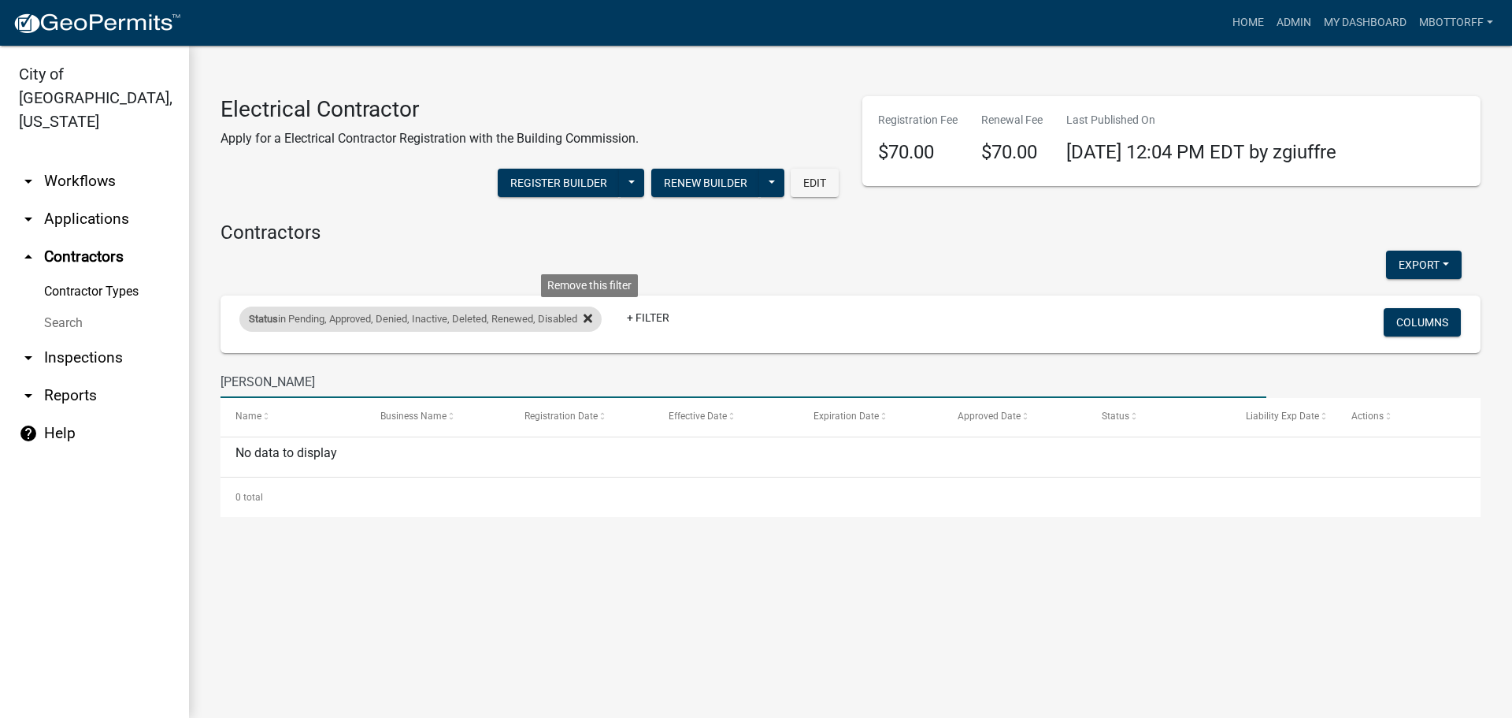
type input "kolb"
click at [592, 314] on icon at bounding box center [588, 318] width 9 height 13
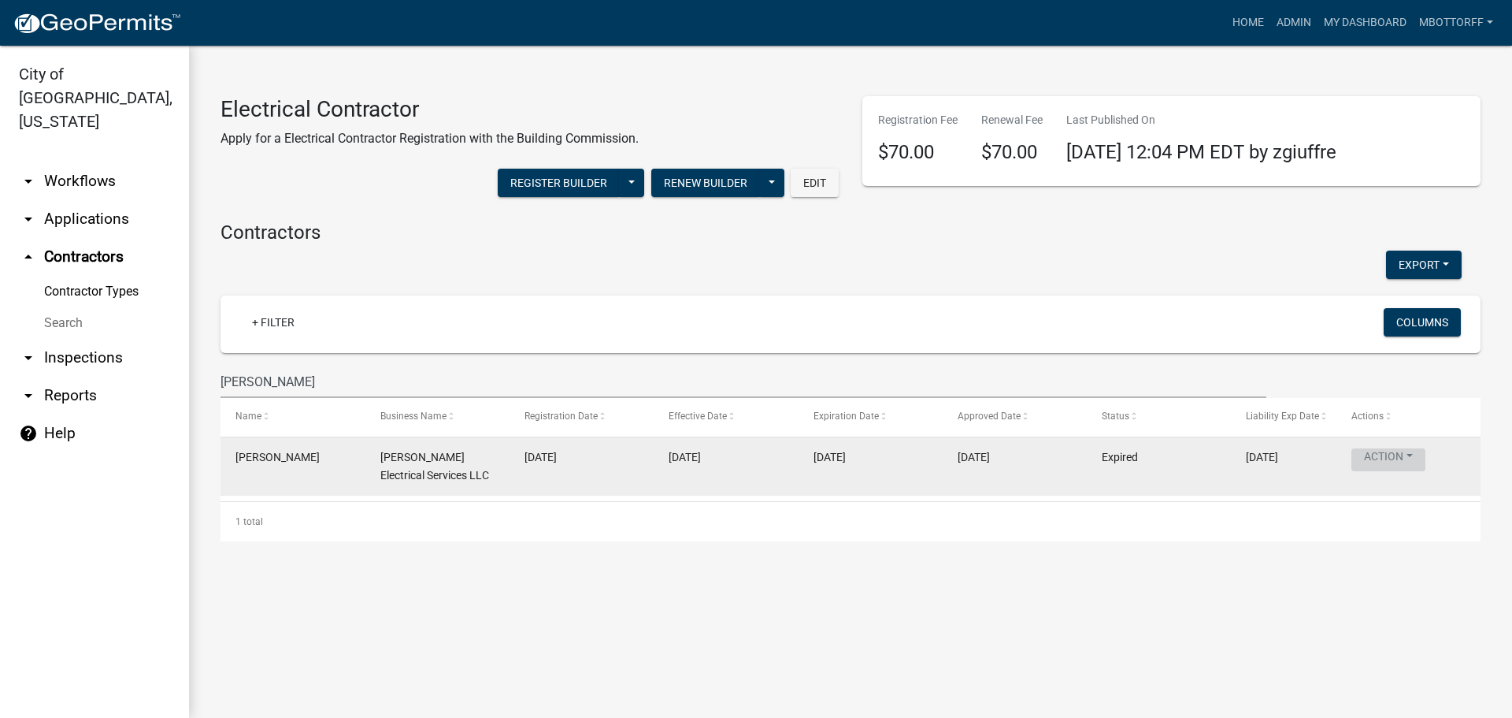
click at [1415, 460] on button "Action" at bounding box center [1389, 459] width 74 height 23
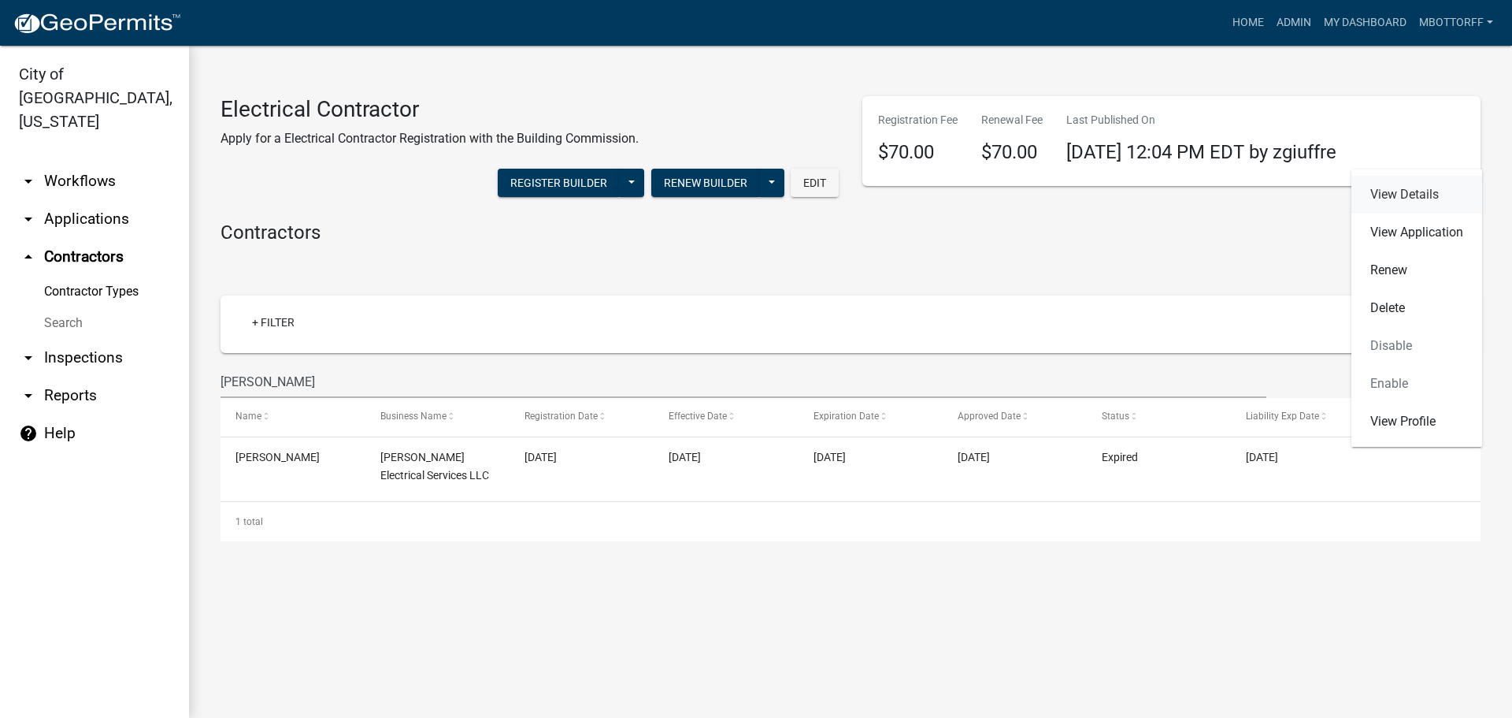
click at [1398, 191] on link "View Details" at bounding box center [1417, 195] width 131 height 38
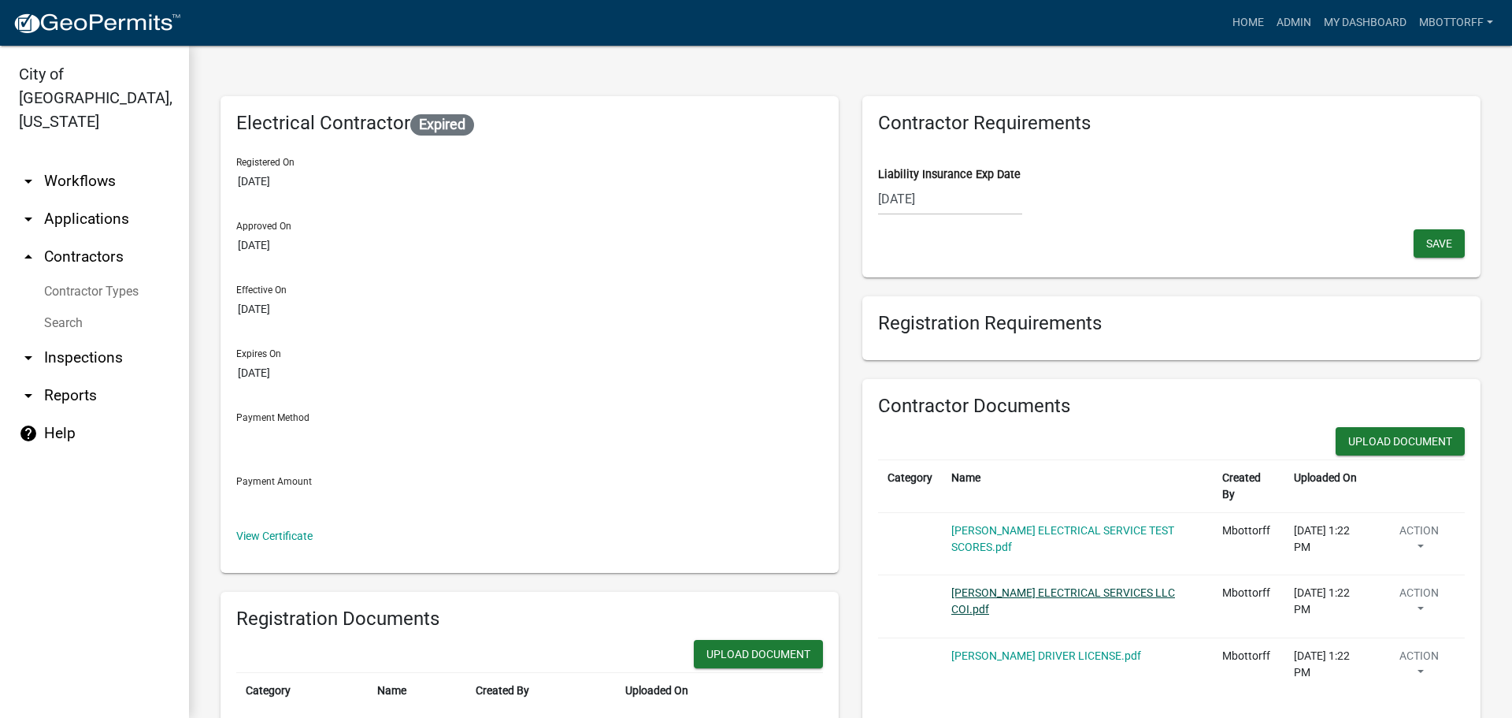
click at [1028, 594] on link "KOLB ELECTRICAL SERVICES LLC COI.pdf" at bounding box center [1064, 600] width 224 height 29
click at [1029, 658] on link "RYAN KOLB DRIVER LICENSE.pdf" at bounding box center [1047, 655] width 190 height 13
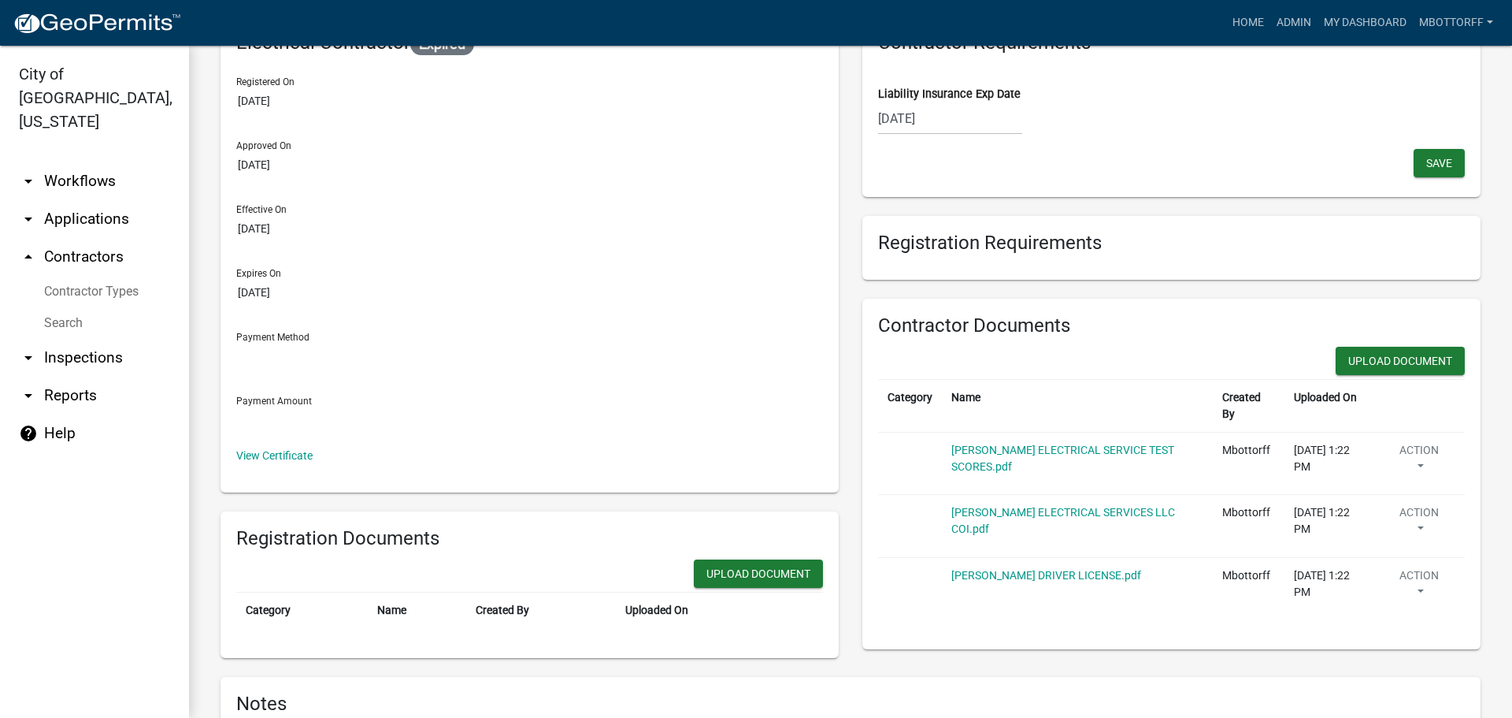
scroll to position [234, 0]
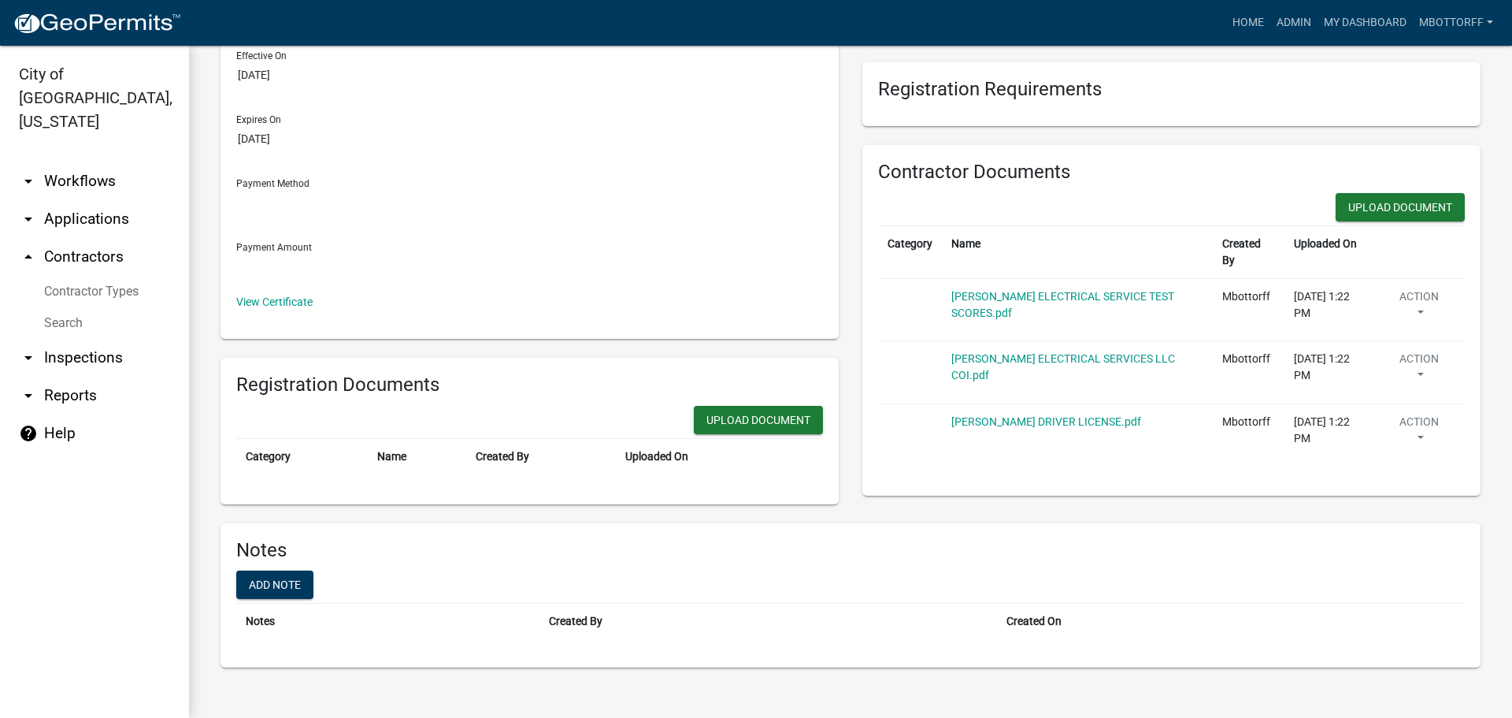
click at [66, 200] on link "arrow_drop_down Applications" at bounding box center [94, 219] width 189 height 38
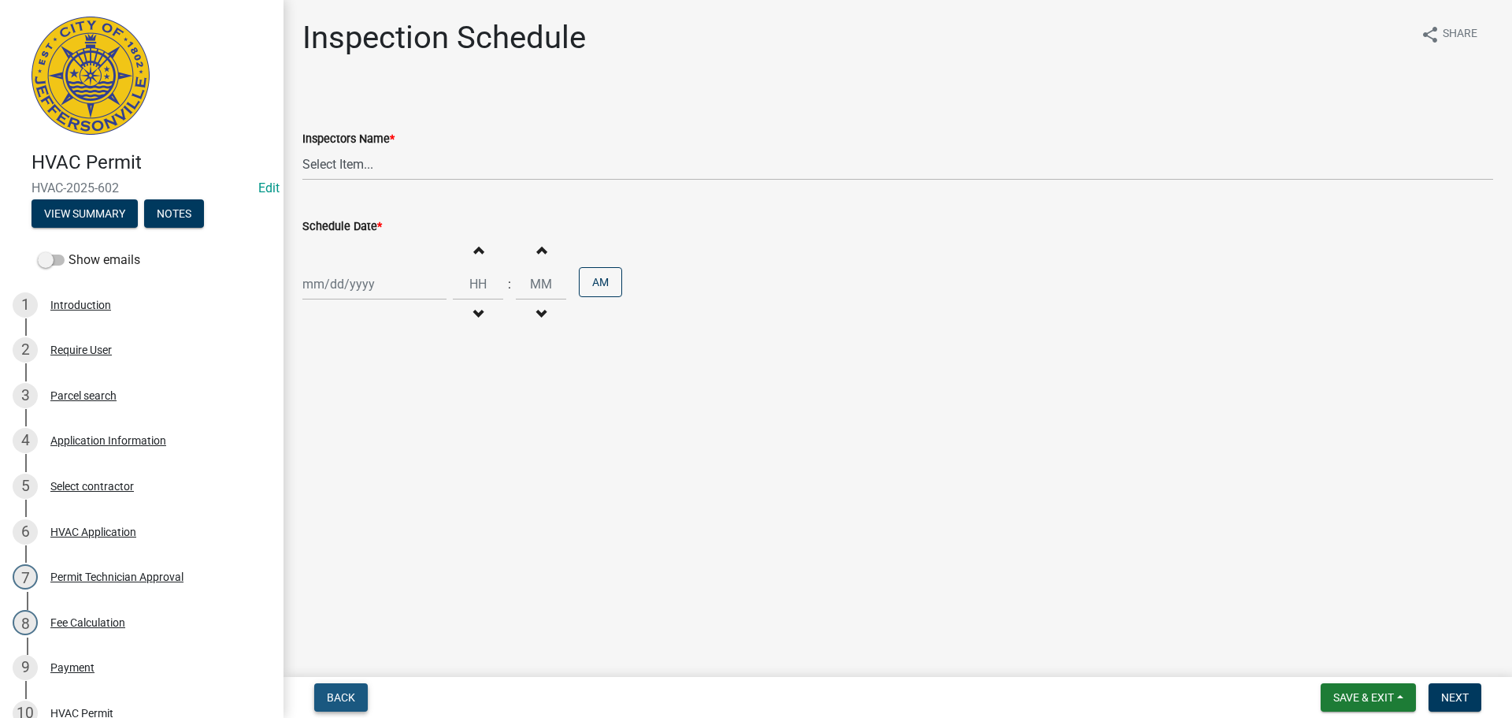
click at [333, 691] on span "Back" at bounding box center [341, 697] width 28 height 13
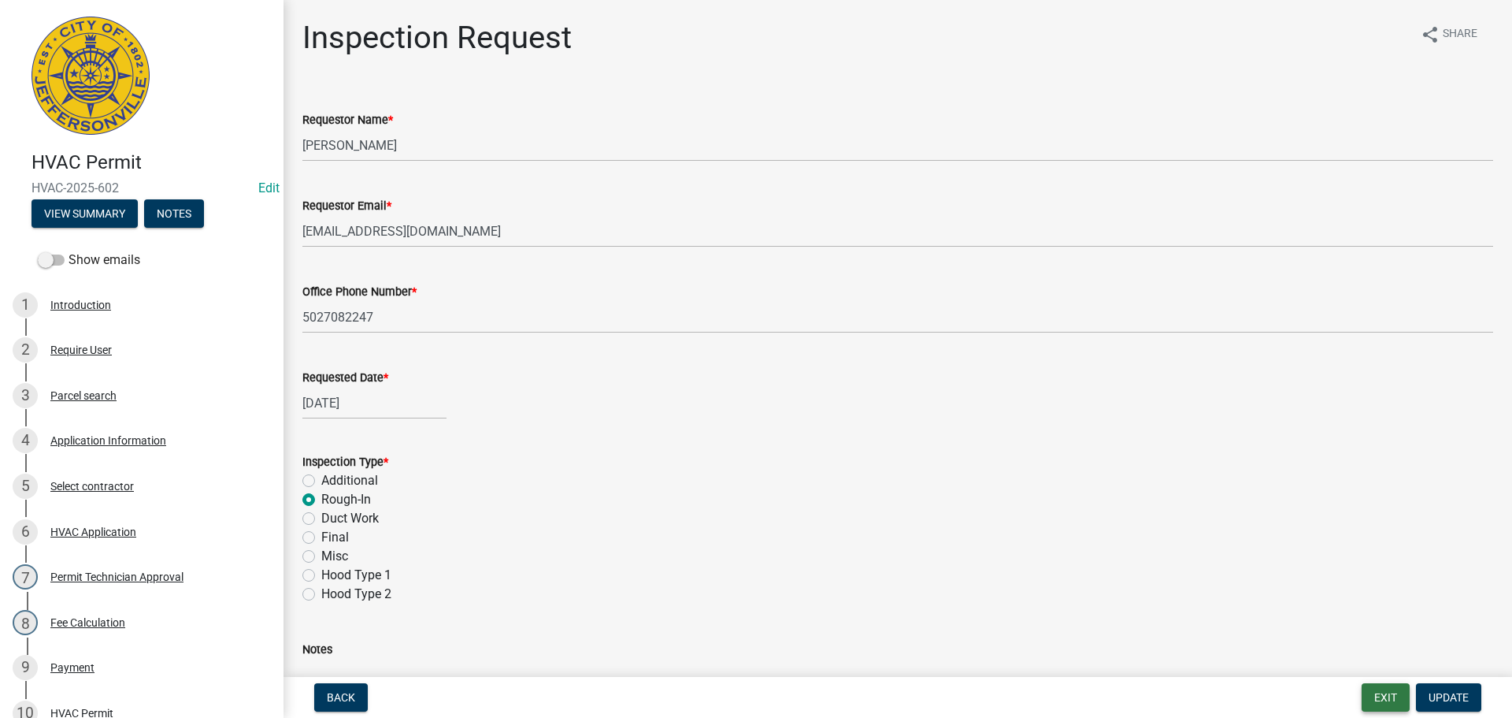
click at [1388, 692] on button "Exit" at bounding box center [1386, 697] width 48 height 28
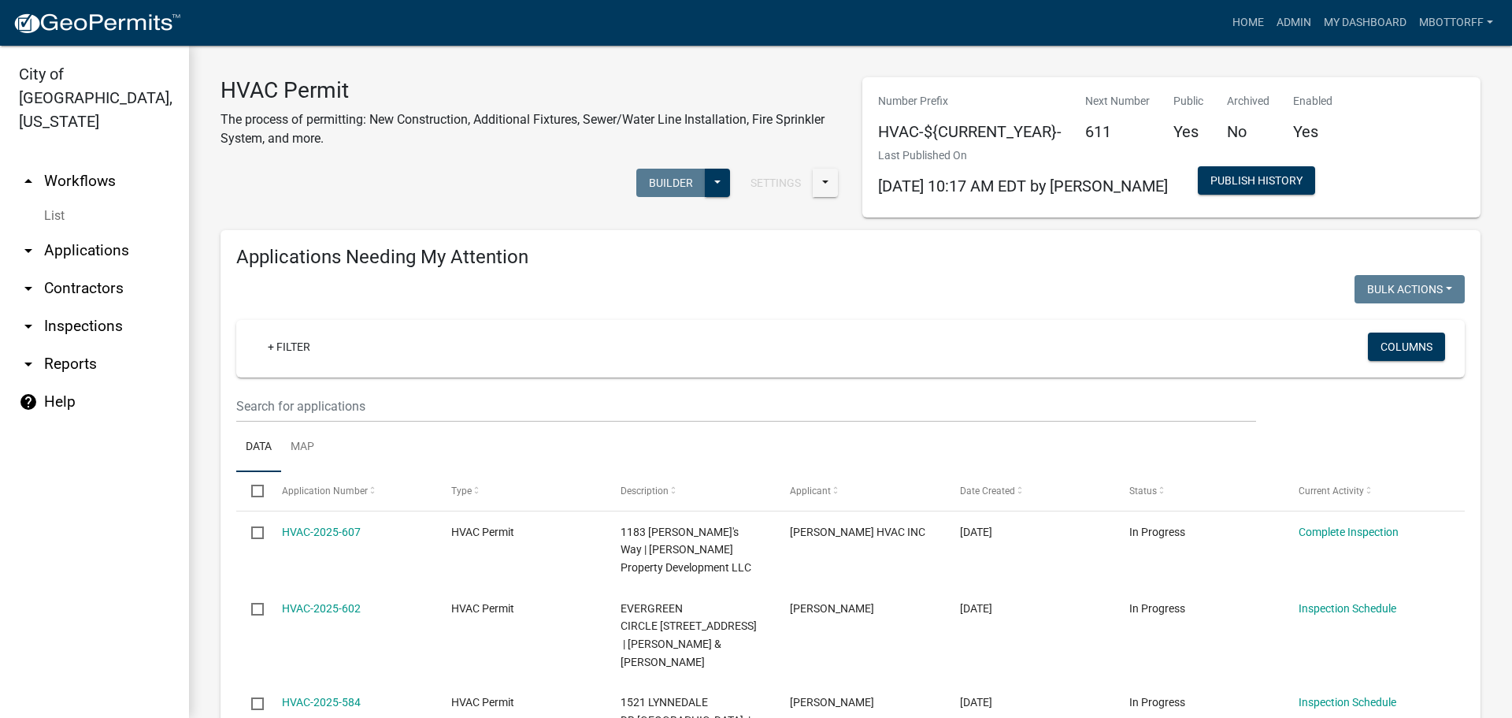
click at [84, 232] on link "arrow_drop_down Applications" at bounding box center [94, 251] width 189 height 38
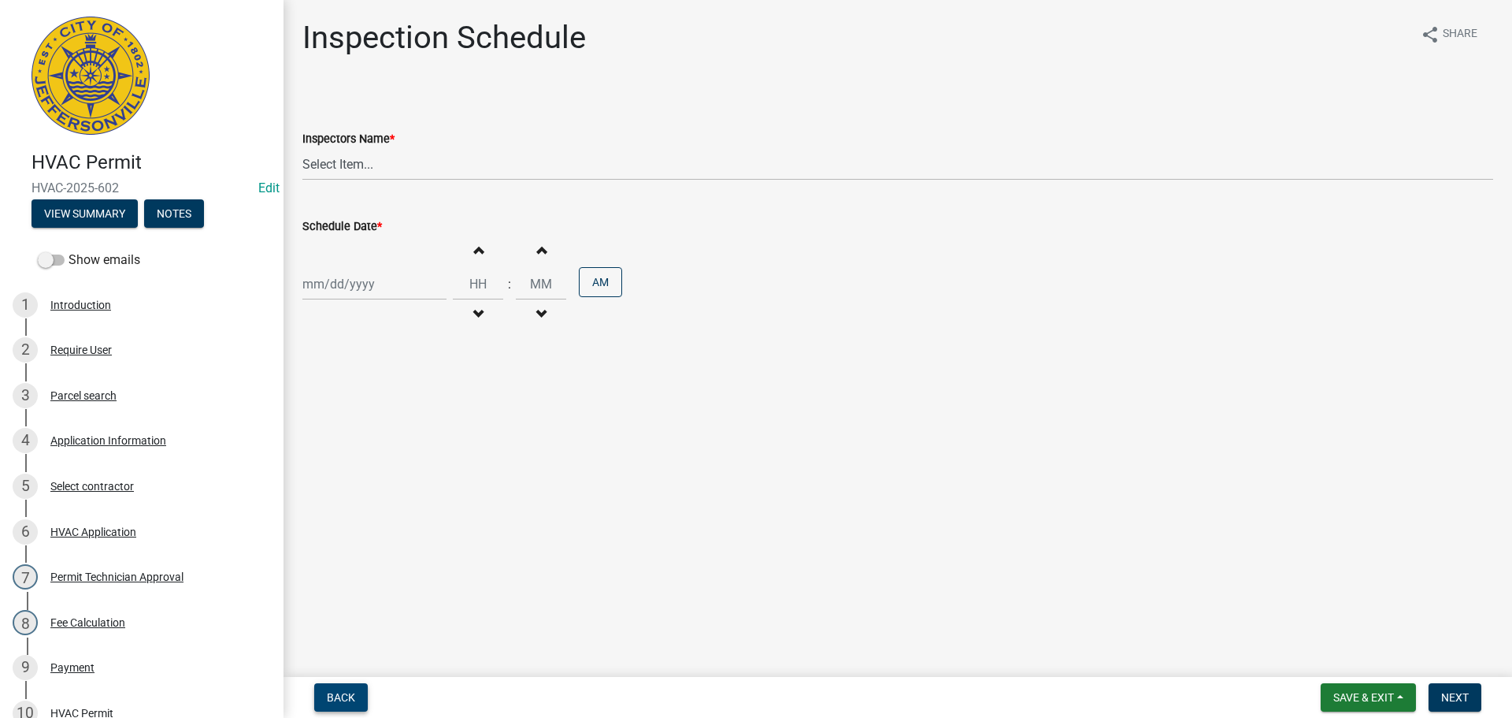
click at [343, 691] on span "Back" at bounding box center [341, 697] width 28 height 13
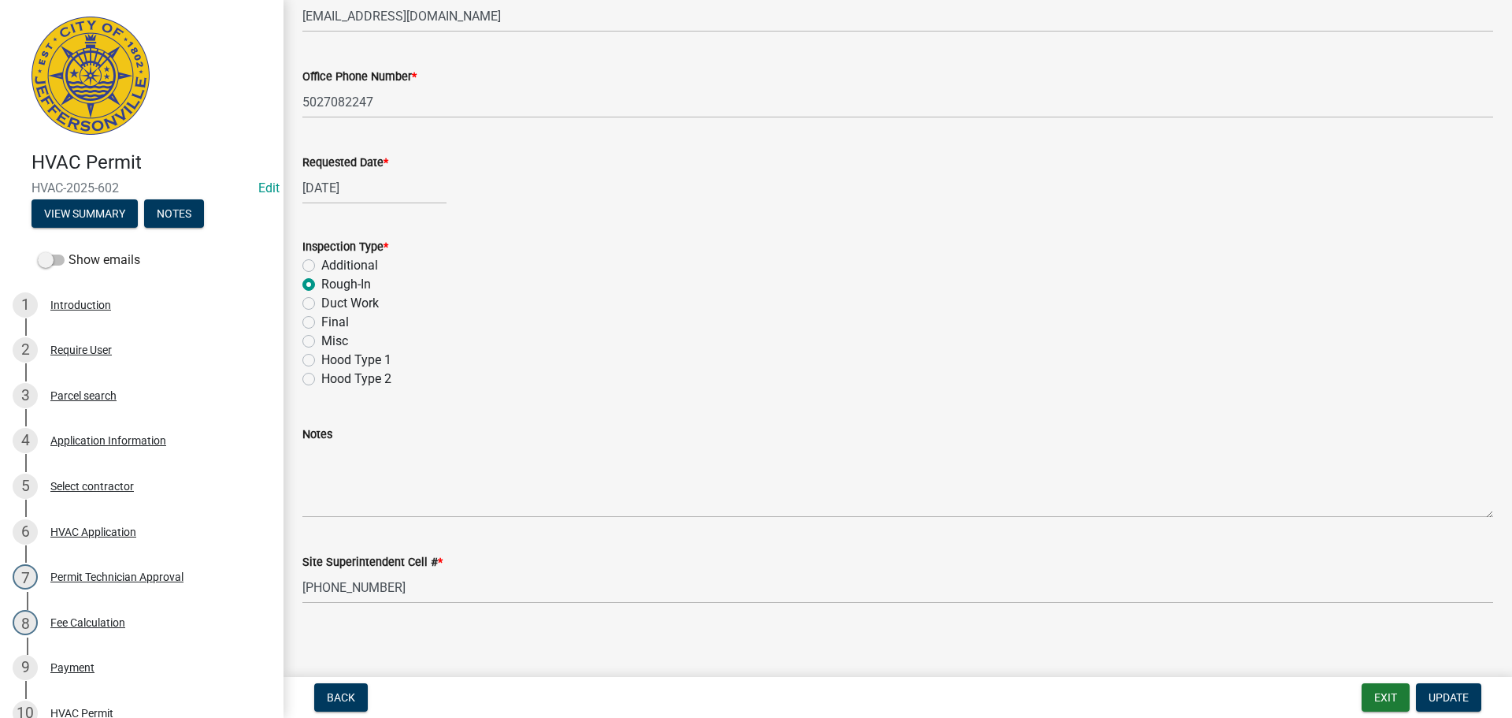
scroll to position [222, 0]
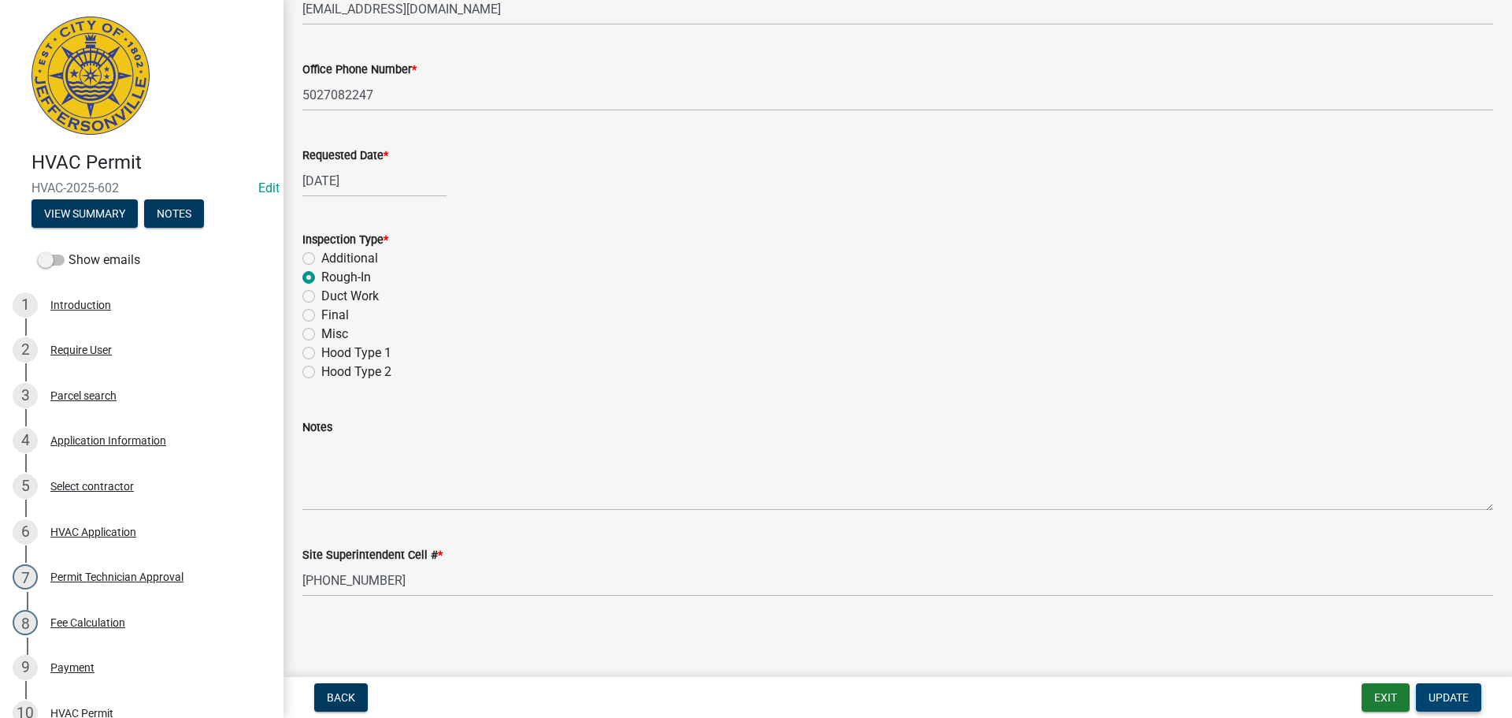
click at [1446, 696] on span "Update" at bounding box center [1449, 697] width 40 height 13
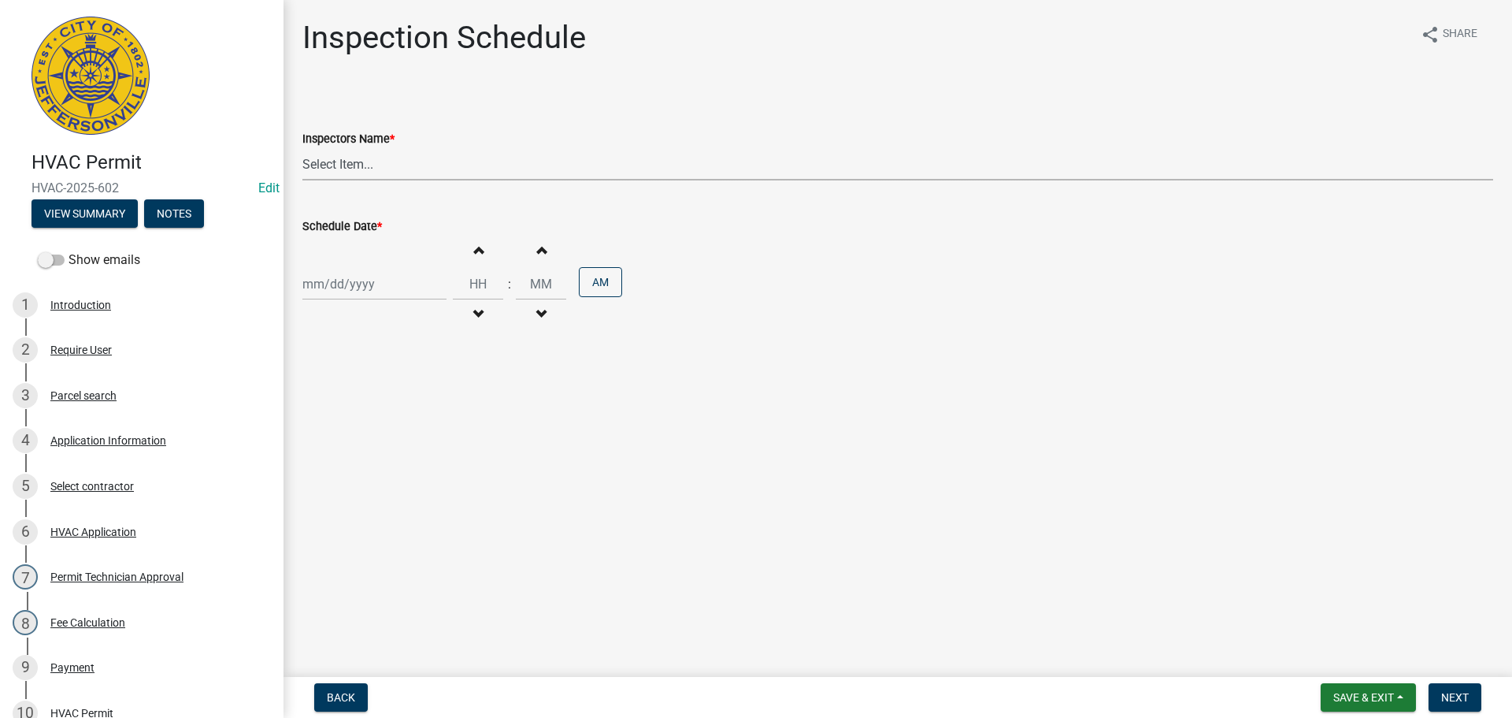
click at [319, 158] on select "Select Item... jramsey (Jeremy Ramsey) MaryFrey (Mary Frey) mkruer (Mike Kruer)…" at bounding box center [897, 164] width 1191 height 32
select select "13c97fbc-c819-4cee-844a-0db3d3c4db95"
click at [302, 148] on select "Select Item... jramsey (Jeremy Ramsey) MaryFrey (Mary Frey) mkruer (Mike Kruer)…" at bounding box center [897, 164] width 1191 height 32
click at [337, 291] on div at bounding box center [374, 284] width 144 height 32
select select "10"
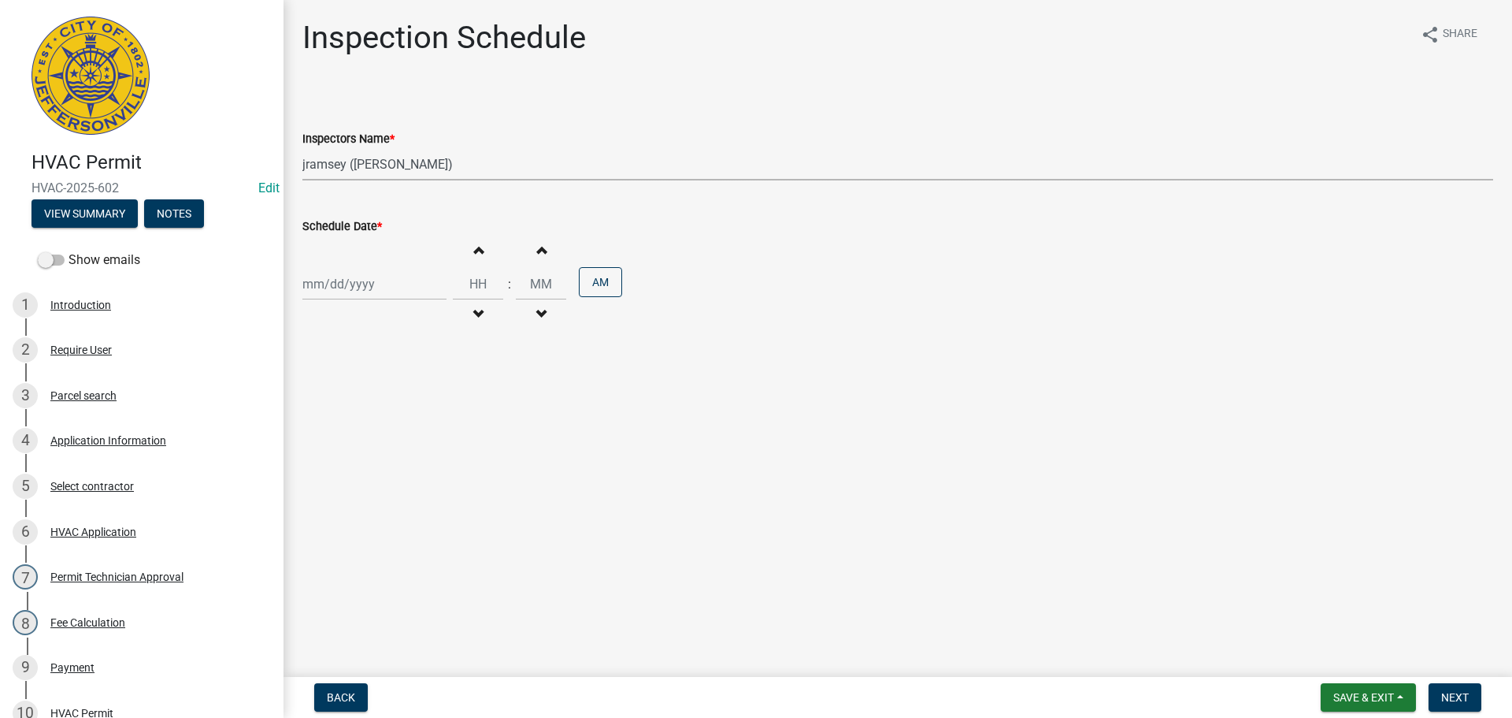
select select "2025"
click at [370, 421] on div "15" at bounding box center [368, 418] width 25 height 25
type input "10/15/2025"
click at [1457, 701] on span "Next" at bounding box center [1456, 697] width 28 height 13
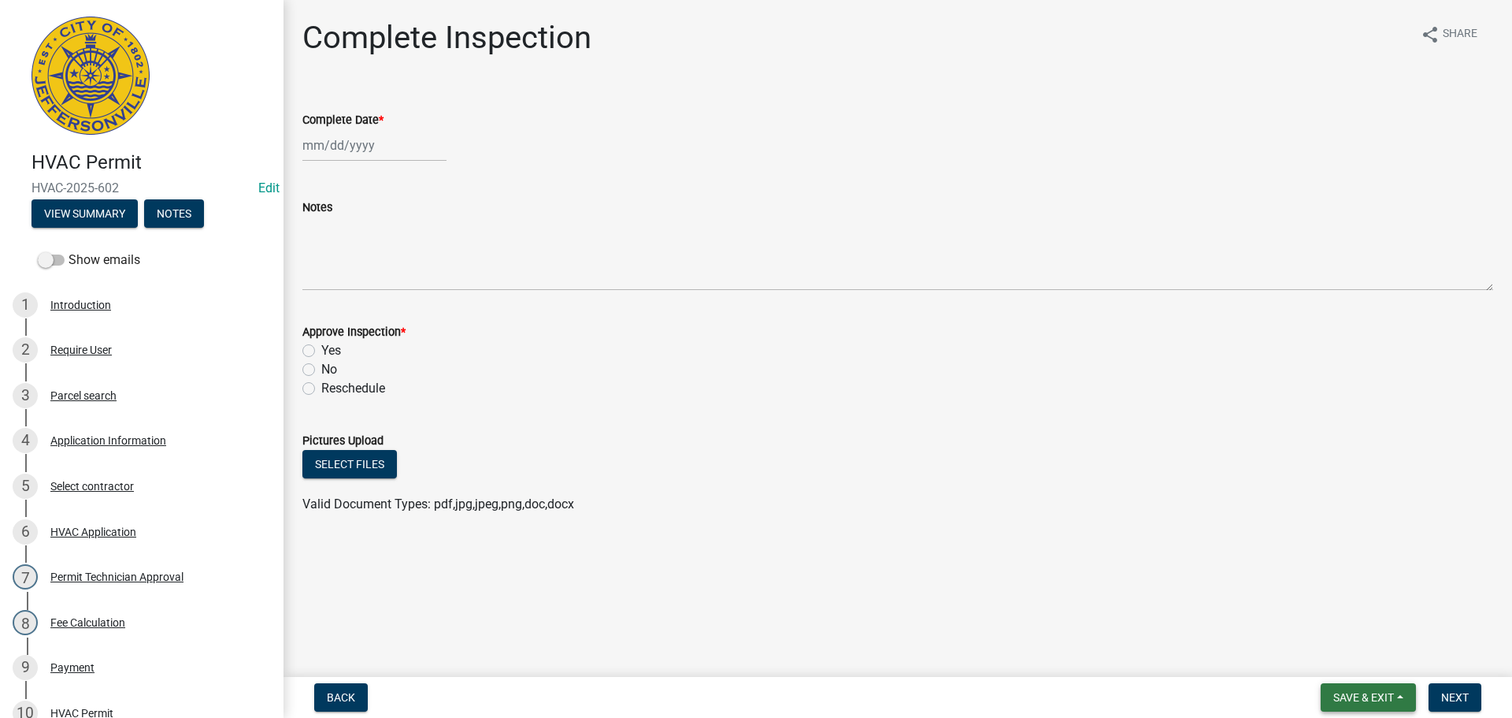
click at [1354, 691] on span "Save & Exit" at bounding box center [1364, 697] width 61 height 13
click at [1350, 662] on button "Save & Exit" at bounding box center [1353, 656] width 126 height 38
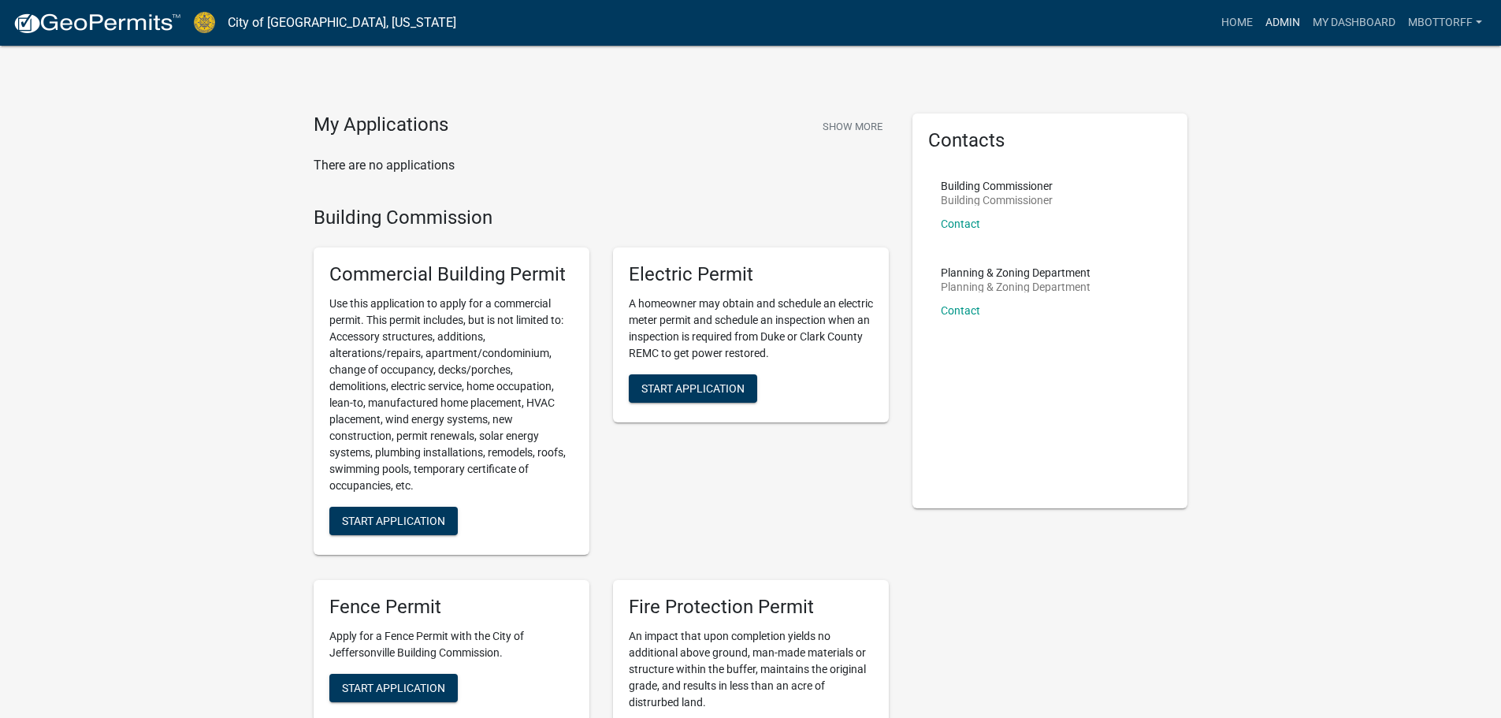
click at [1271, 28] on link "Admin" at bounding box center [1282, 23] width 47 height 30
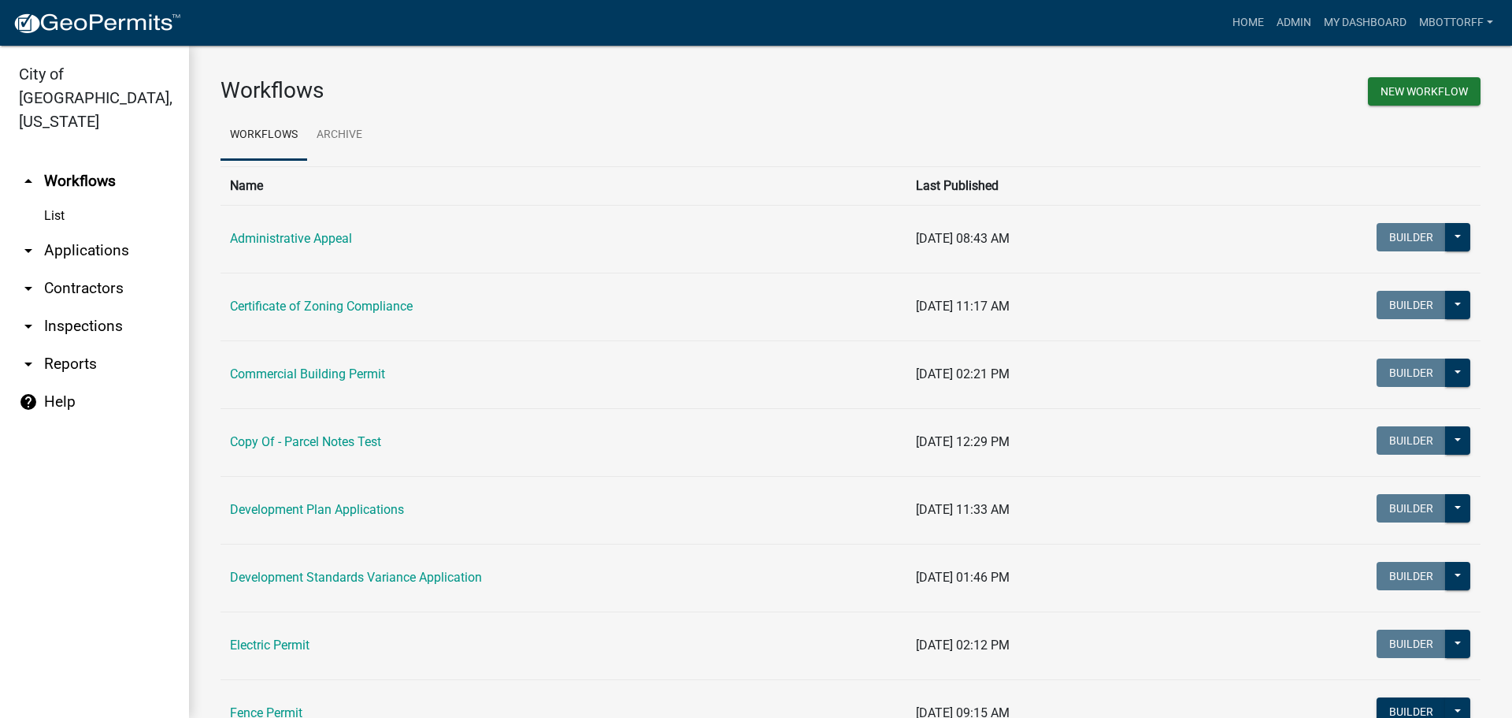
click at [65, 269] on link "arrow_drop_down Contractors" at bounding box center [94, 288] width 189 height 38
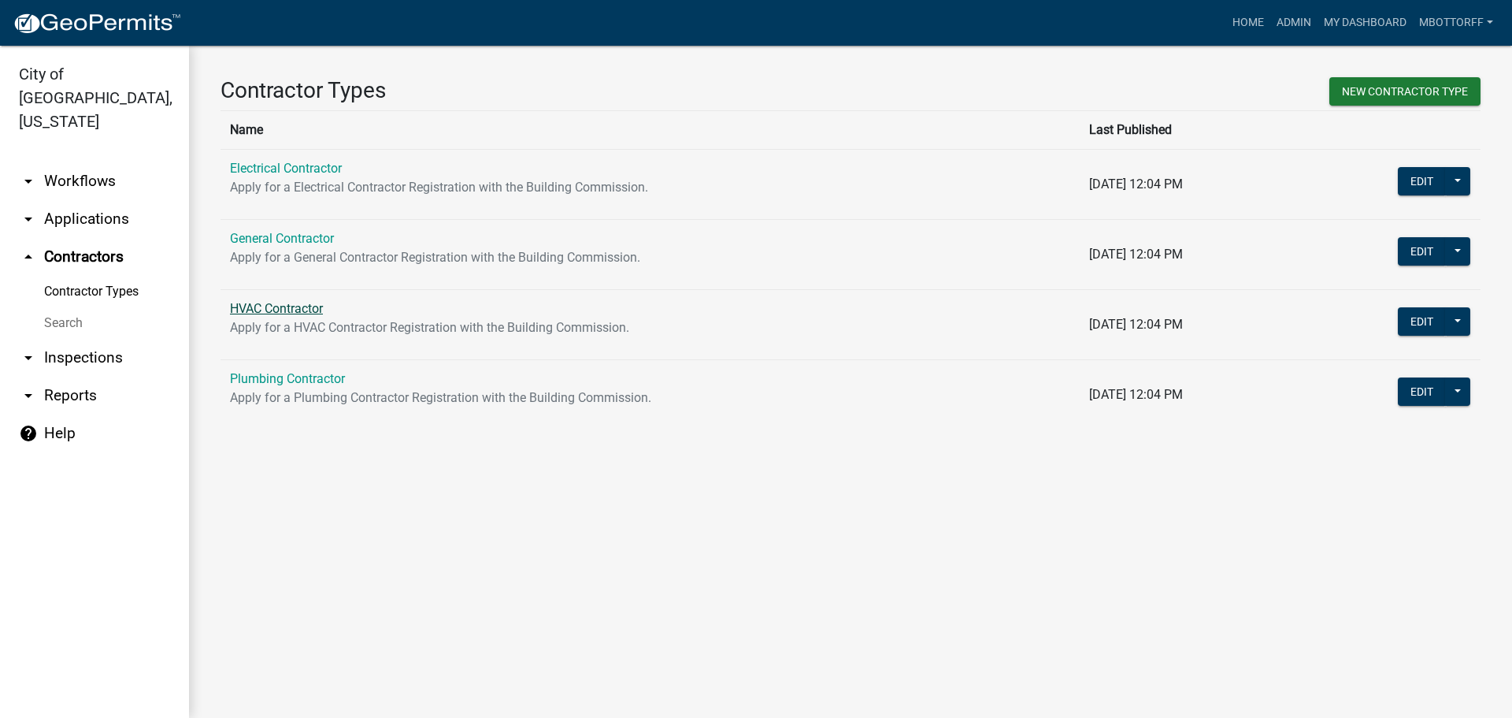
click at [264, 311] on link "HVAC Contractor" at bounding box center [276, 308] width 93 height 15
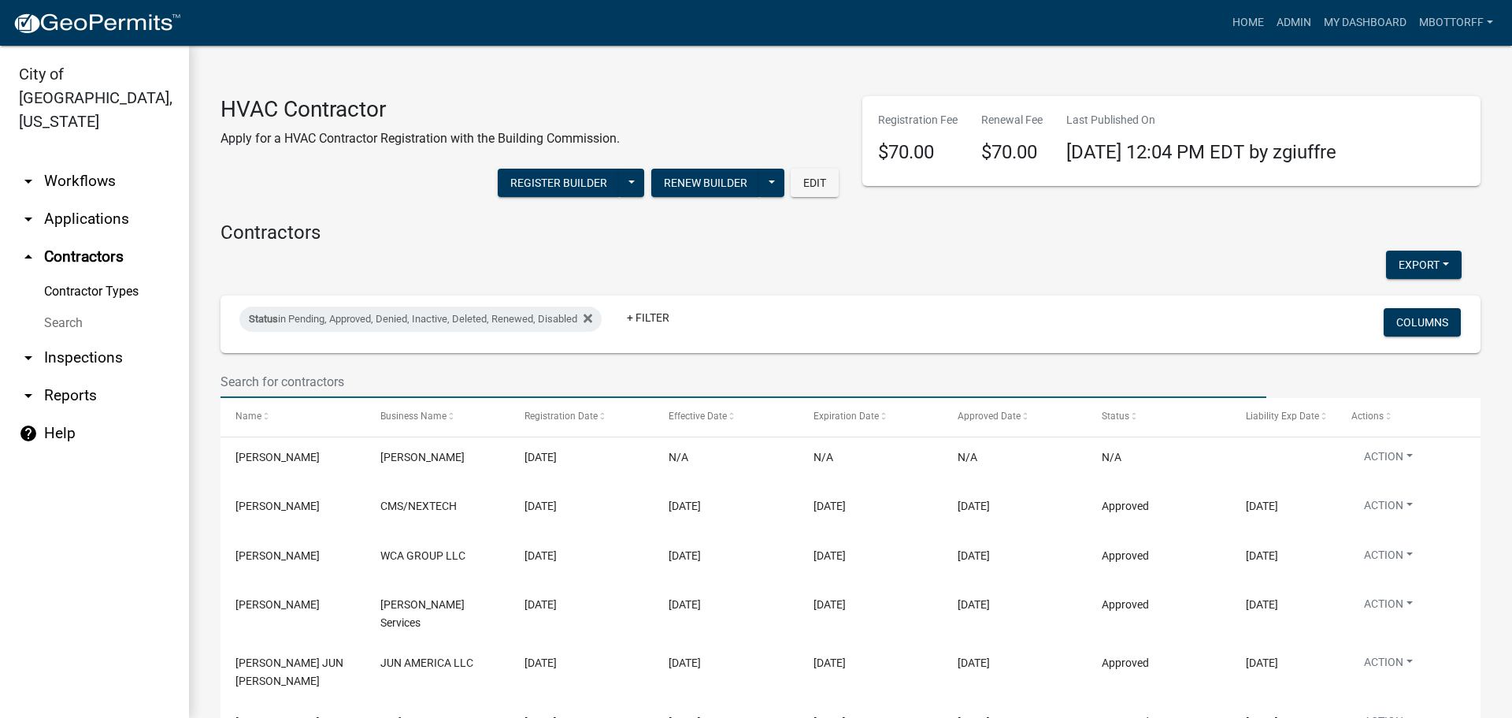
click at [239, 383] on input "text" at bounding box center [744, 382] width 1046 height 32
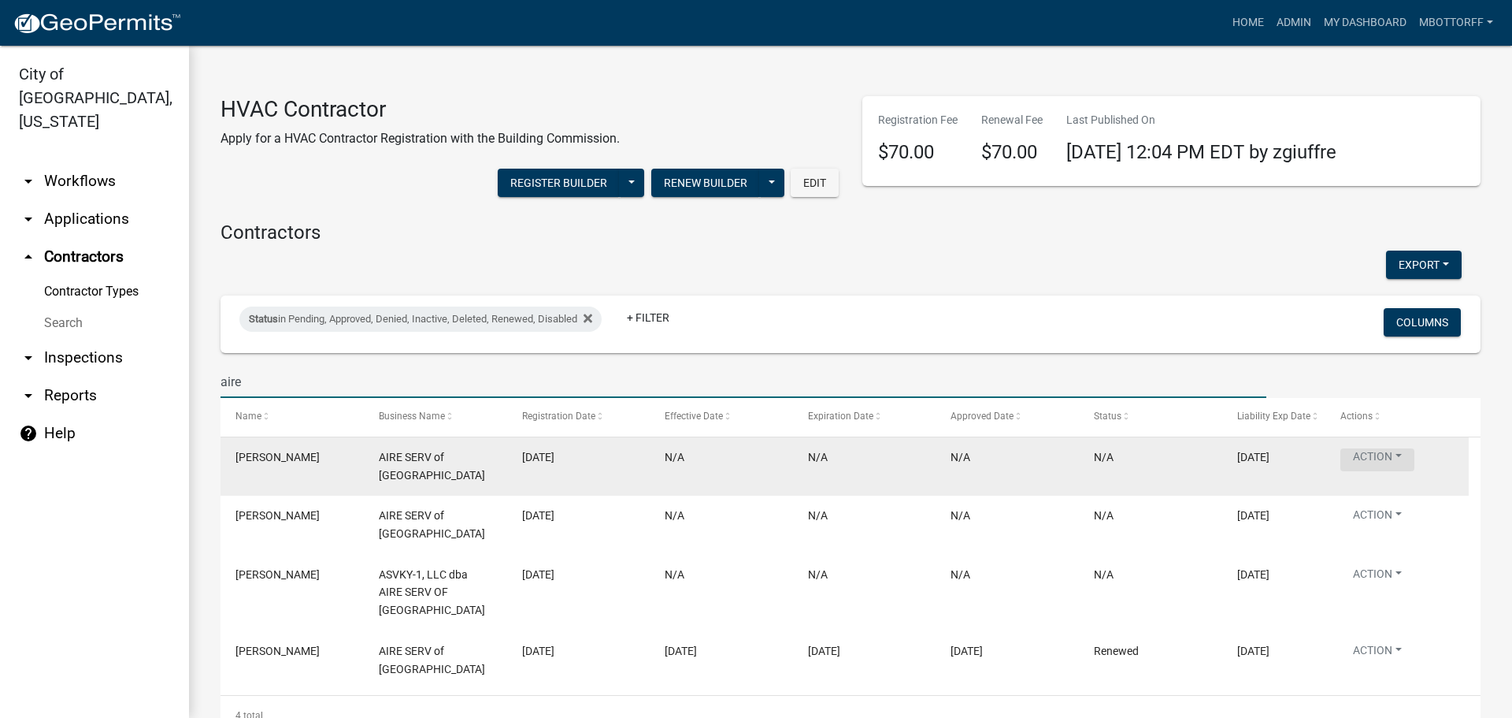
type input "aire"
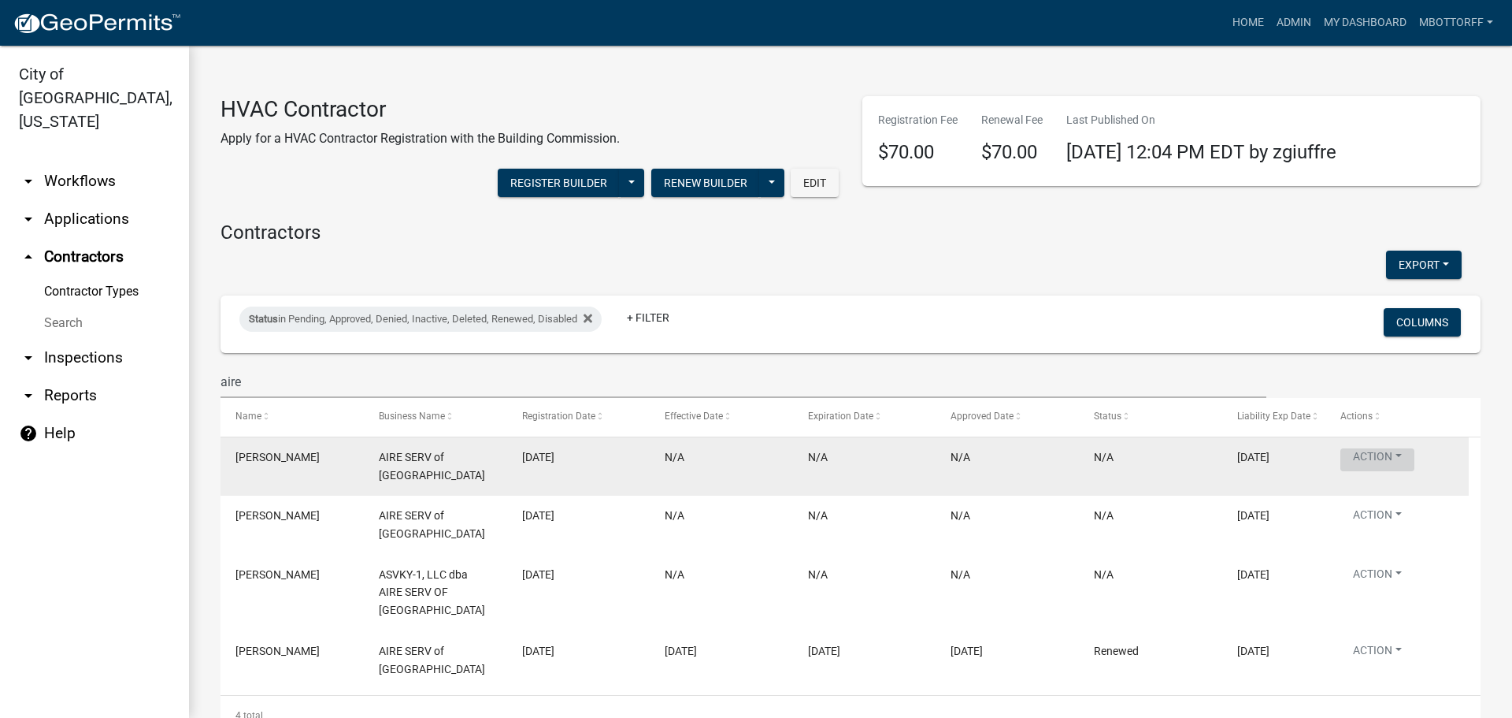
click at [1398, 455] on button "Action" at bounding box center [1378, 459] width 74 height 23
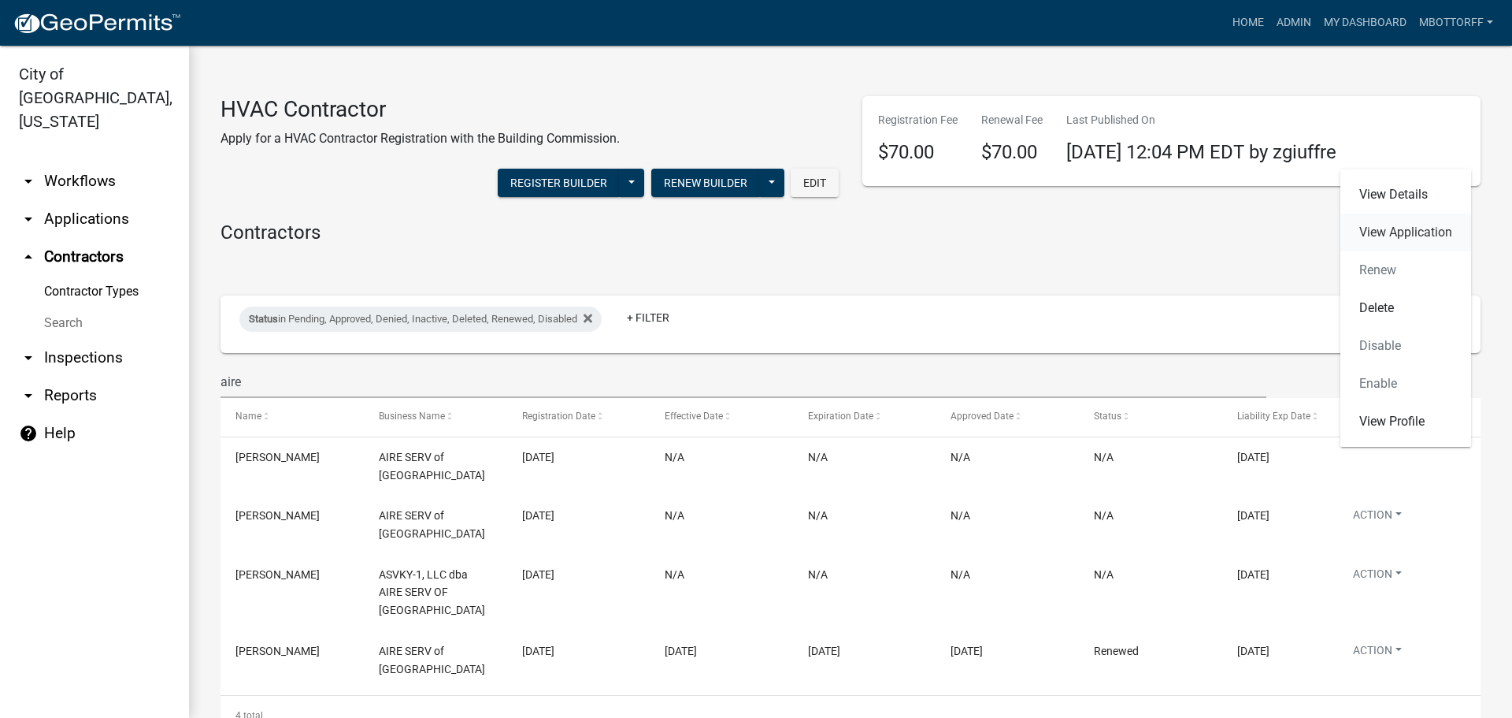
click at [1377, 233] on link "View Application" at bounding box center [1406, 232] width 131 height 38
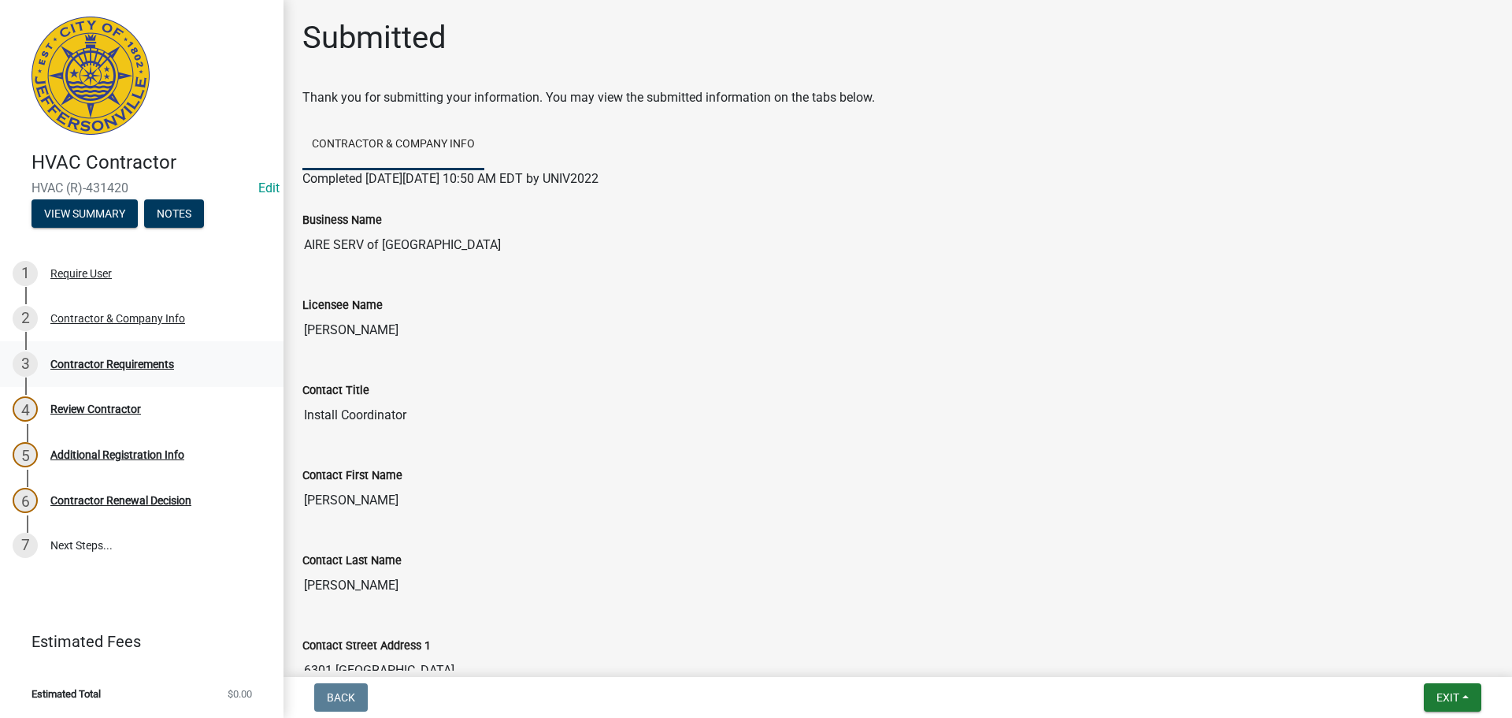
click at [122, 360] on div "Contractor Requirements" at bounding box center [112, 363] width 124 height 11
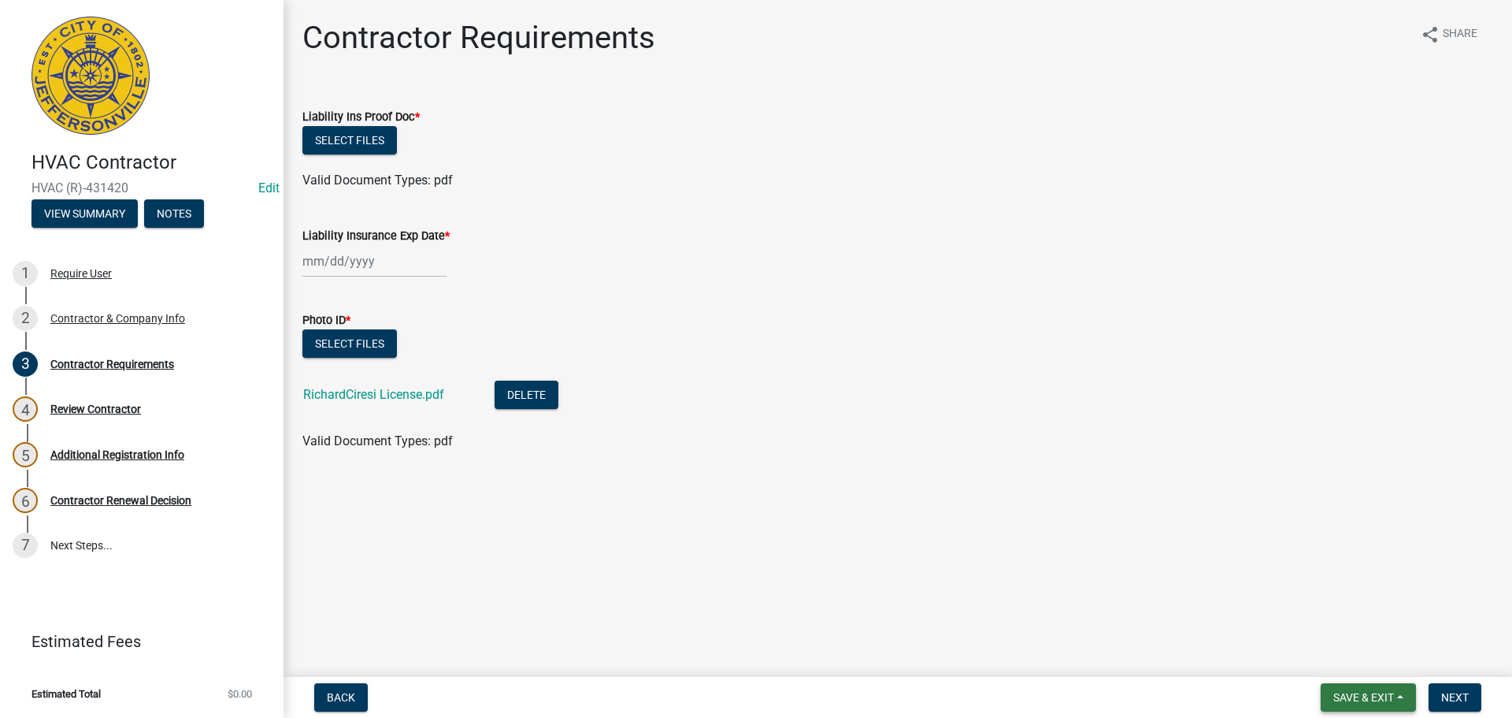
click at [1364, 696] on span "Save & Exit" at bounding box center [1364, 697] width 61 height 13
click at [1352, 653] on button "Save & Exit" at bounding box center [1353, 656] width 126 height 38
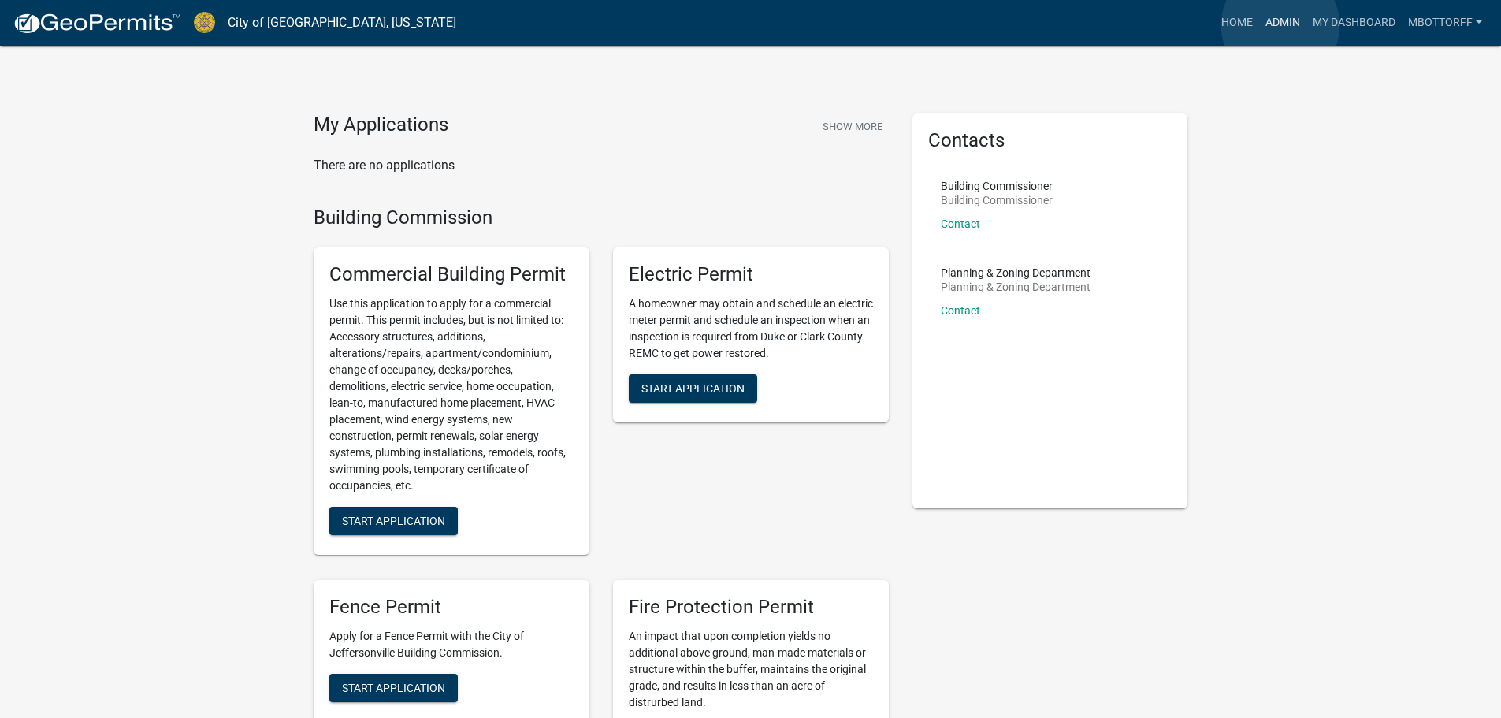
click at [1280, 25] on link "Admin" at bounding box center [1282, 23] width 47 height 30
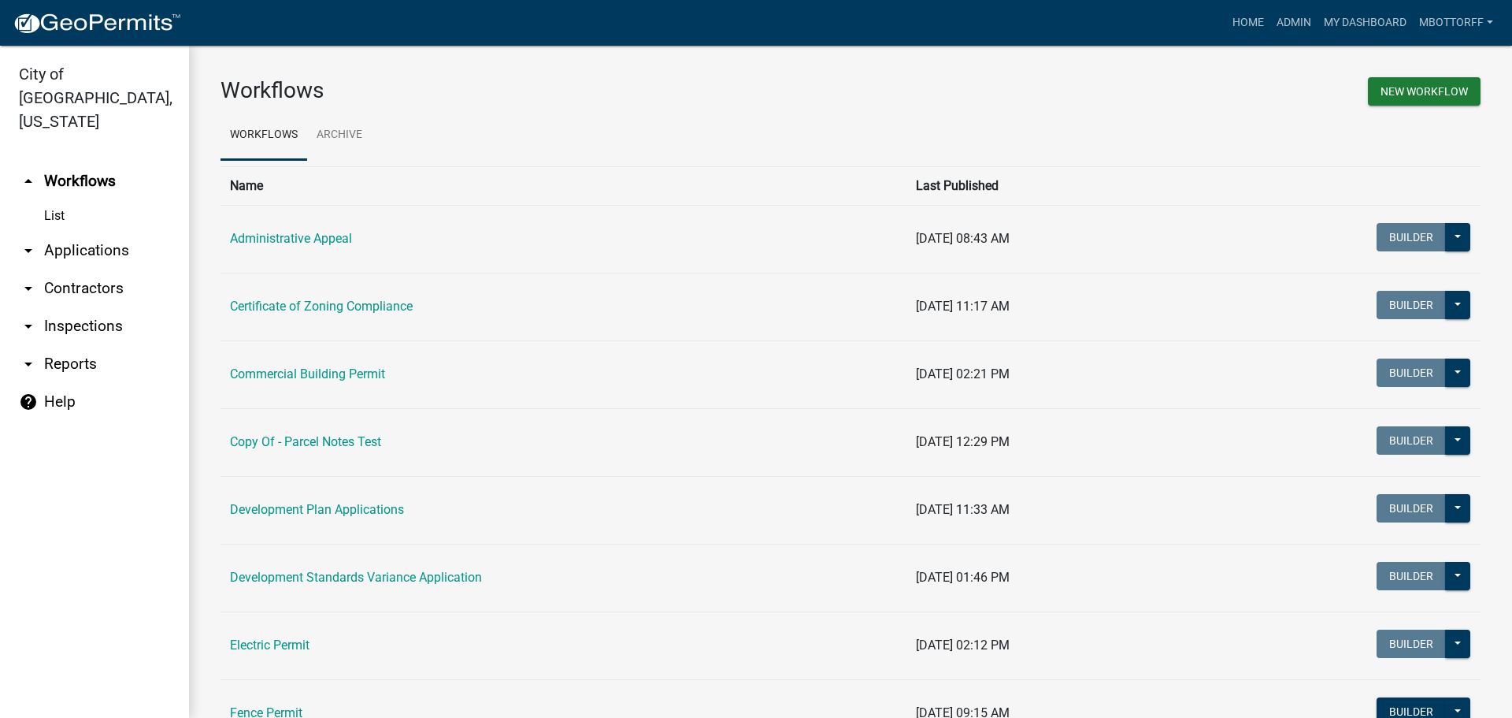
click at [61, 269] on link "arrow_drop_down Contractors" at bounding box center [94, 288] width 189 height 38
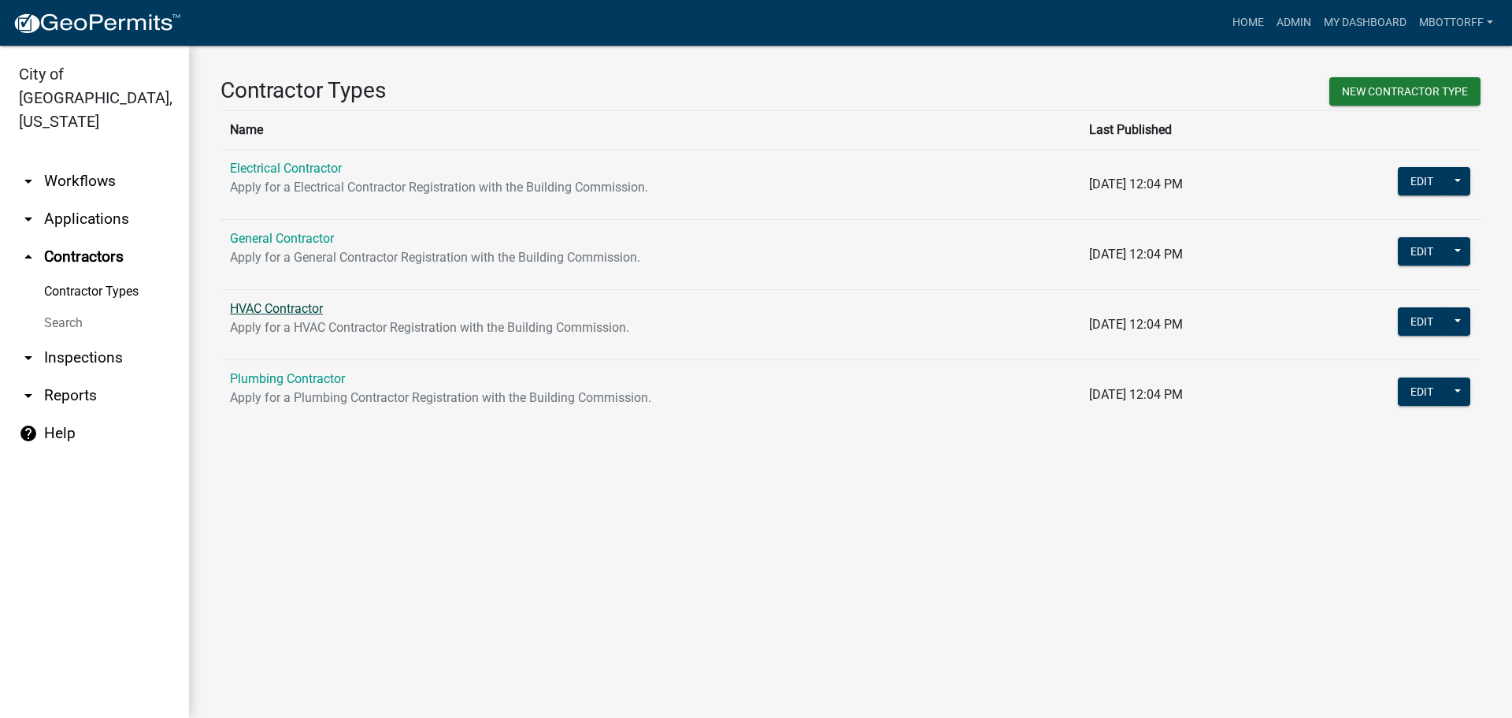
click at [262, 309] on link "HVAC Contractor" at bounding box center [276, 308] width 93 height 15
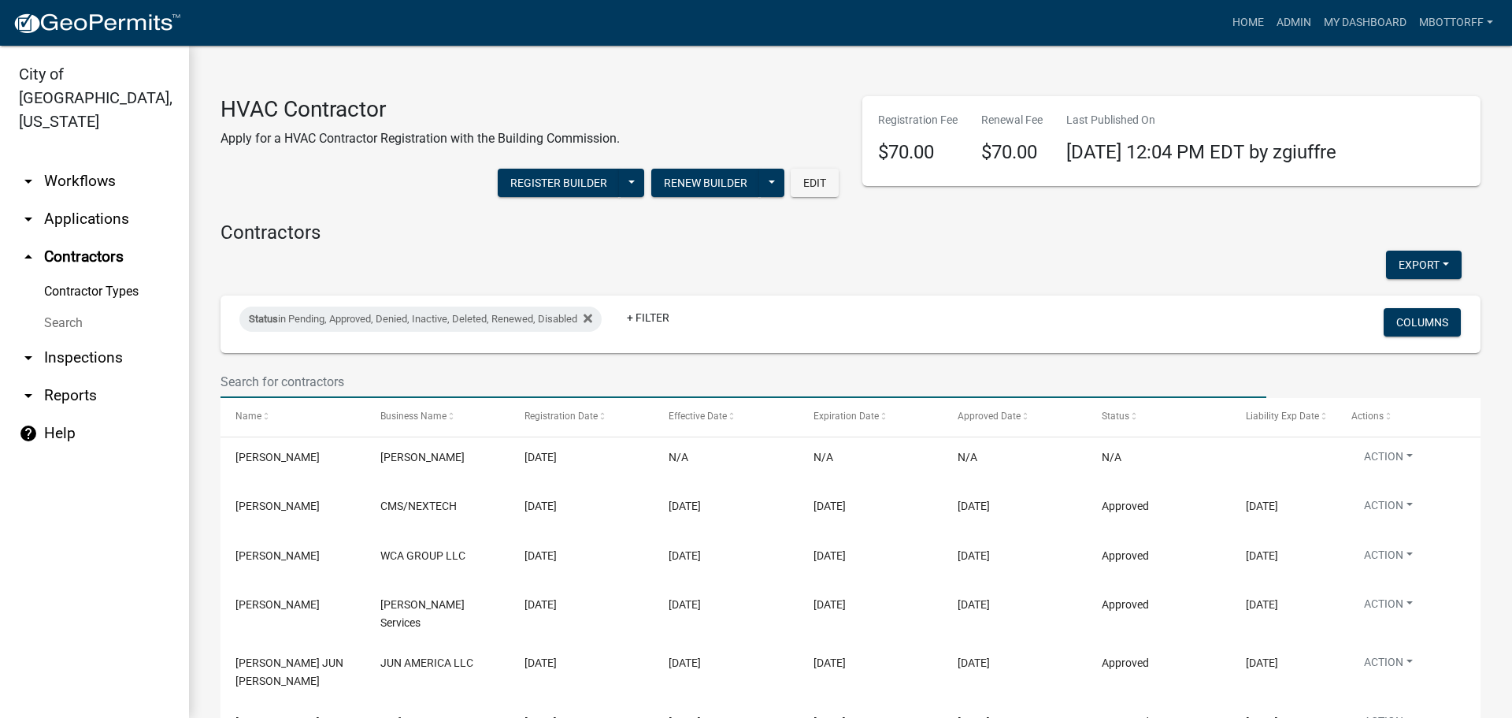
click at [265, 382] on input "text" at bounding box center [744, 382] width 1046 height 32
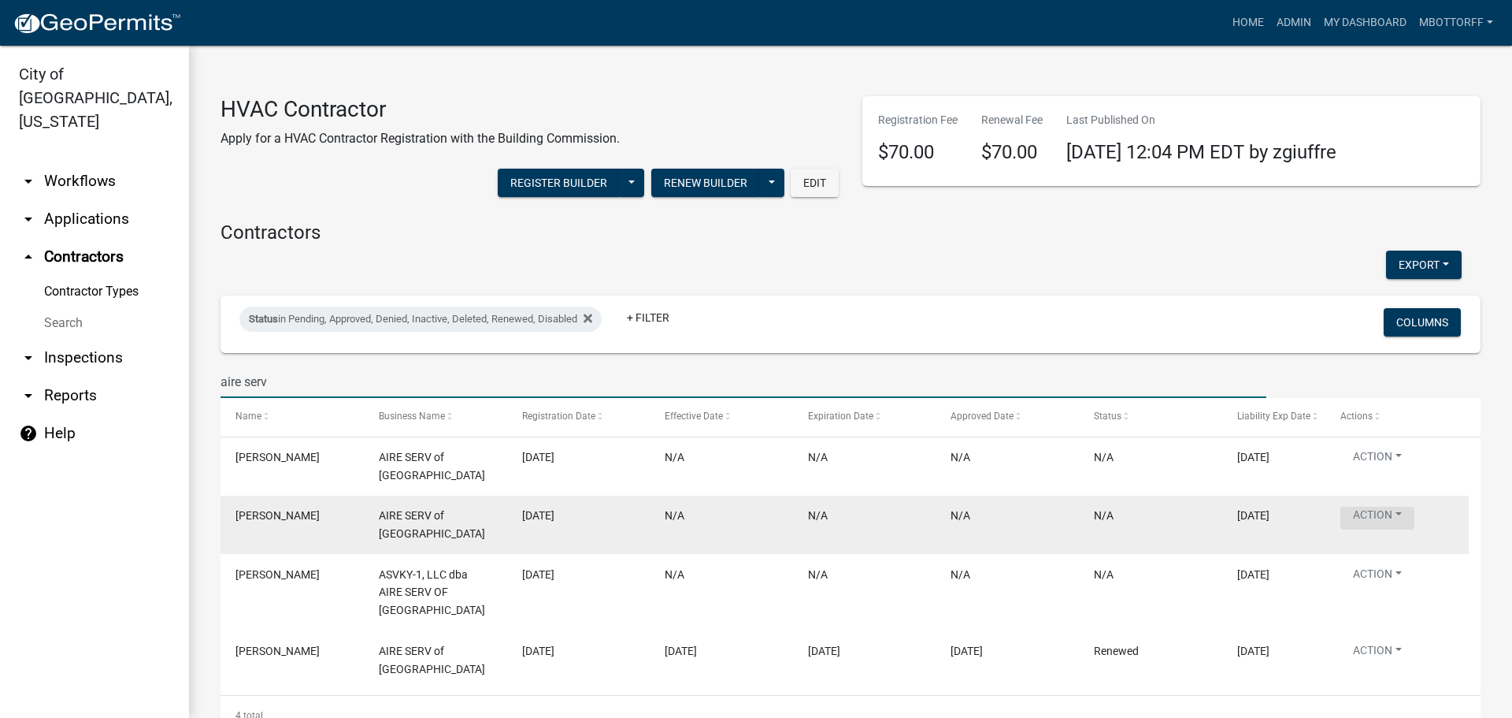
type input "aire serv"
click at [1400, 518] on button "Action" at bounding box center [1378, 518] width 74 height 23
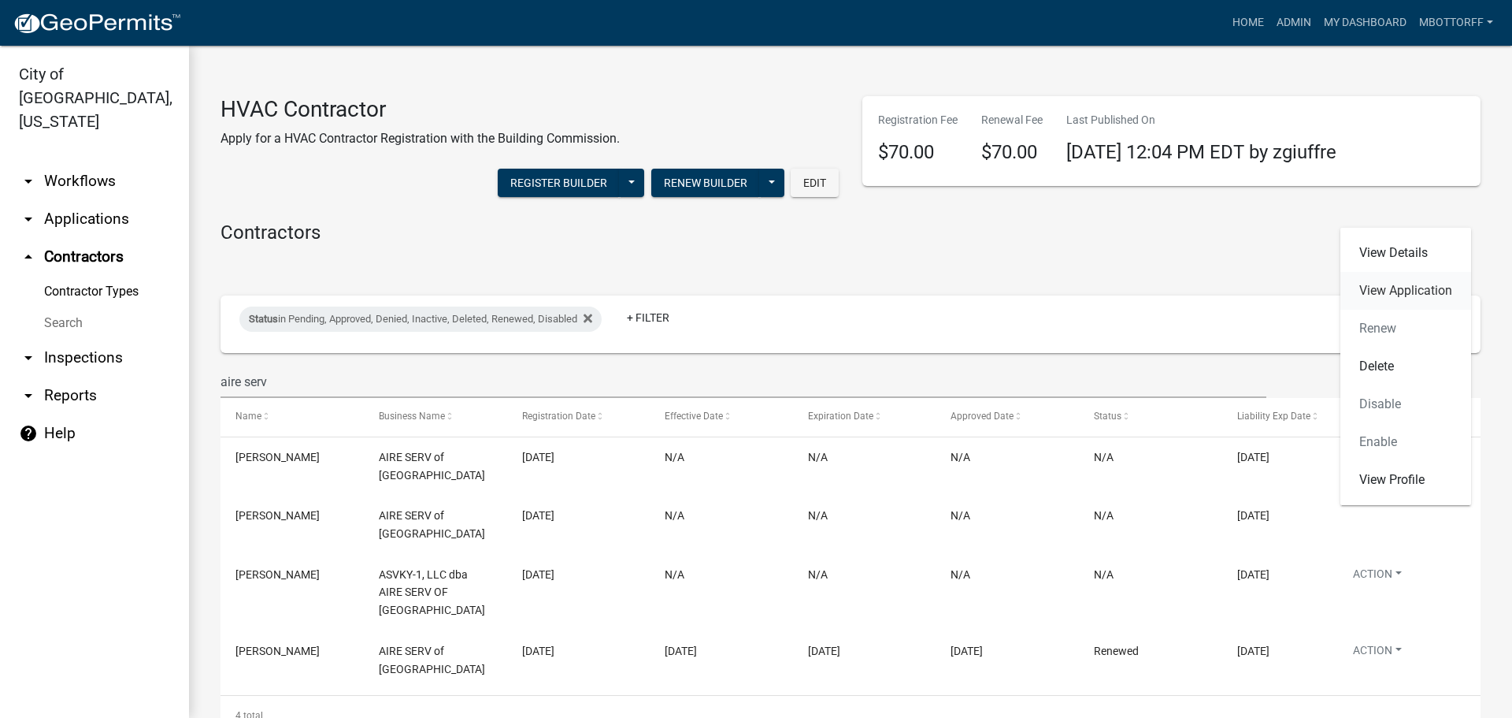
click at [1371, 287] on link "View Application" at bounding box center [1406, 291] width 131 height 38
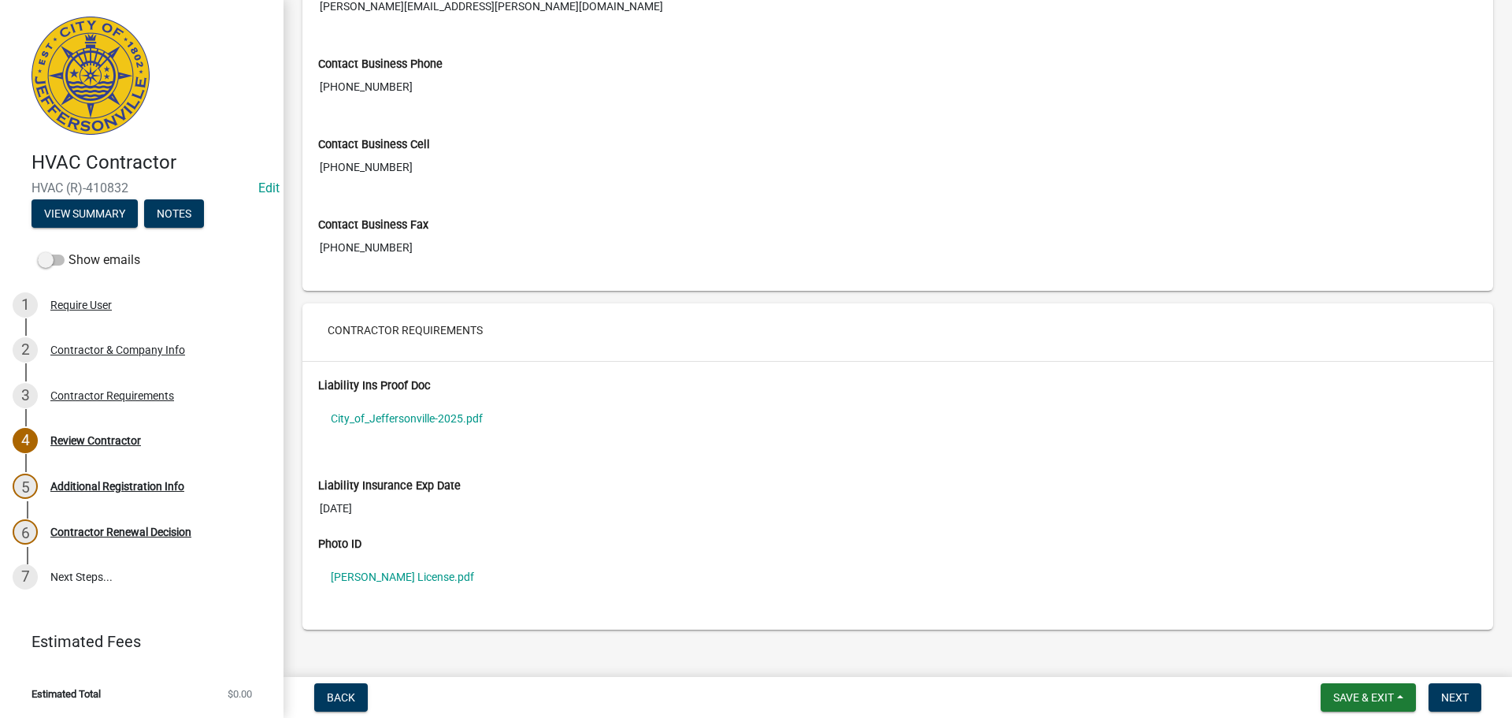
scroll to position [1103, 0]
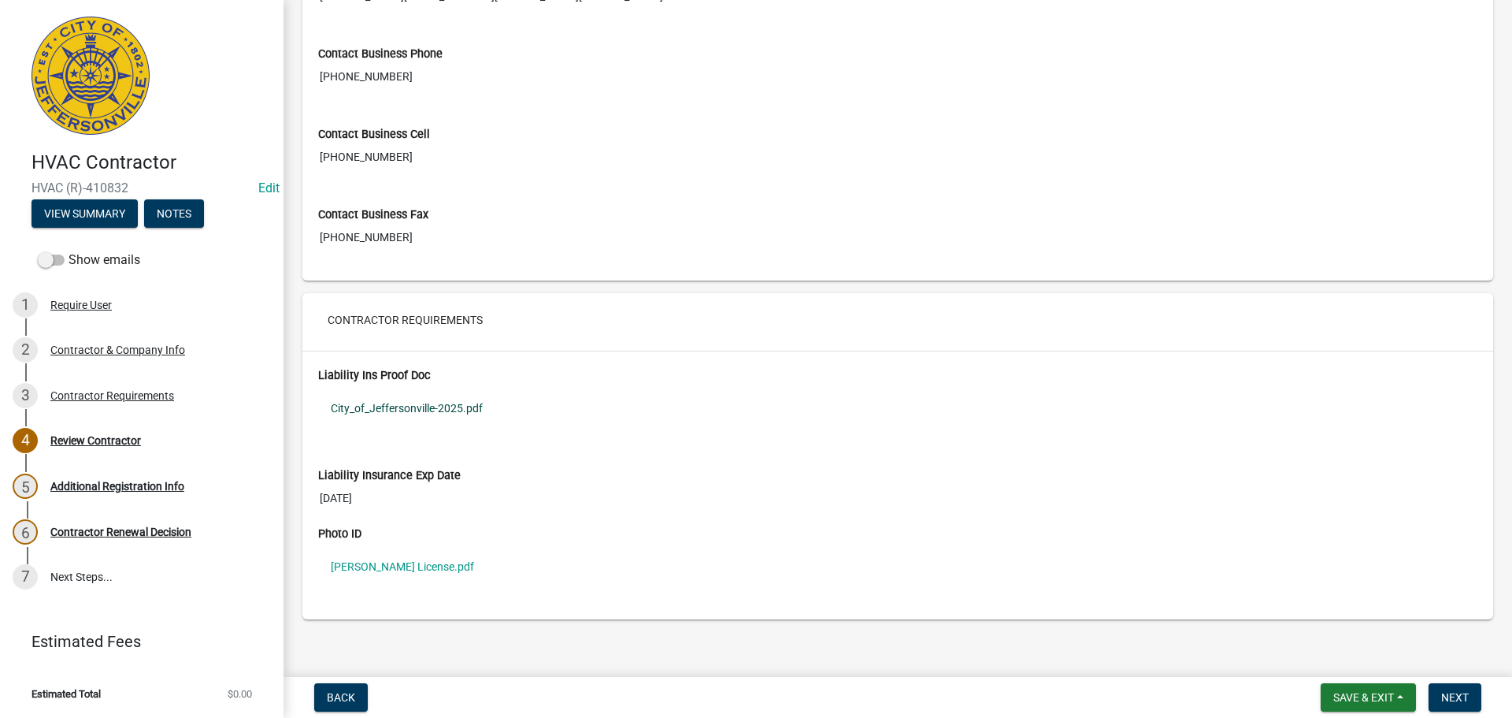
click at [414, 410] on link "City_of_Jeffersonville-2025.pdf" at bounding box center [898, 408] width 1160 height 36
click at [87, 396] on div "Contractor Requirements" at bounding box center [112, 395] width 124 height 11
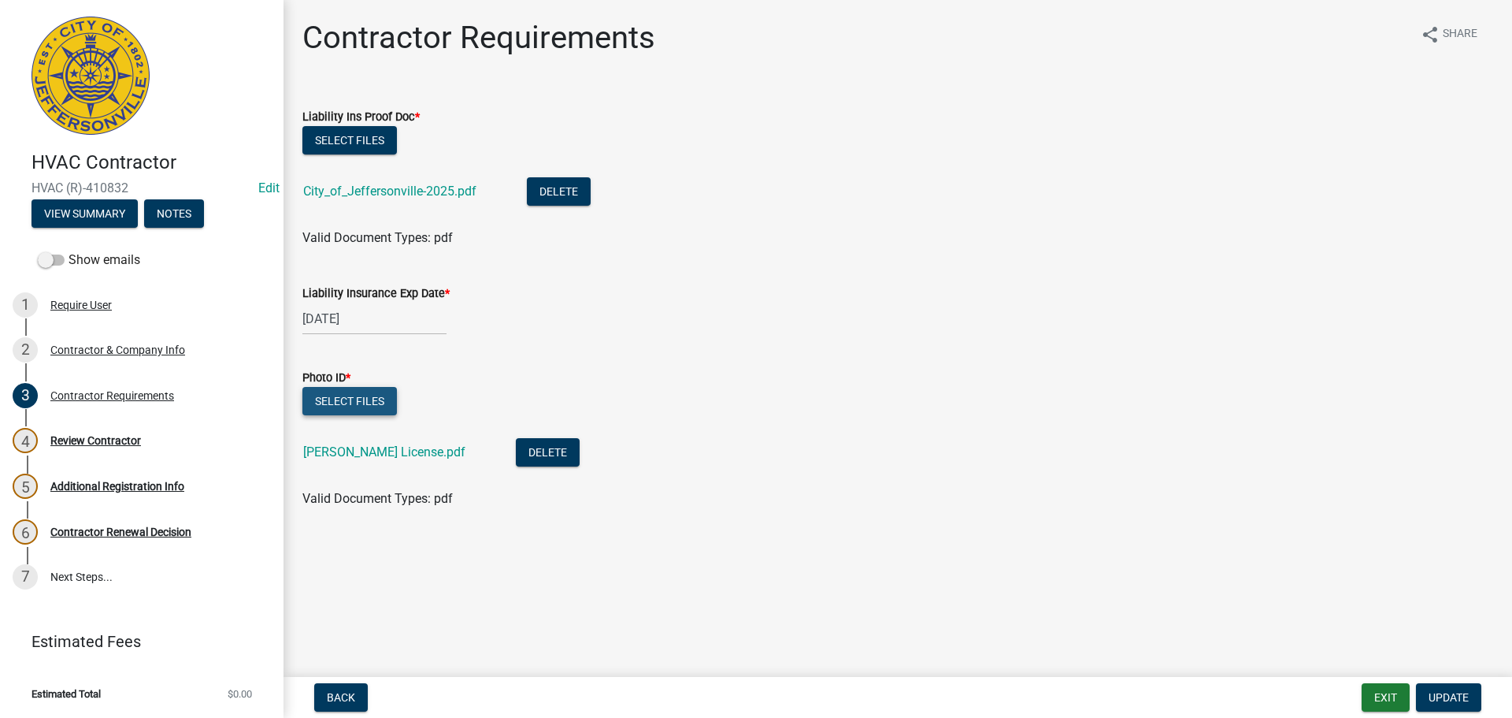
click at [344, 402] on button "Select files" at bounding box center [349, 401] width 95 height 28
click at [347, 401] on button "Select files" at bounding box center [349, 401] width 95 height 28
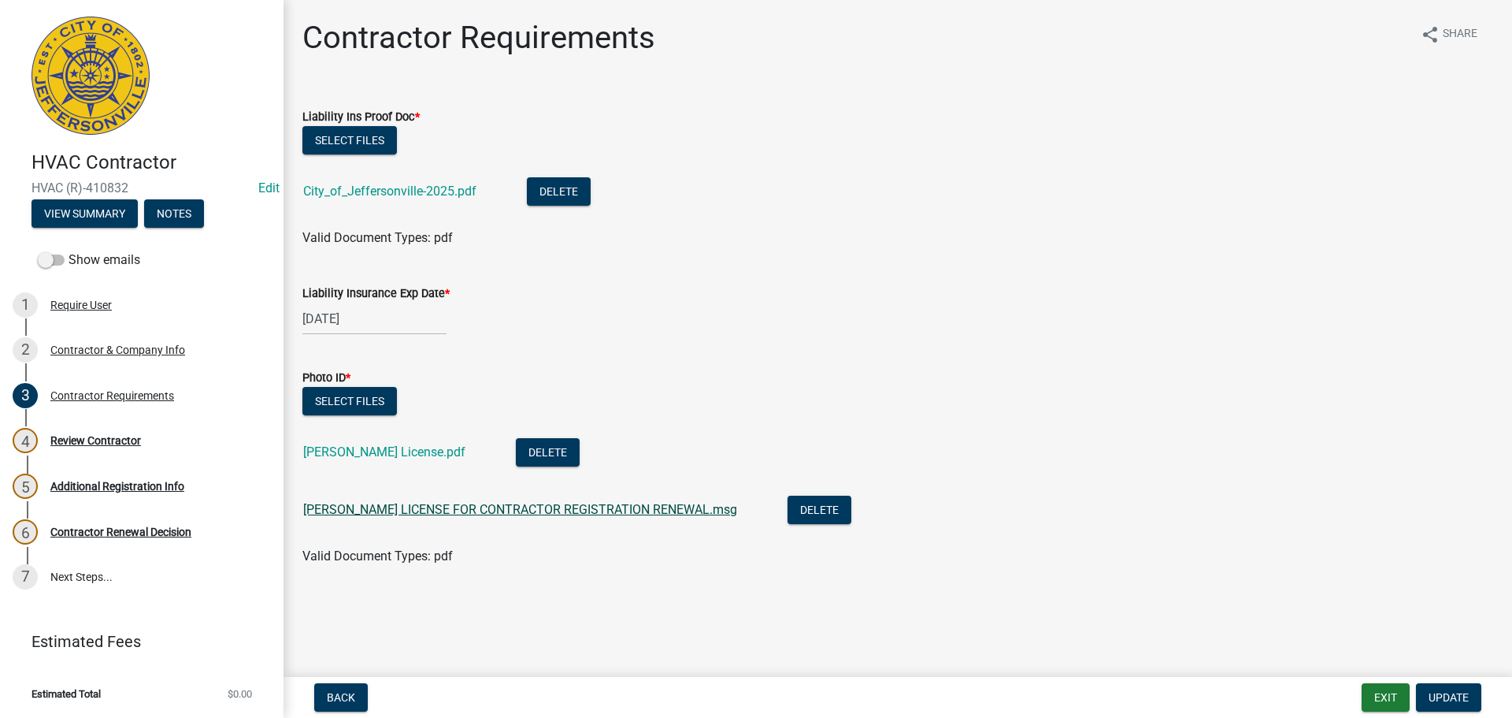
click at [440, 503] on link "RICHARD CIRESI LICENSE FOR CONTRACTOR REGISTRATION RENEWAL.msg" at bounding box center [520, 509] width 434 height 15
click at [828, 503] on button "Delete" at bounding box center [820, 509] width 64 height 28
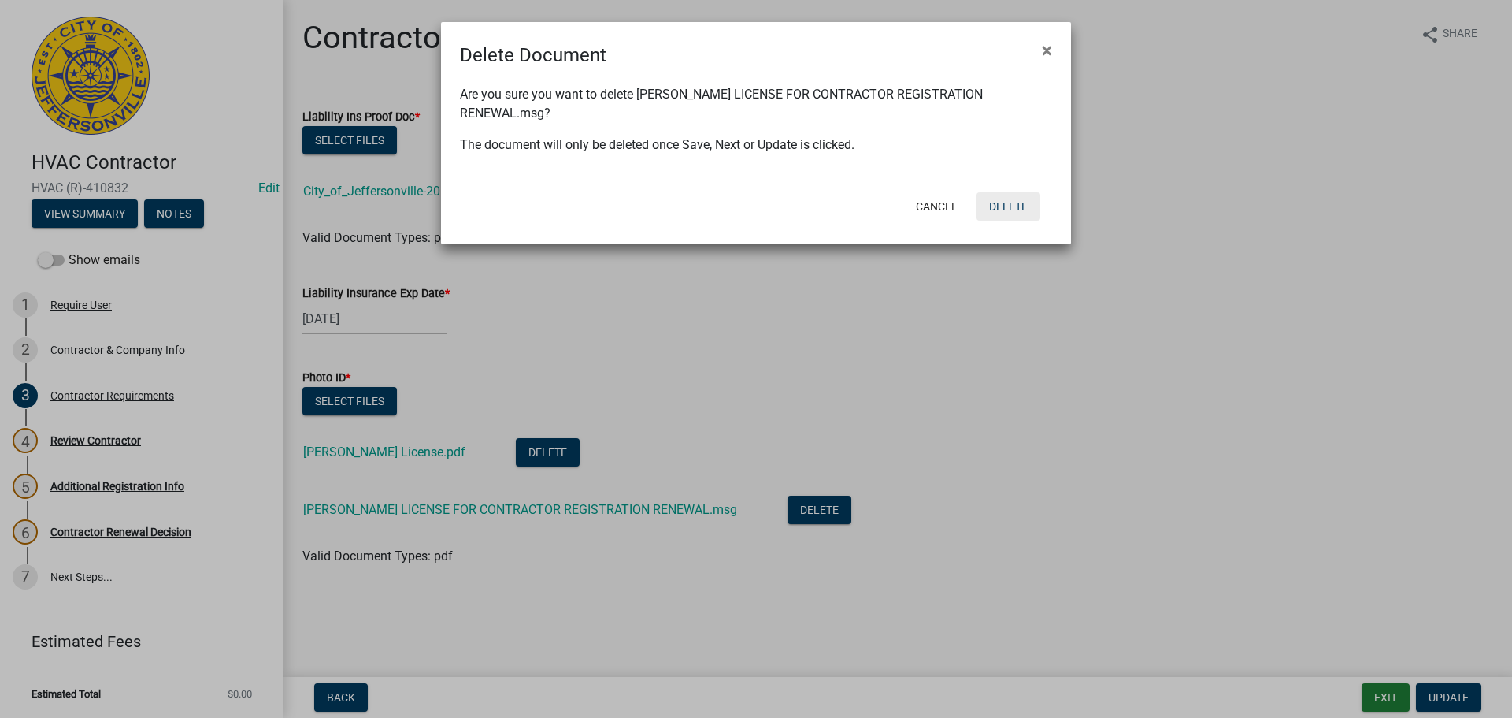
click at [1000, 203] on button "Delete" at bounding box center [1009, 206] width 64 height 28
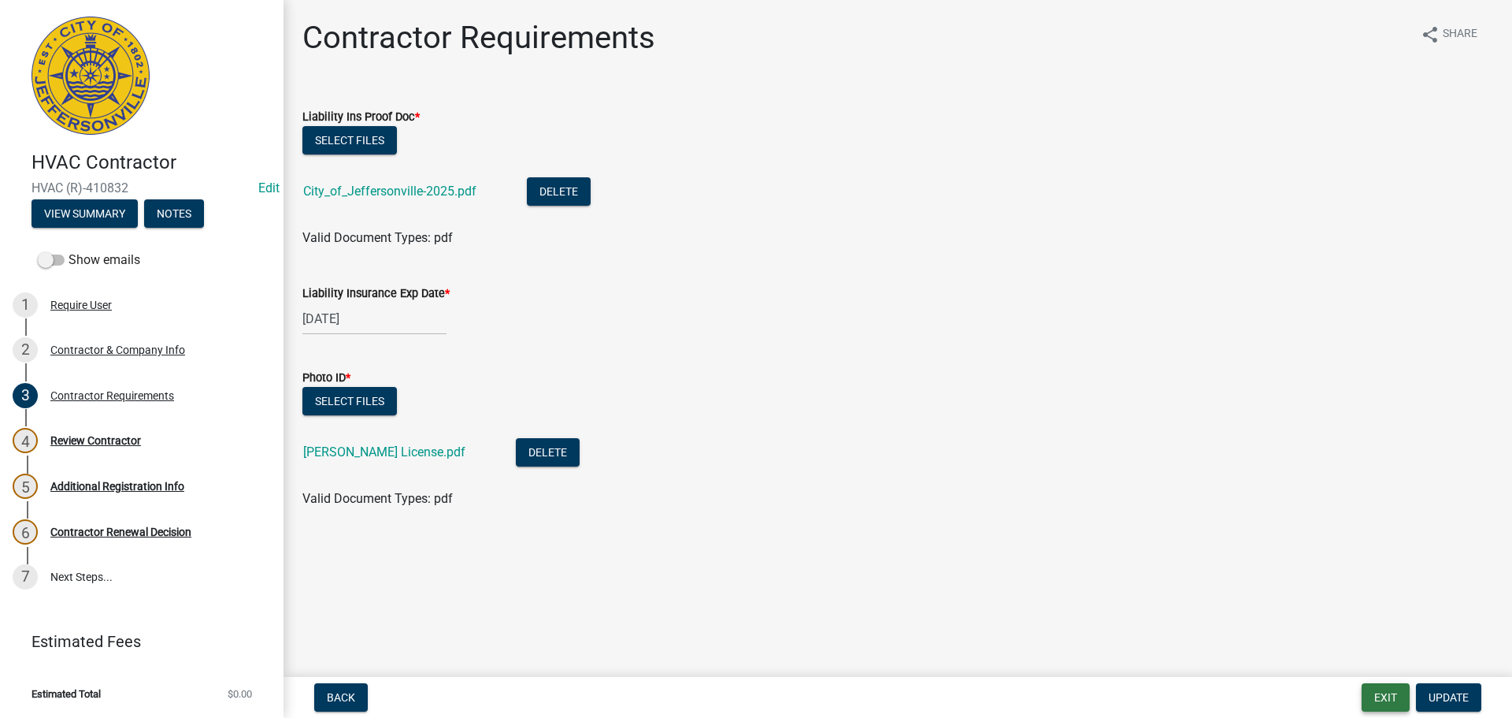
click at [1390, 696] on button "Exit" at bounding box center [1386, 697] width 48 height 28
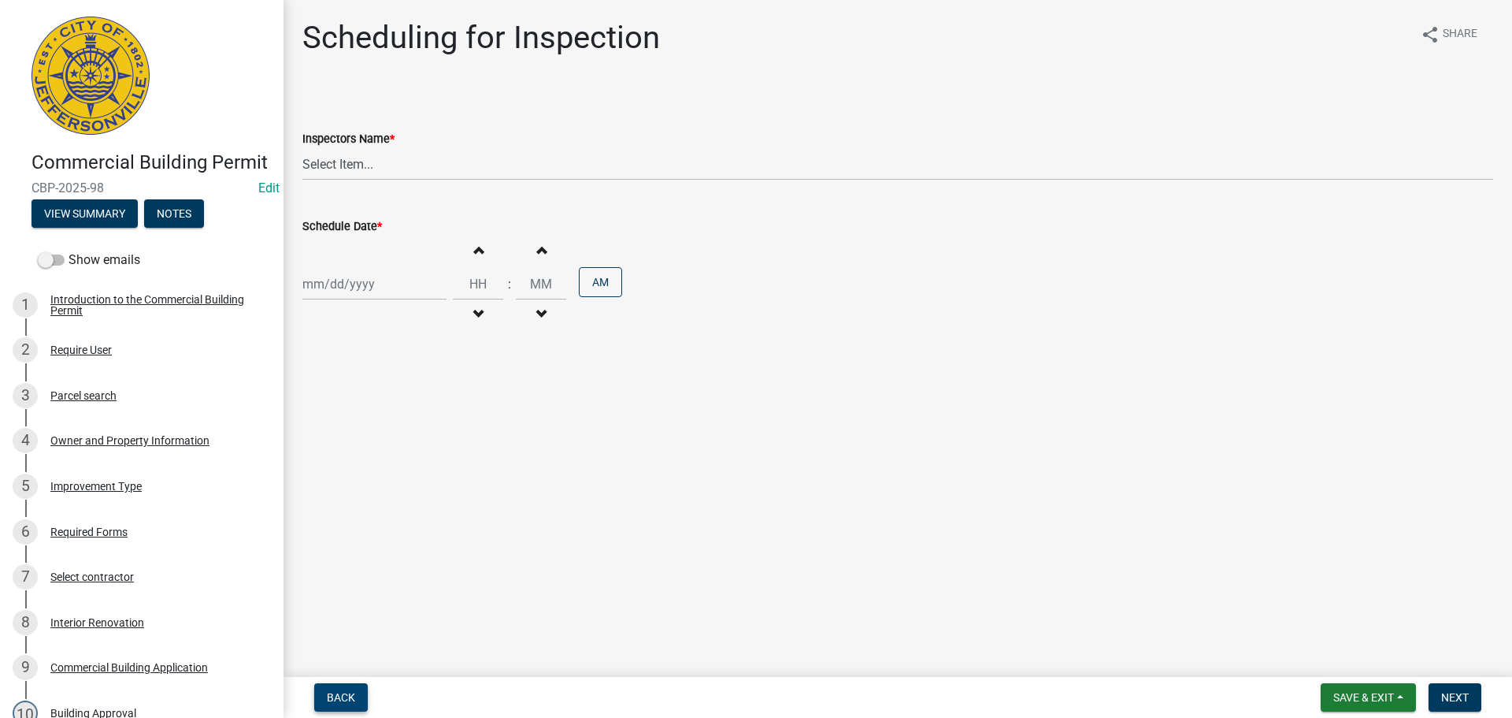
click at [345, 691] on span "Back" at bounding box center [341, 697] width 28 height 13
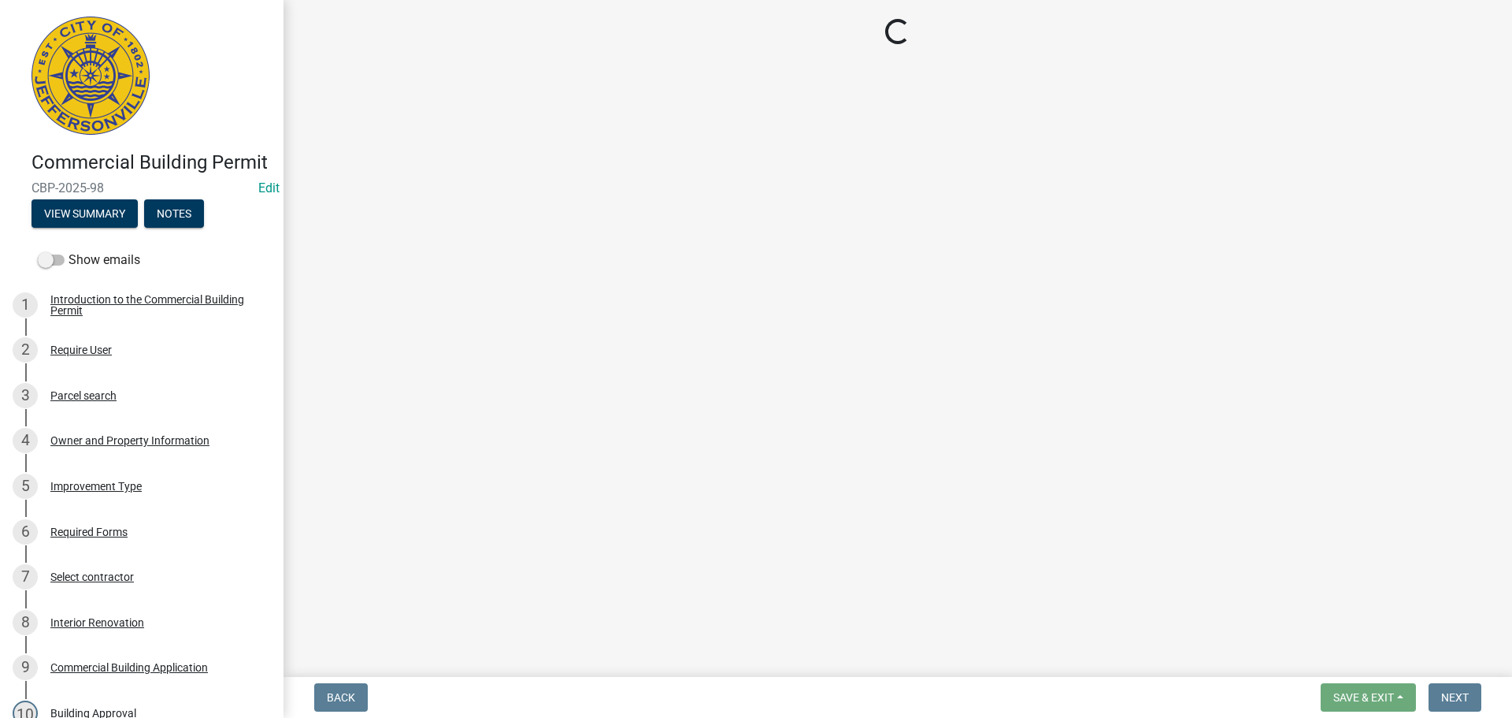
select select "cf00f61e-4b77-4892-83dd-df63e4708b2f"
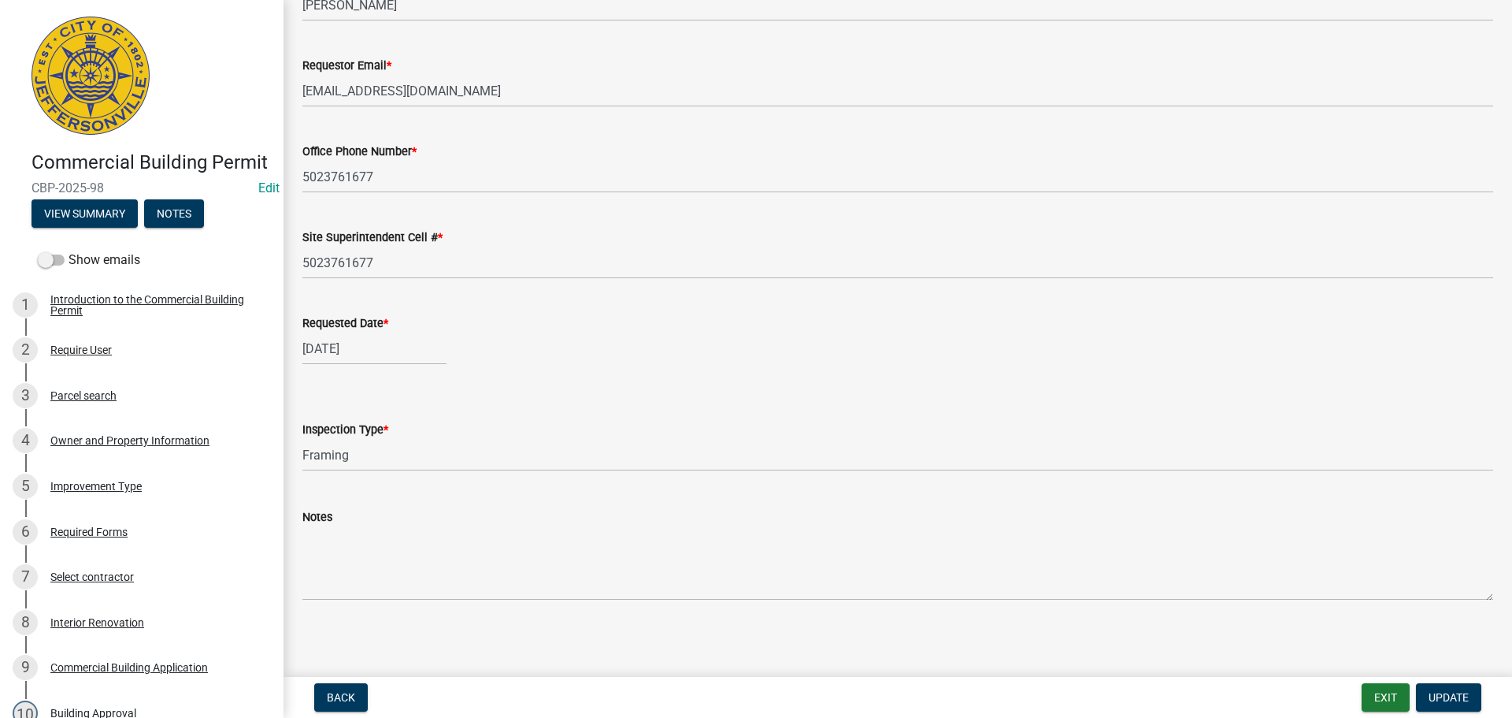
scroll to position [144, 0]
click at [1447, 691] on span "Update" at bounding box center [1449, 697] width 40 height 13
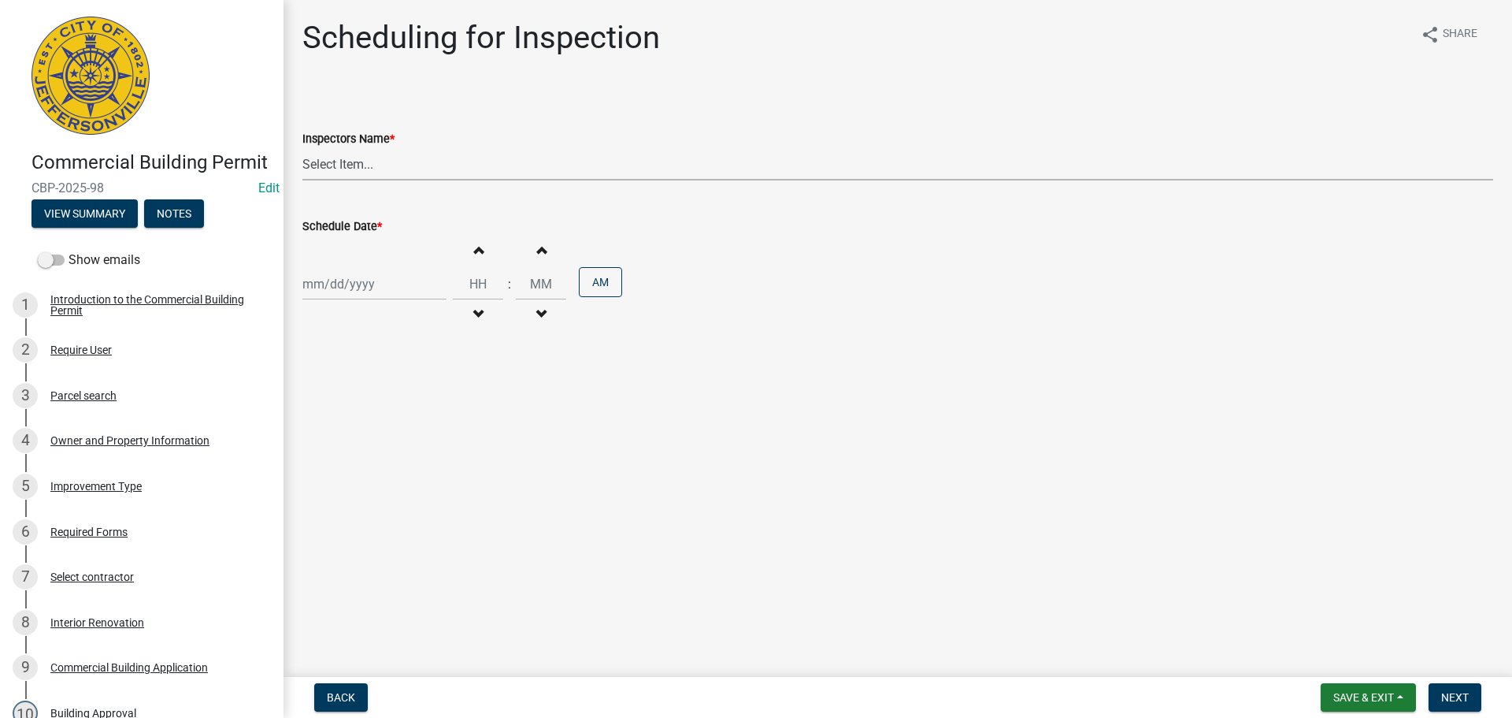
click at [345, 164] on select "Select Item... [PERSON_NAME] ([PERSON_NAME]) [PERSON_NAME] ([PERSON_NAME]) mkru…" at bounding box center [897, 164] width 1191 height 32
select select "fdb3bcc6-ce93-4663-8a18-5c08884dd177"
click at [302, 148] on select "Select Item... [PERSON_NAME] ([PERSON_NAME]) [PERSON_NAME] ([PERSON_NAME]) mkru…" at bounding box center [897, 164] width 1191 height 32
select select "10"
select select "2025"
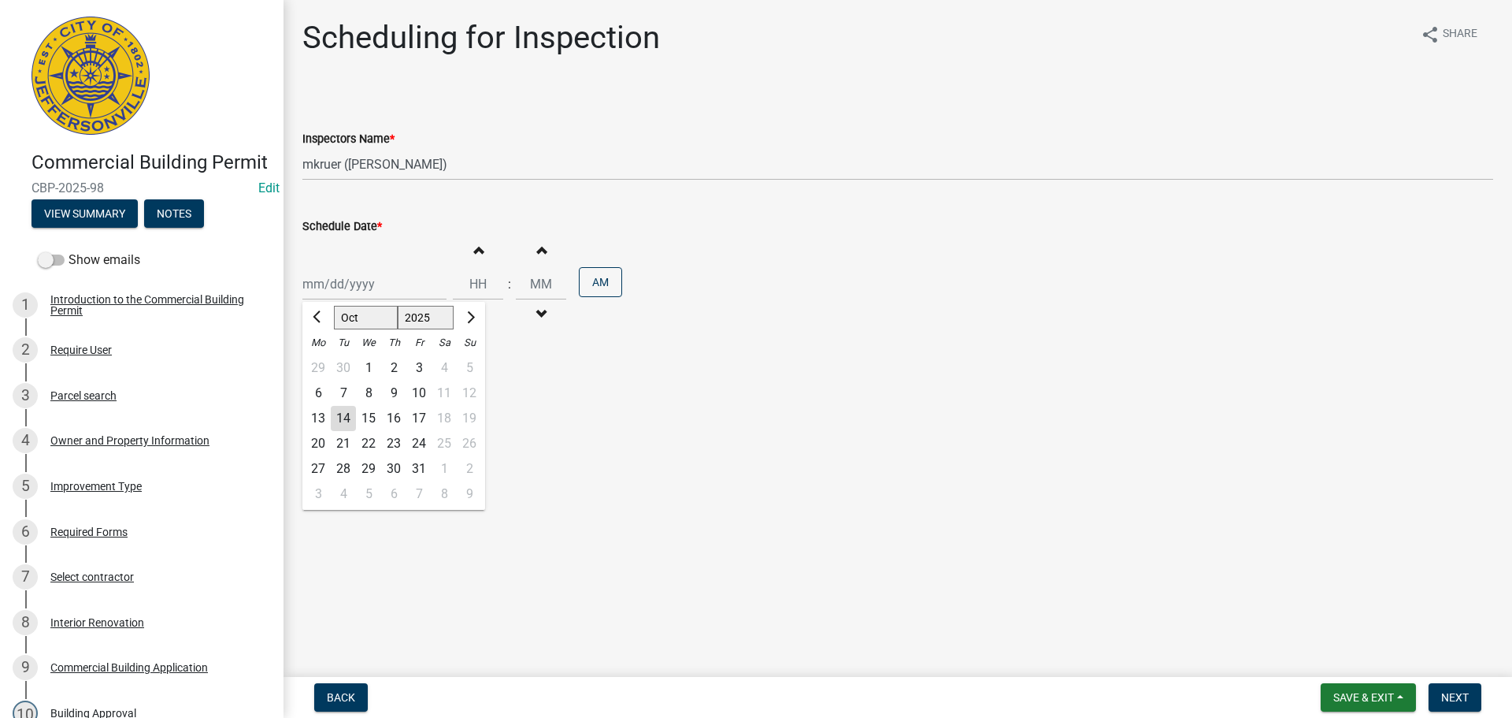
click at [343, 282] on div "Jan Feb Mar Apr May Jun Jul Aug Sep Oct Nov Dec 1525 1526 1527 1528 1529 1530 1…" at bounding box center [374, 284] width 144 height 32
click at [369, 418] on div "15" at bounding box center [368, 418] width 25 height 25
type input "10/15/2025"
click at [1457, 691] on span "Next" at bounding box center [1456, 697] width 28 height 13
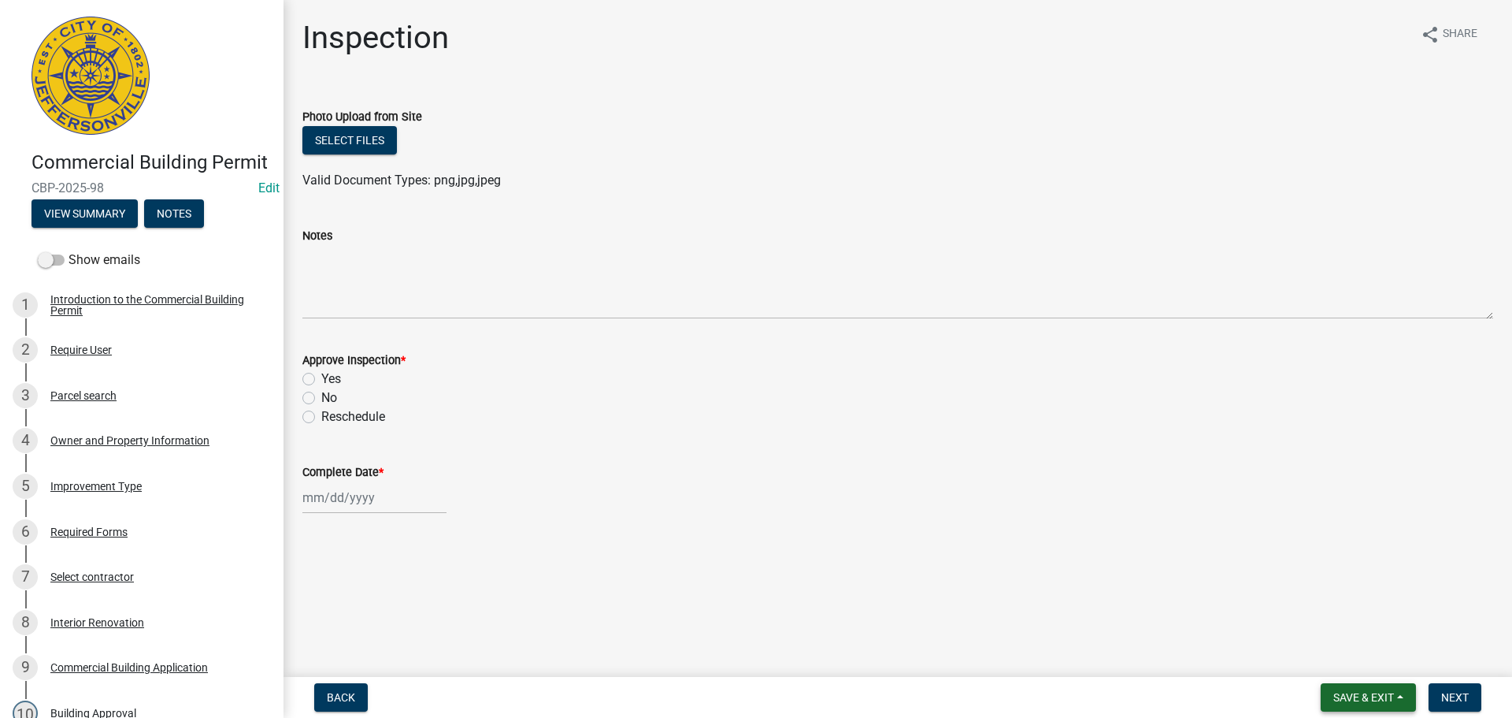
click at [1355, 697] on span "Save & Exit" at bounding box center [1364, 697] width 61 height 13
click at [1339, 661] on button "Save & Exit" at bounding box center [1353, 656] width 126 height 38
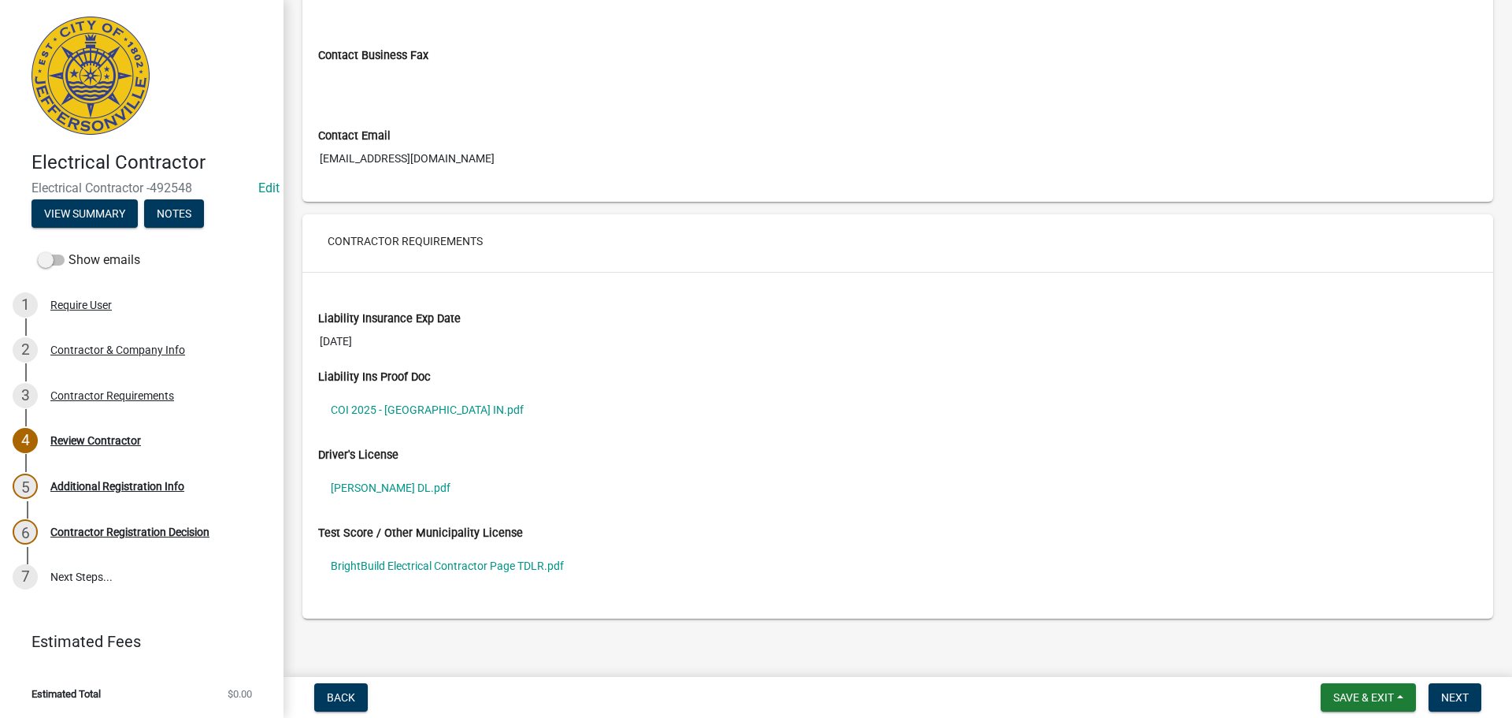
scroll to position [1024, 0]
click at [404, 407] on link "COI 2025 - [GEOGRAPHIC_DATA] IN.pdf" at bounding box center [898, 406] width 1160 height 36
click at [389, 487] on link "[PERSON_NAME] DL.pdf" at bounding box center [898, 484] width 1160 height 36
click at [413, 562] on link "BrightBuild Electrical Contractor Page TDLR.pdf" at bounding box center [898, 562] width 1160 height 36
click at [1461, 696] on span "Next" at bounding box center [1456, 697] width 28 height 13
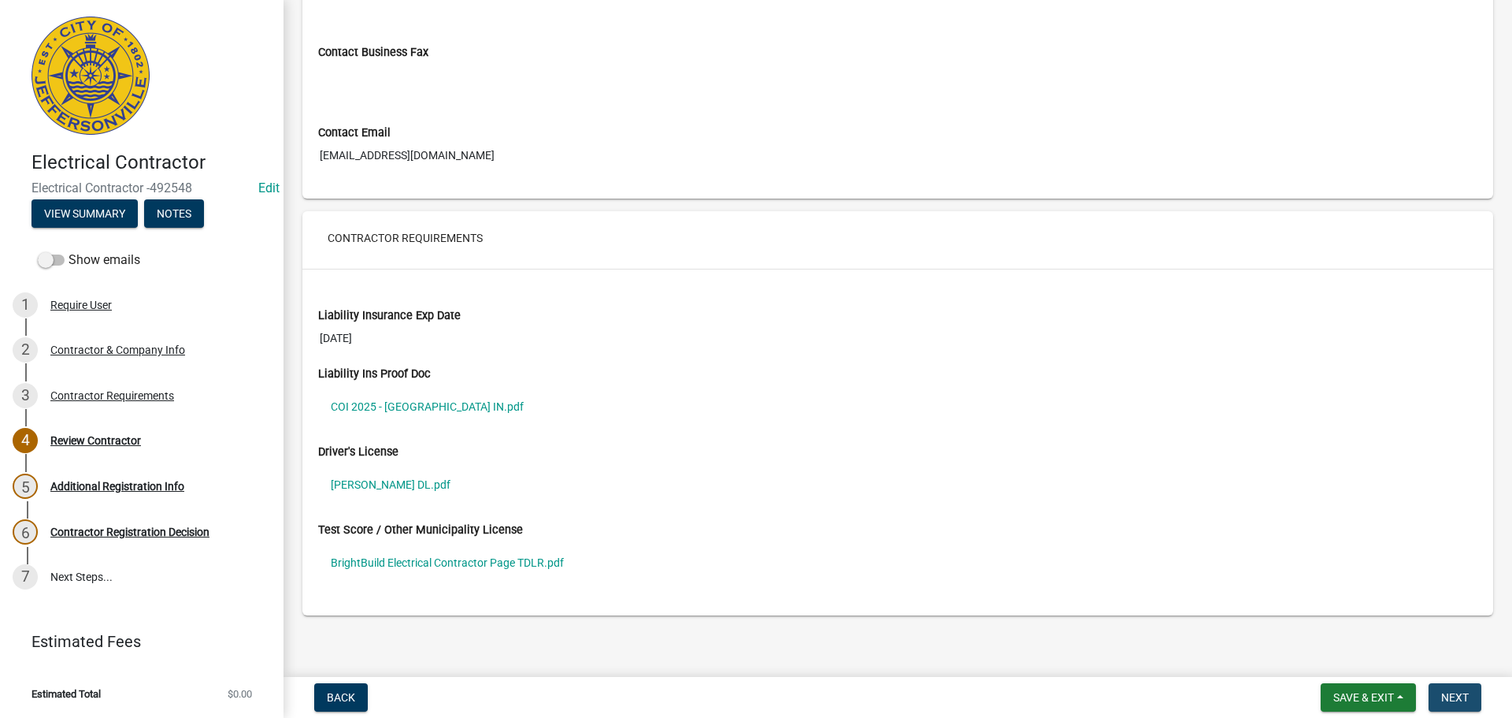
scroll to position [0, 0]
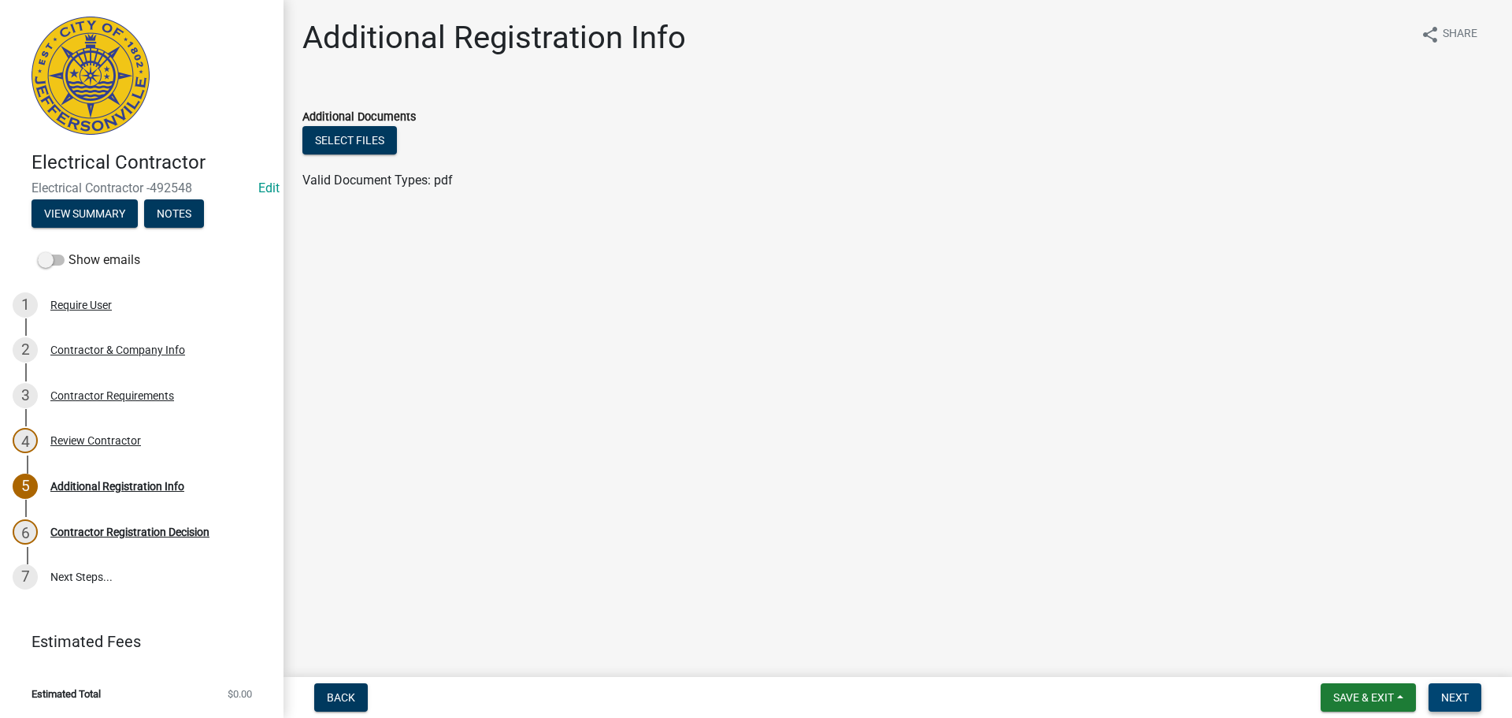
drag, startPoint x: 1462, startPoint y: 700, endPoint x: 1432, endPoint y: 675, distance: 38.6
click at [1462, 699] on span "Next" at bounding box center [1456, 697] width 28 height 13
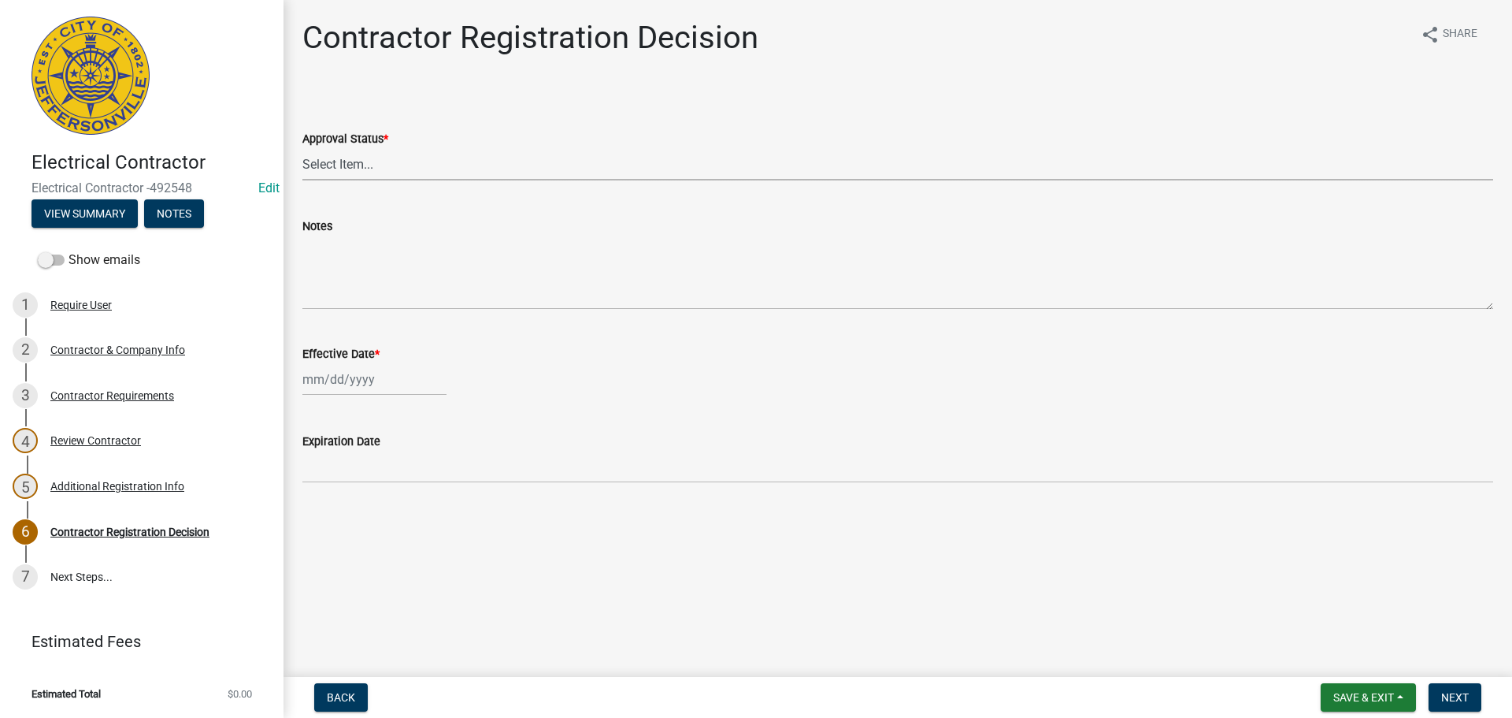
click at [319, 167] on select "Select Item... Approved Denied" at bounding box center [897, 164] width 1191 height 32
click at [302, 148] on select "Select Item... Approved Denied" at bounding box center [897, 164] width 1191 height 32
select select "4b86b809-39dd-4c68-9f3d-fdb3e7050482"
click at [336, 383] on div at bounding box center [374, 379] width 144 height 32
select select "10"
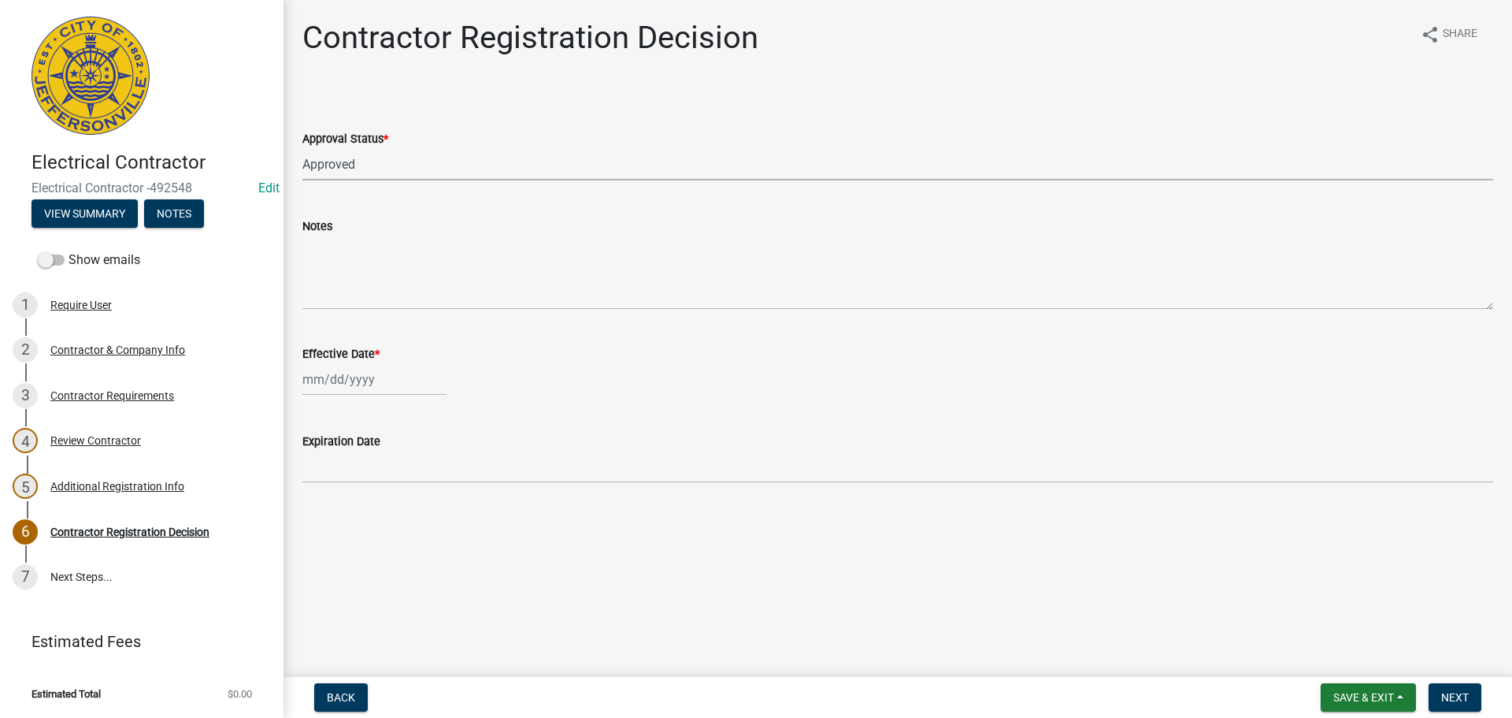
select select "2025"
click at [351, 514] on div "14" at bounding box center [343, 513] width 25 height 25
type input "[DATE]"
click at [1453, 696] on span "Next" at bounding box center [1456, 697] width 28 height 13
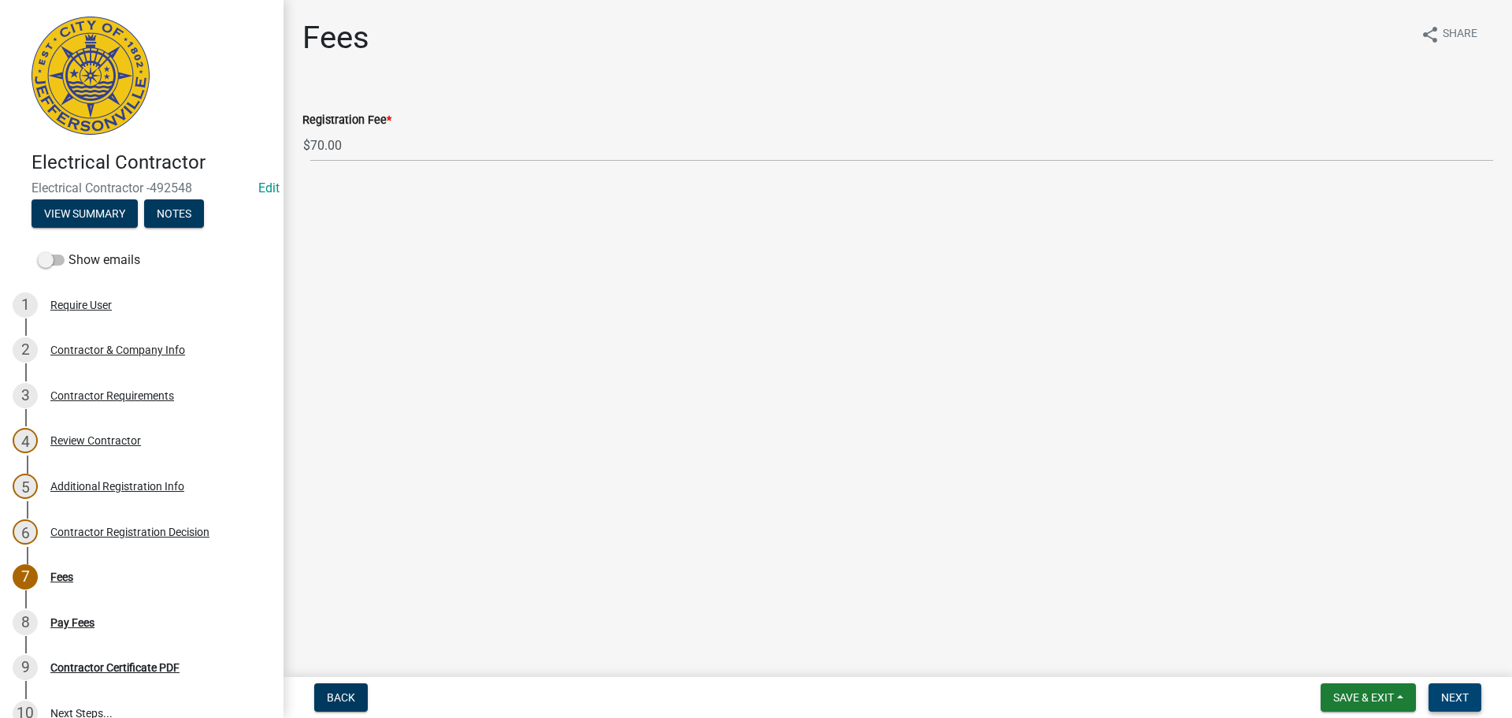
click at [1462, 698] on span "Next" at bounding box center [1456, 697] width 28 height 13
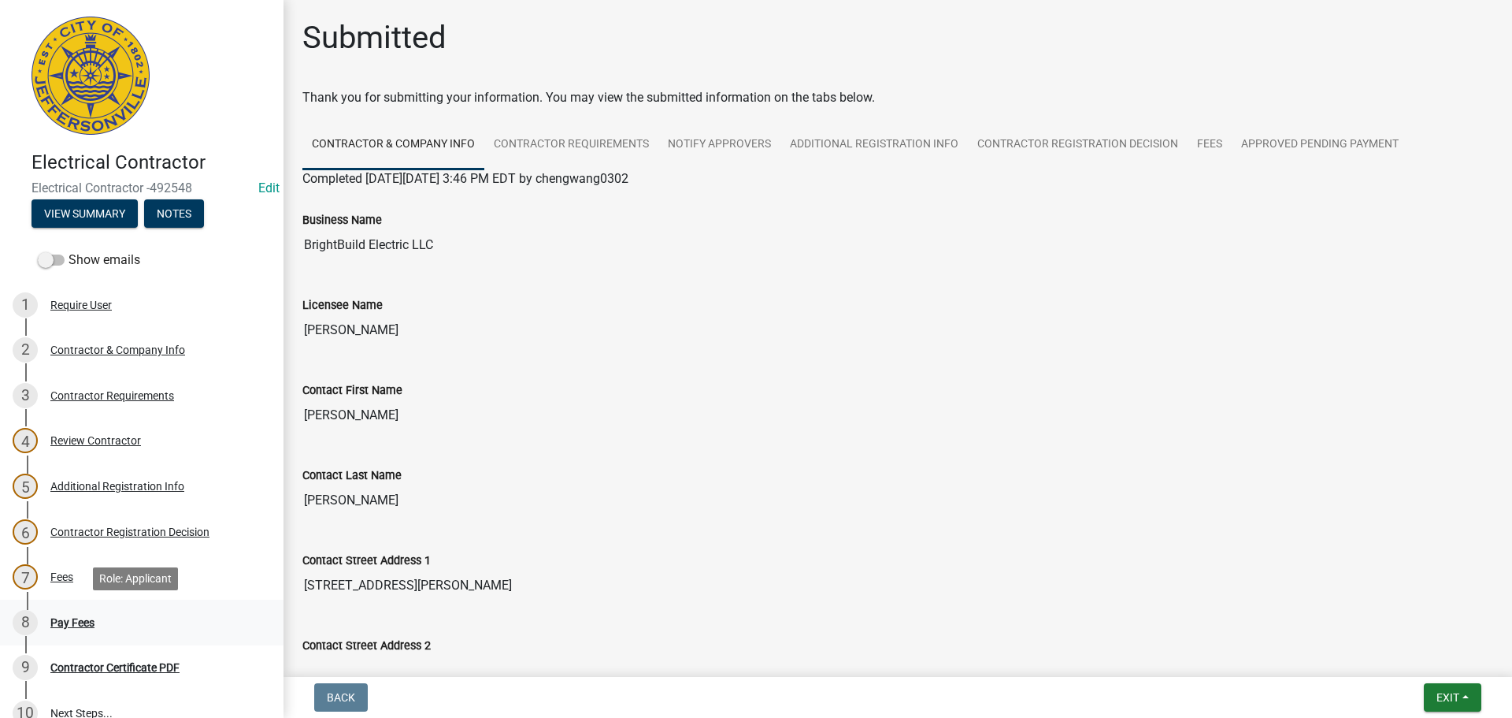
click at [57, 622] on div "Pay Fees" at bounding box center [72, 622] width 44 height 11
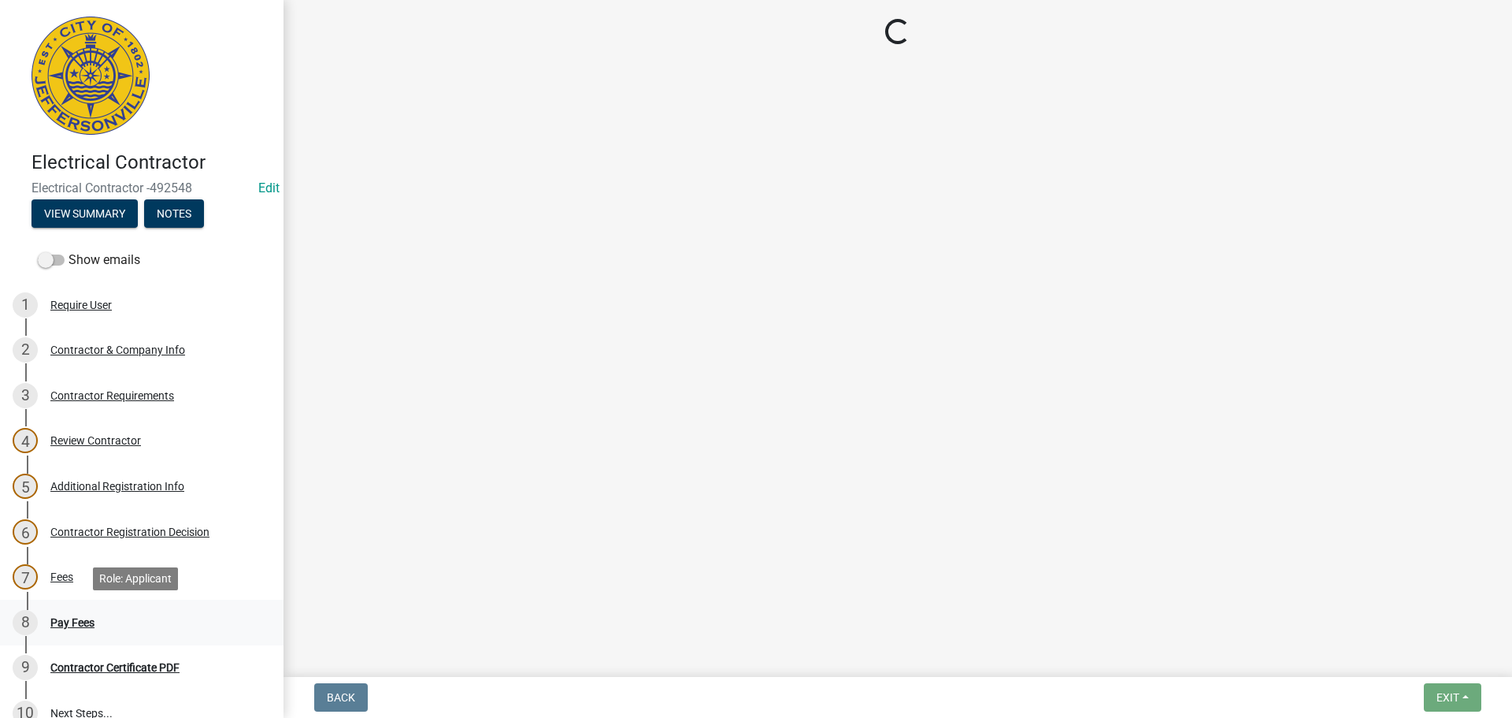
select select "3: 3"
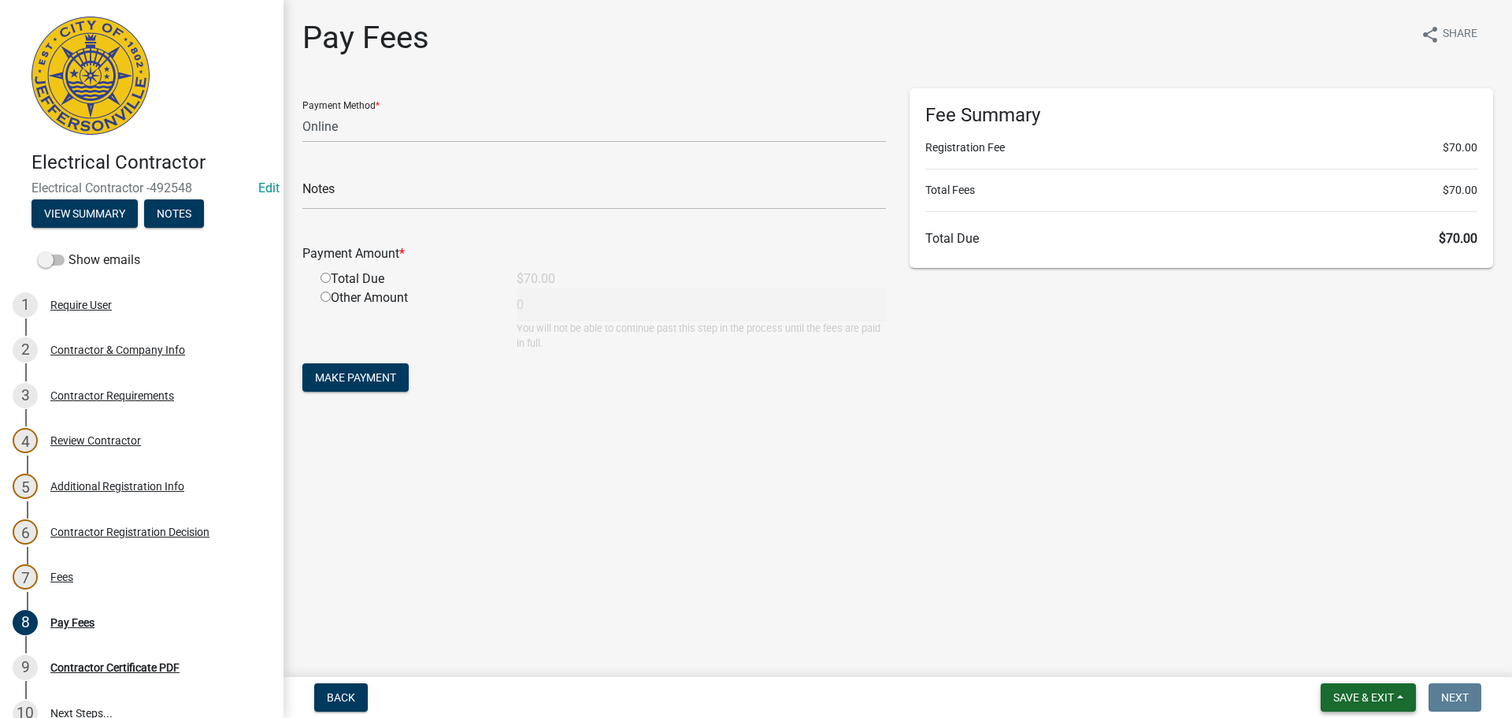
click at [1375, 693] on span "Save & Exit" at bounding box center [1364, 697] width 61 height 13
click at [1349, 653] on button "Save & Exit" at bounding box center [1353, 656] width 126 height 38
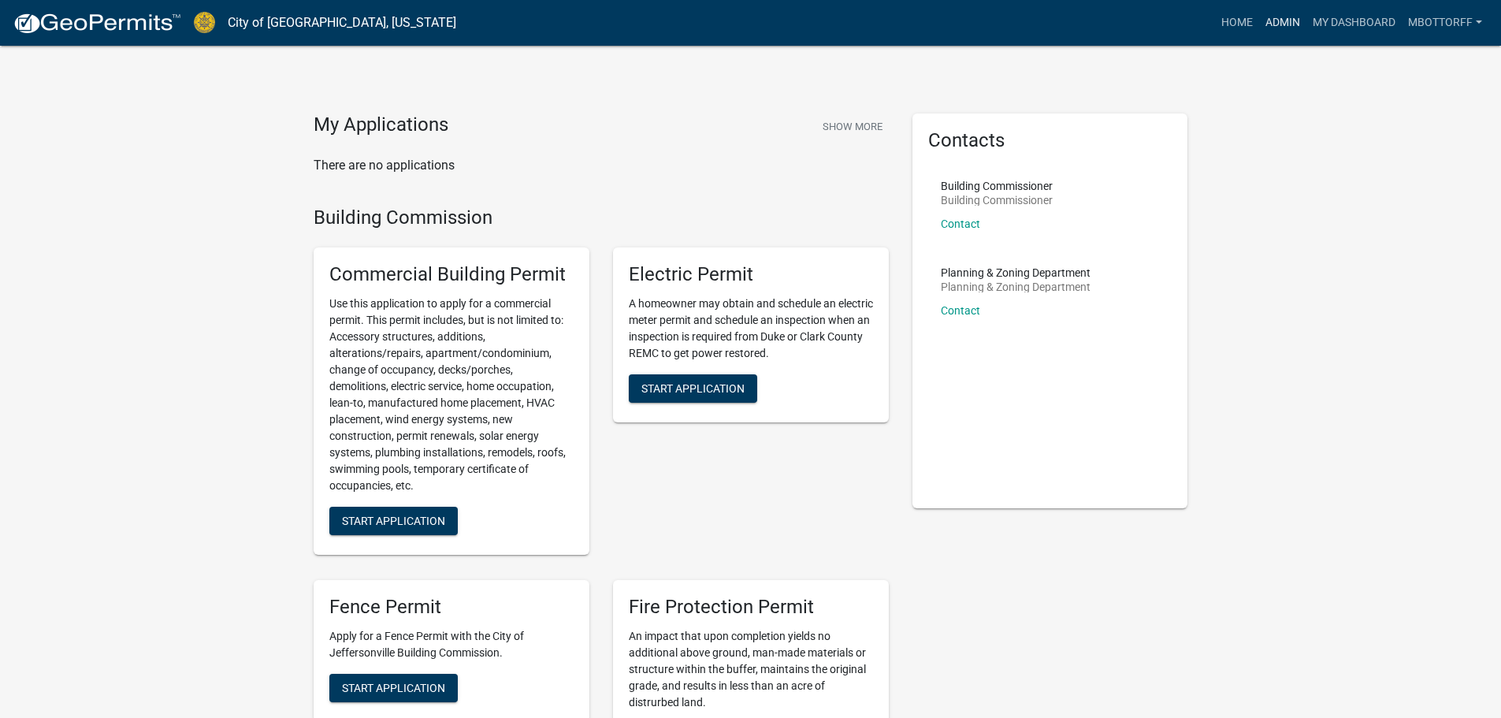
click at [1279, 25] on link "Admin" at bounding box center [1282, 23] width 47 height 30
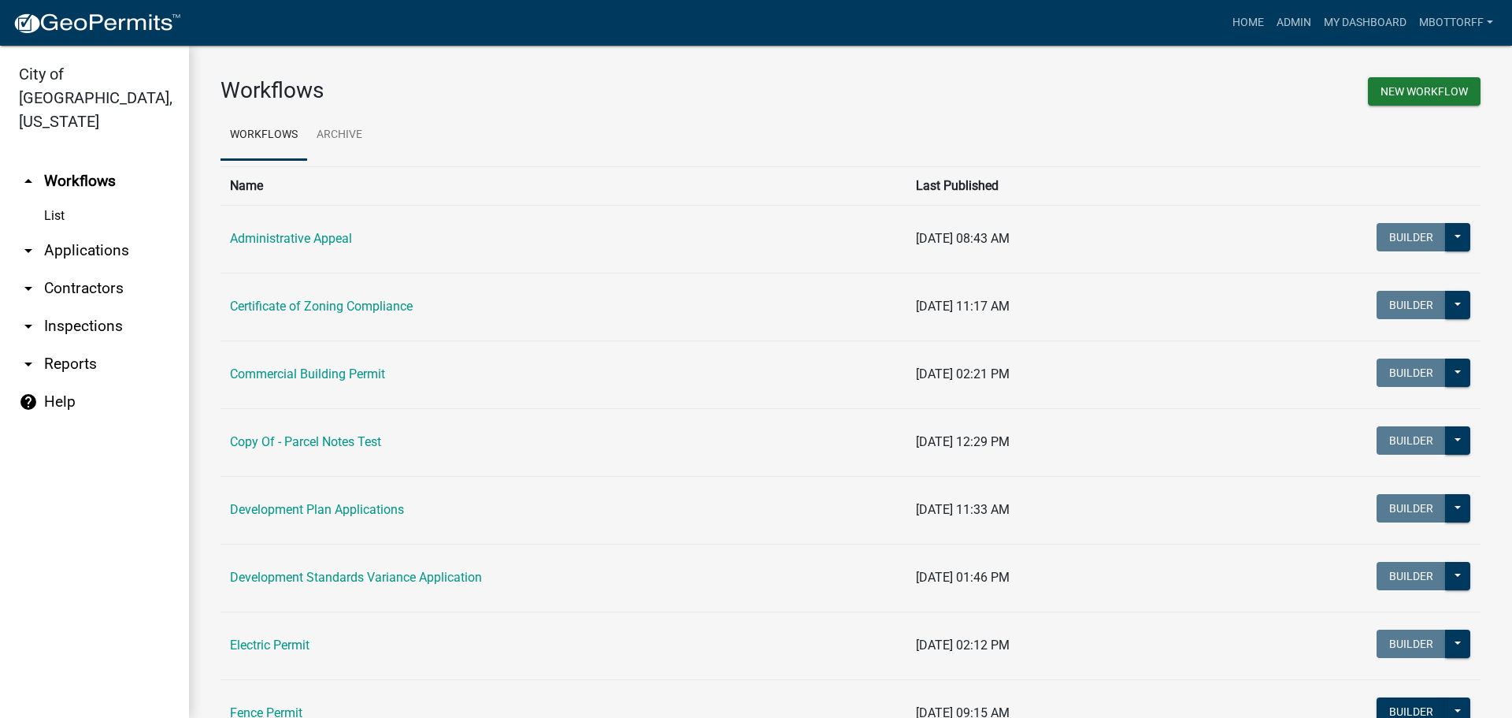
click at [79, 232] on link "arrow_drop_down Applications" at bounding box center [94, 251] width 189 height 38
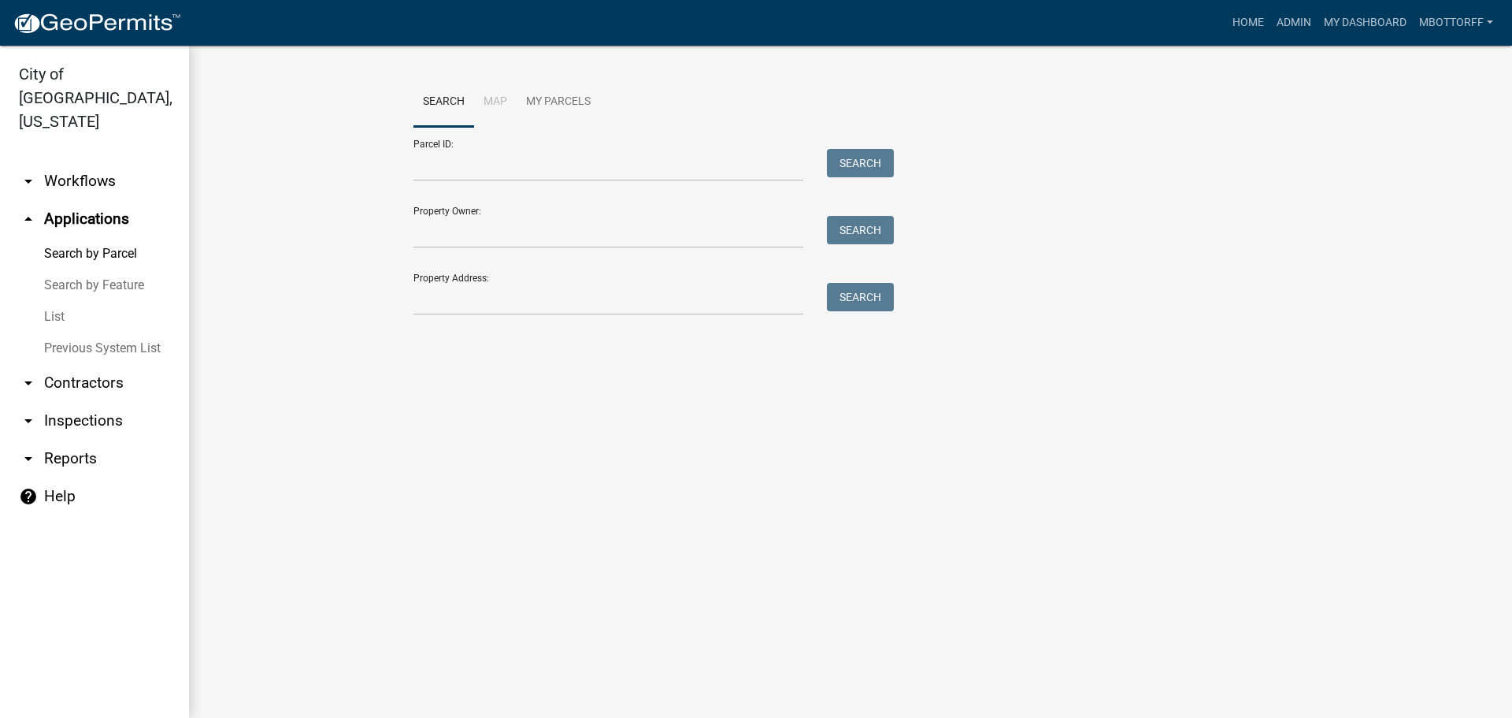
click at [74, 364] on link "arrow_drop_down Contractors" at bounding box center [94, 383] width 189 height 38
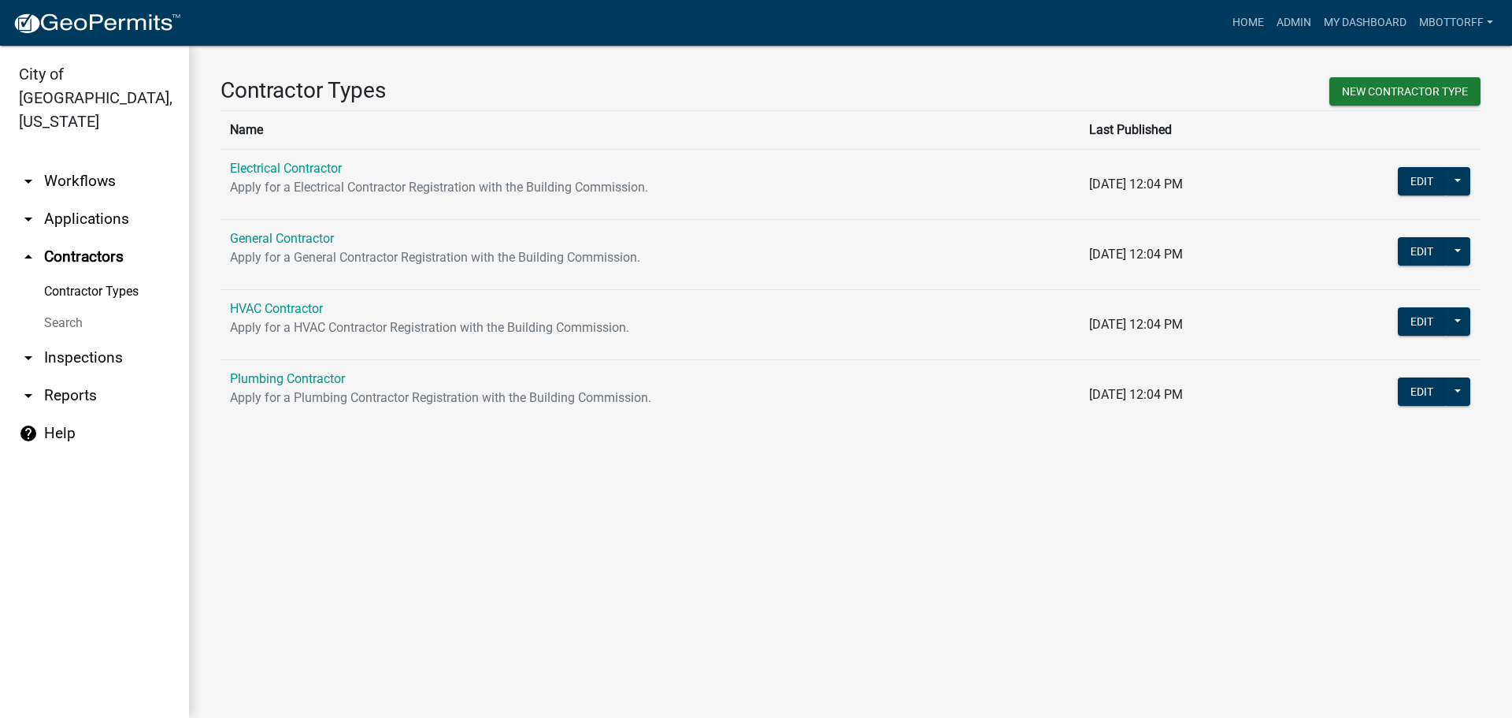
click at [59, 339] on link "arrow_drop_down Inspections" at bounding box center [94, 358] width 189 height 38
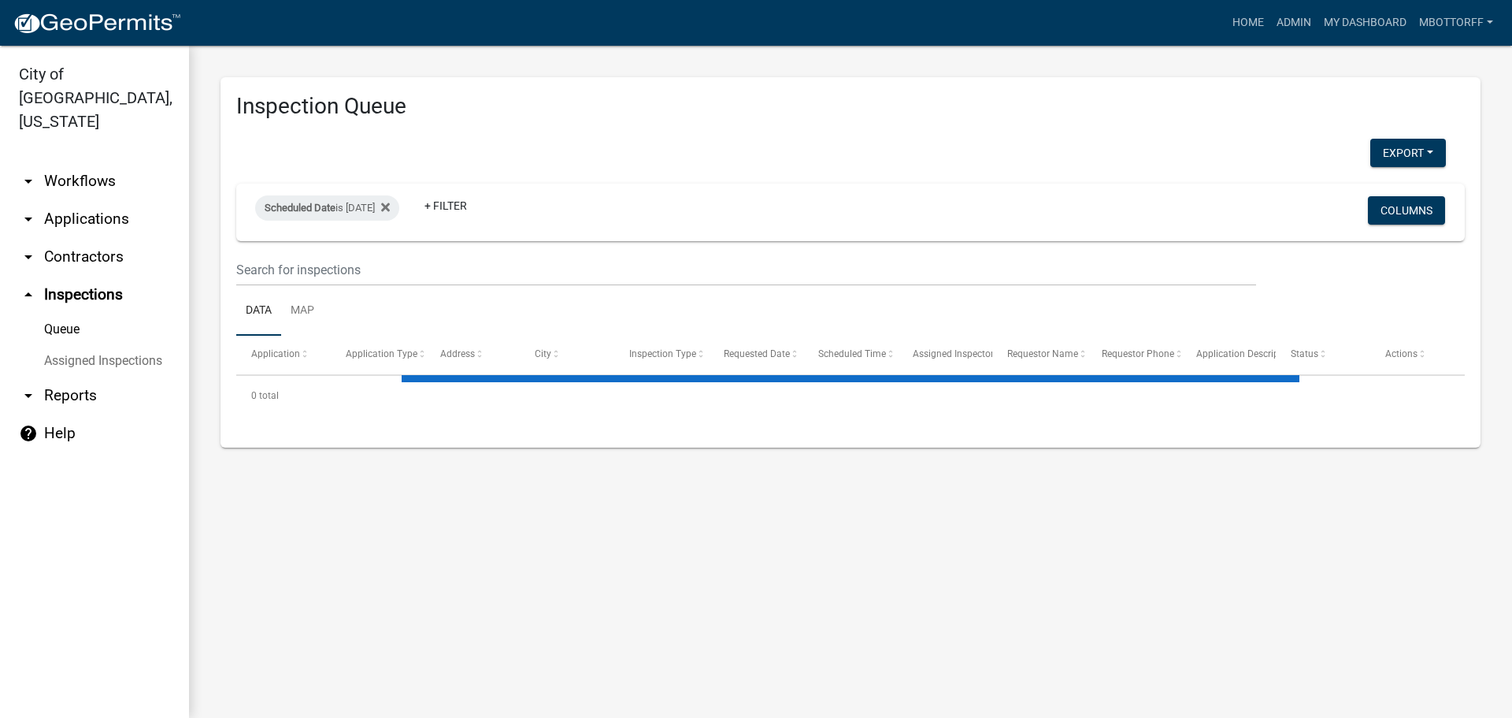
select select "3: 100"
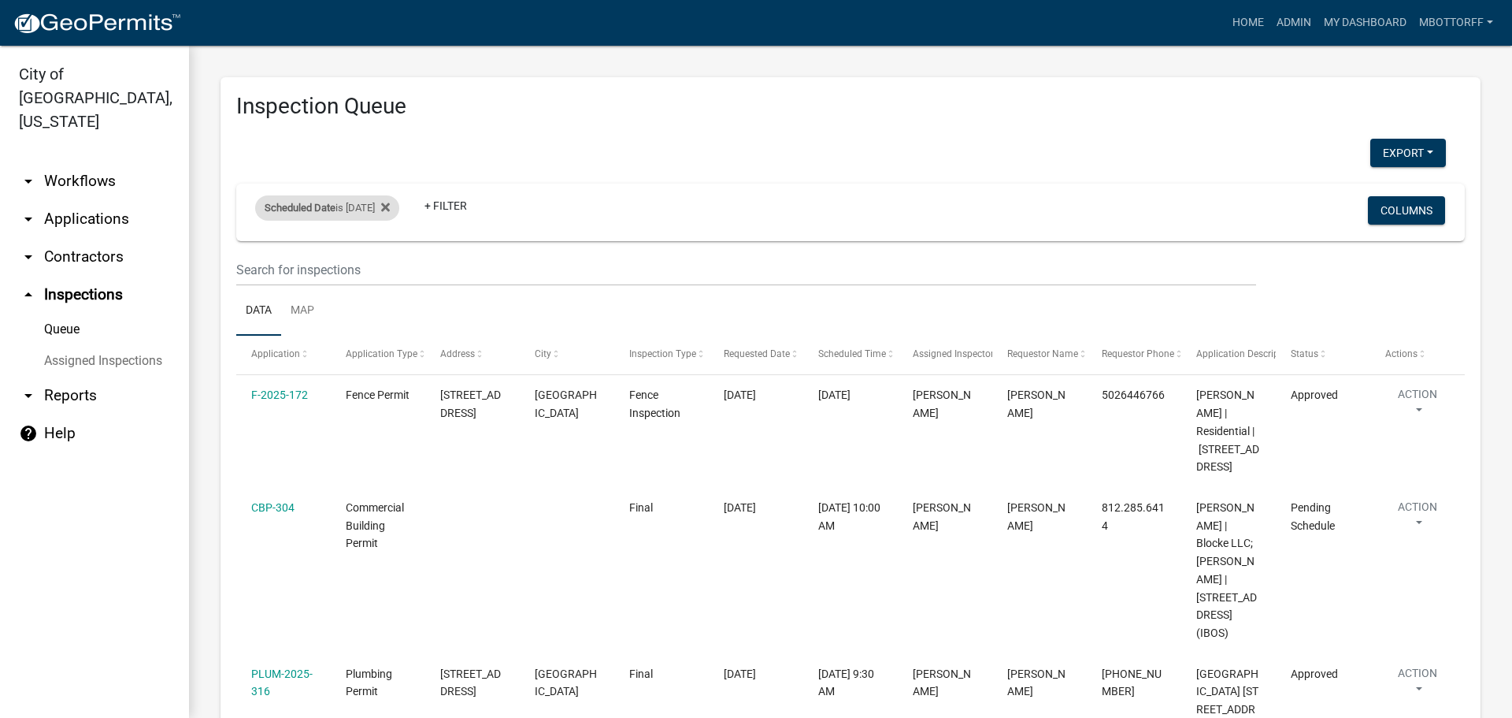
click at [392, 210] on div "Scheduled Date is 10/14/2025" at bounding box center [327, 207] width 144 height 25
click at [388, 269] on input "2025-10-14" at bounding box center [341, 267] width 110 height 32
type input "2025-10-15"
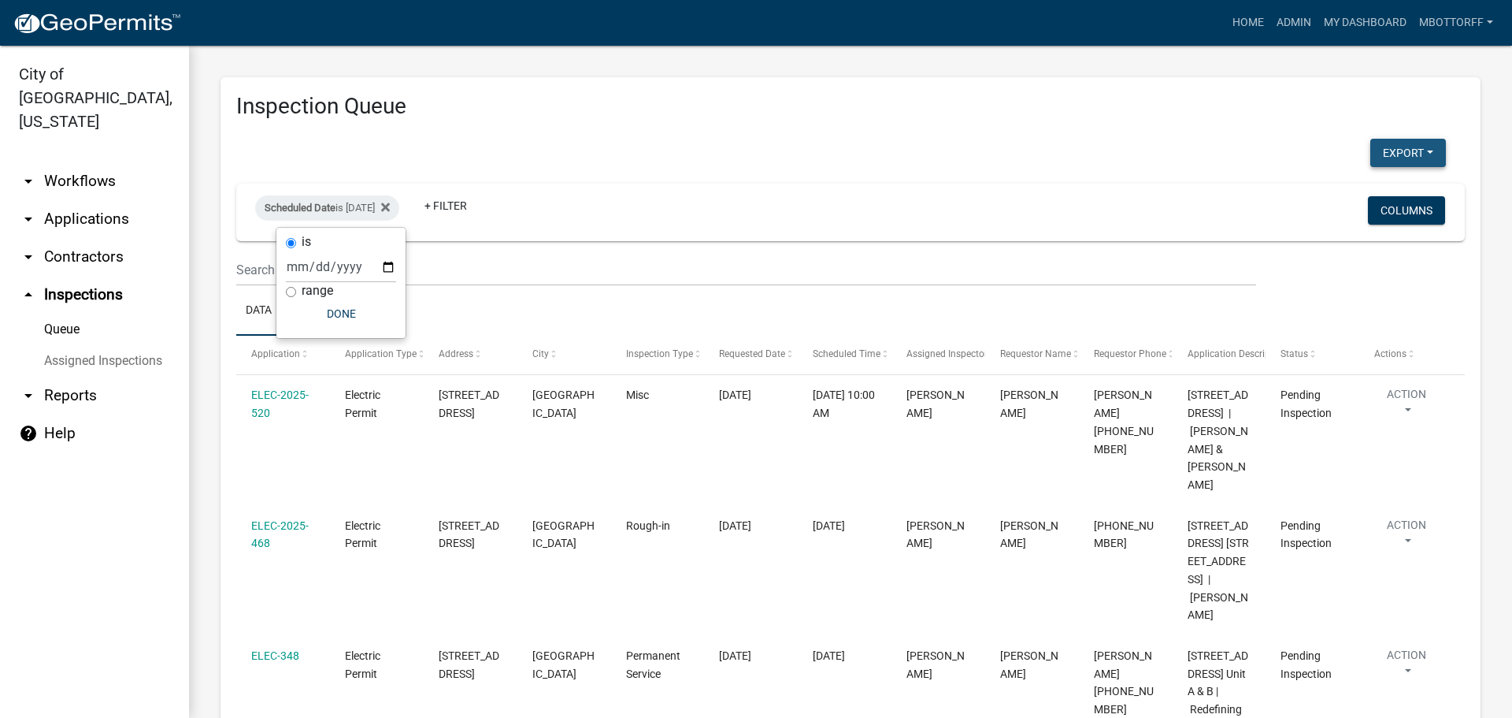
click at [1394, 152] on button "Export" at bounding box center [1409, 153] width 76 height 28
click at [1354, 191] on button "Excel Format (.xlsx)" at bounding box center [1372, 194] width 147 height 38
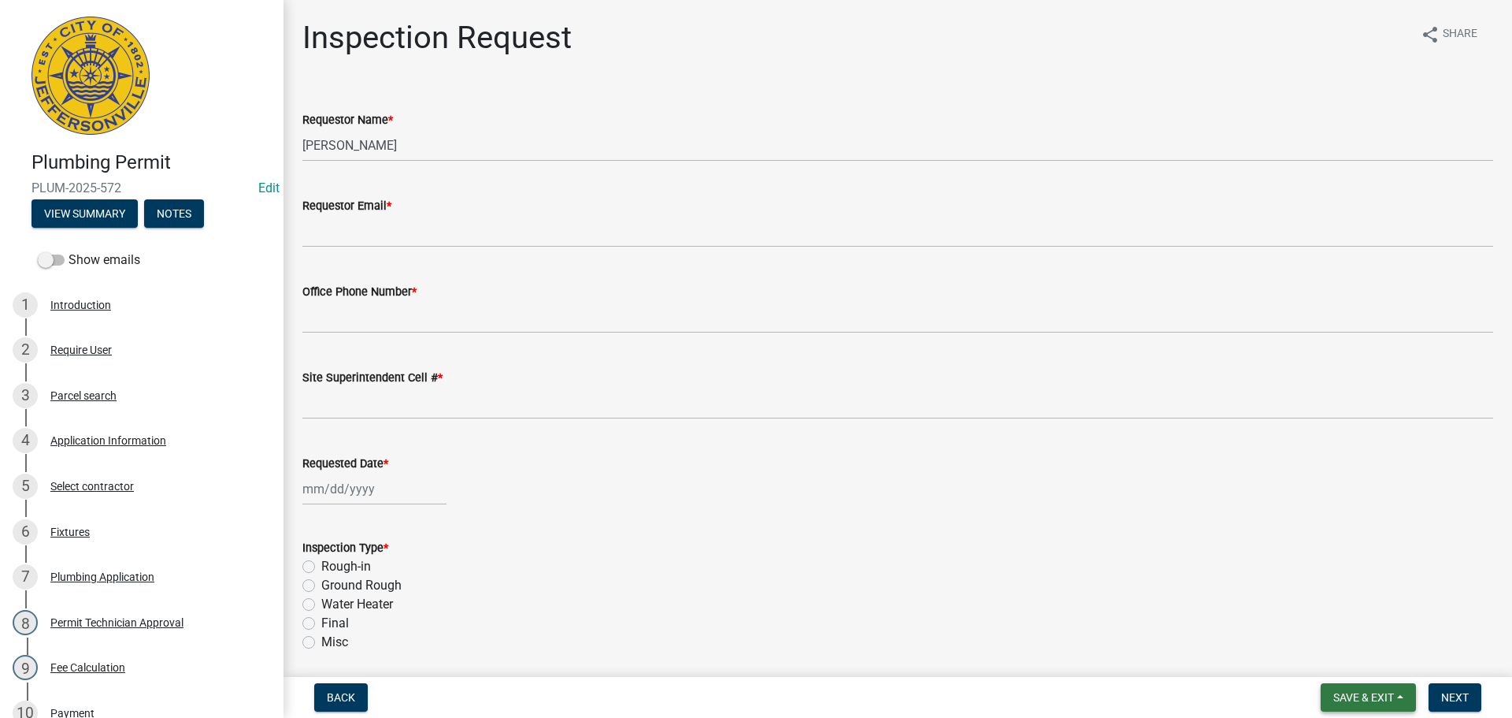
click at [1358, 692] on span "Save & Exit" at bounding box center [1364, 697] width 61 height 13
click at [1343, 662] on button "Save & Exit" at bounding box center [1353, 656] width 126 height 38
